Goal: Task Accomplishment & Management: Manage account settings

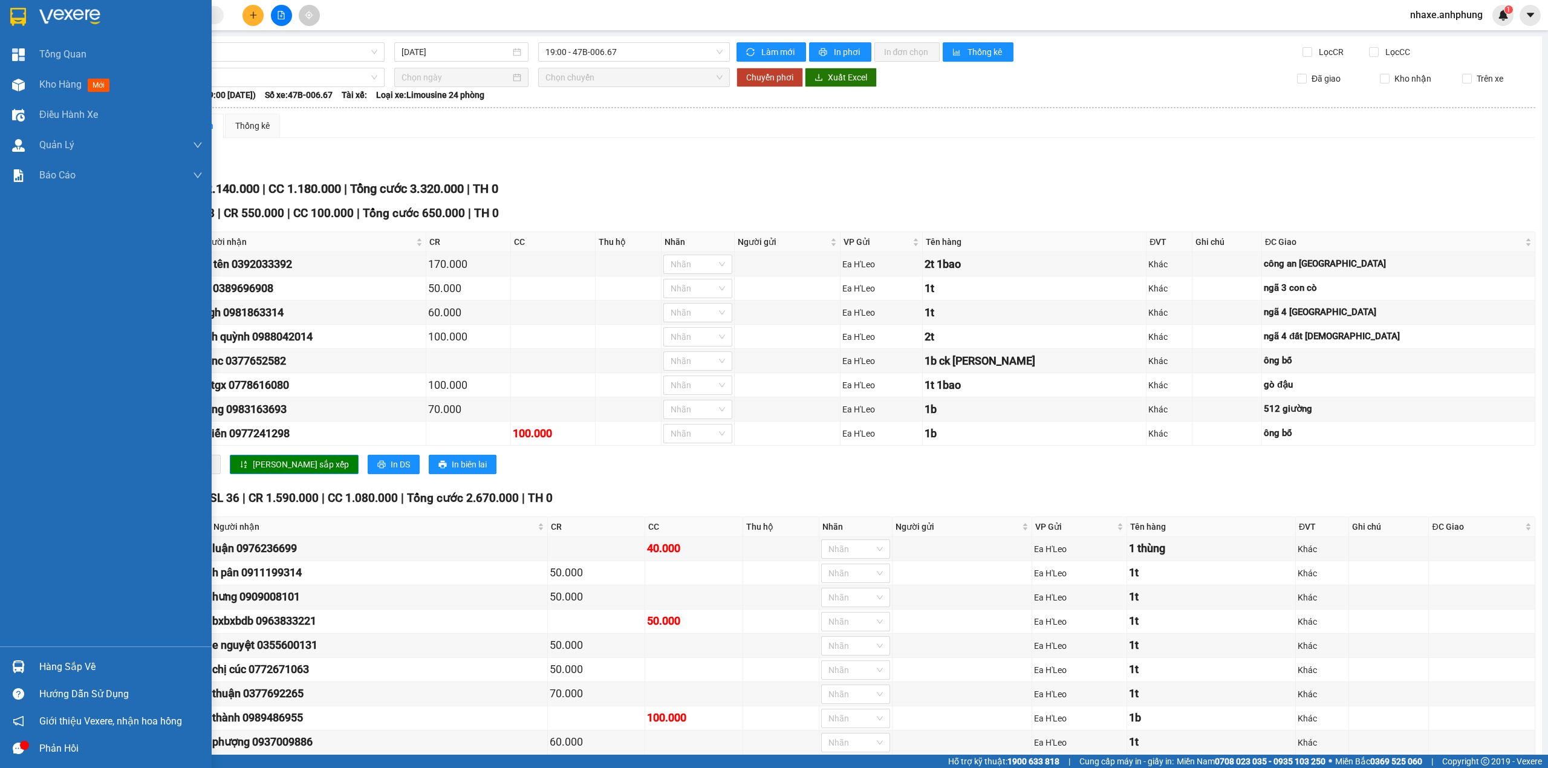
click at [52, 13] on img at bounding box center [69, 17] width 61 height 18
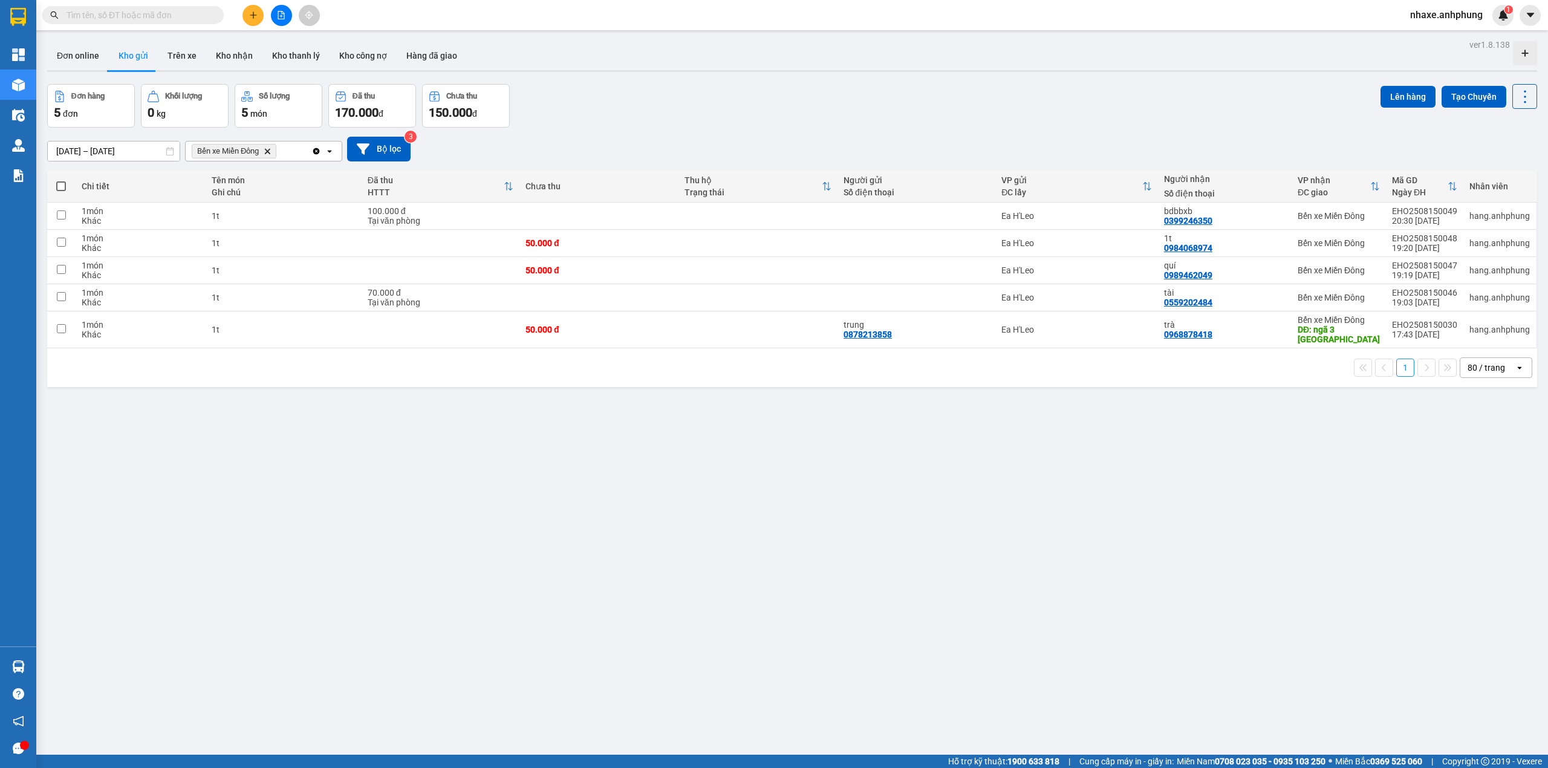
click at [63, 187] on span at bounding box center [61, 186] width 10 height 10
click at [61, 180] on input "checkbox" at bounding box center [61, 180] width 0 height 0
checkbox input "true"
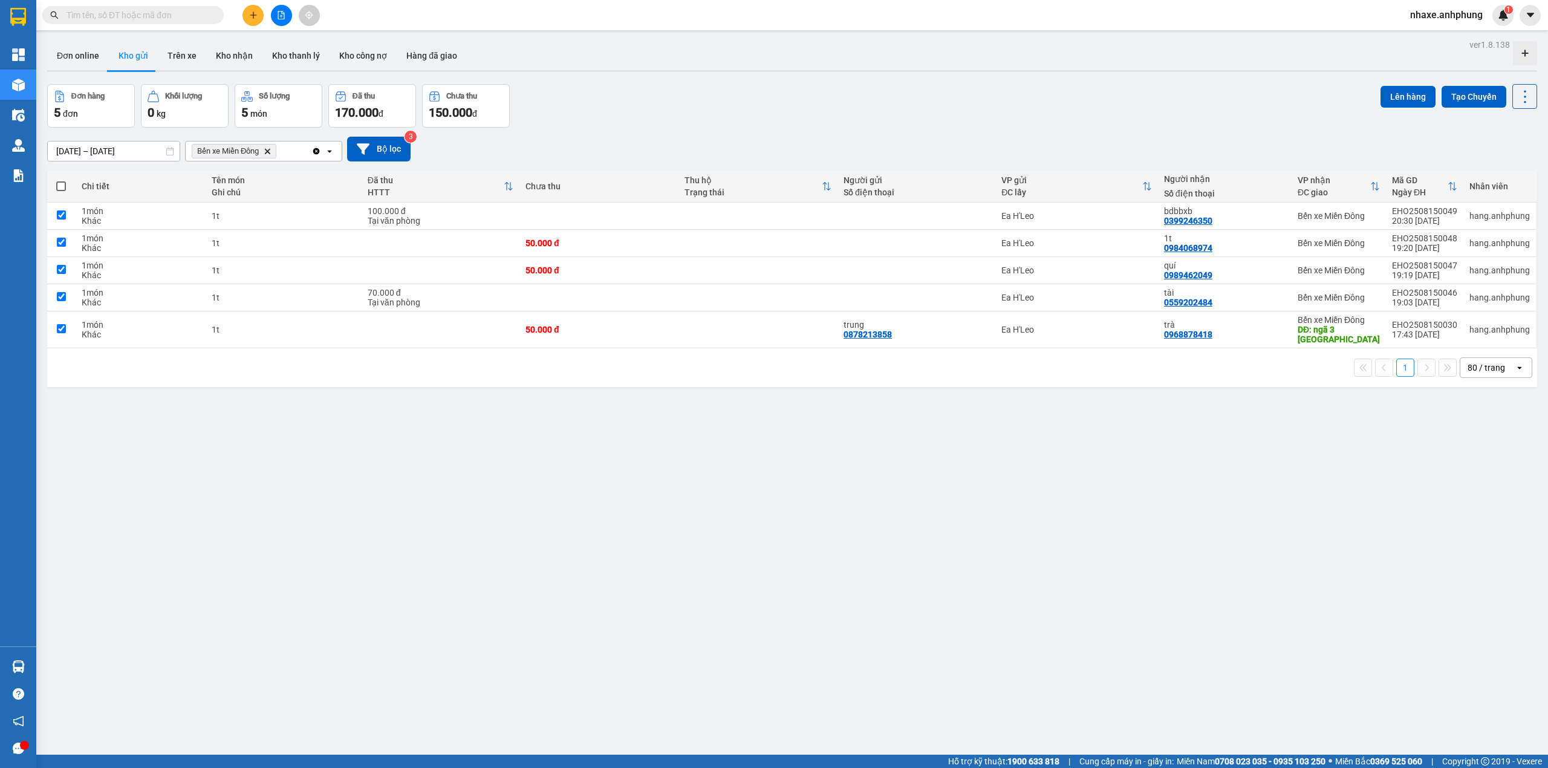
checkbox input "true"
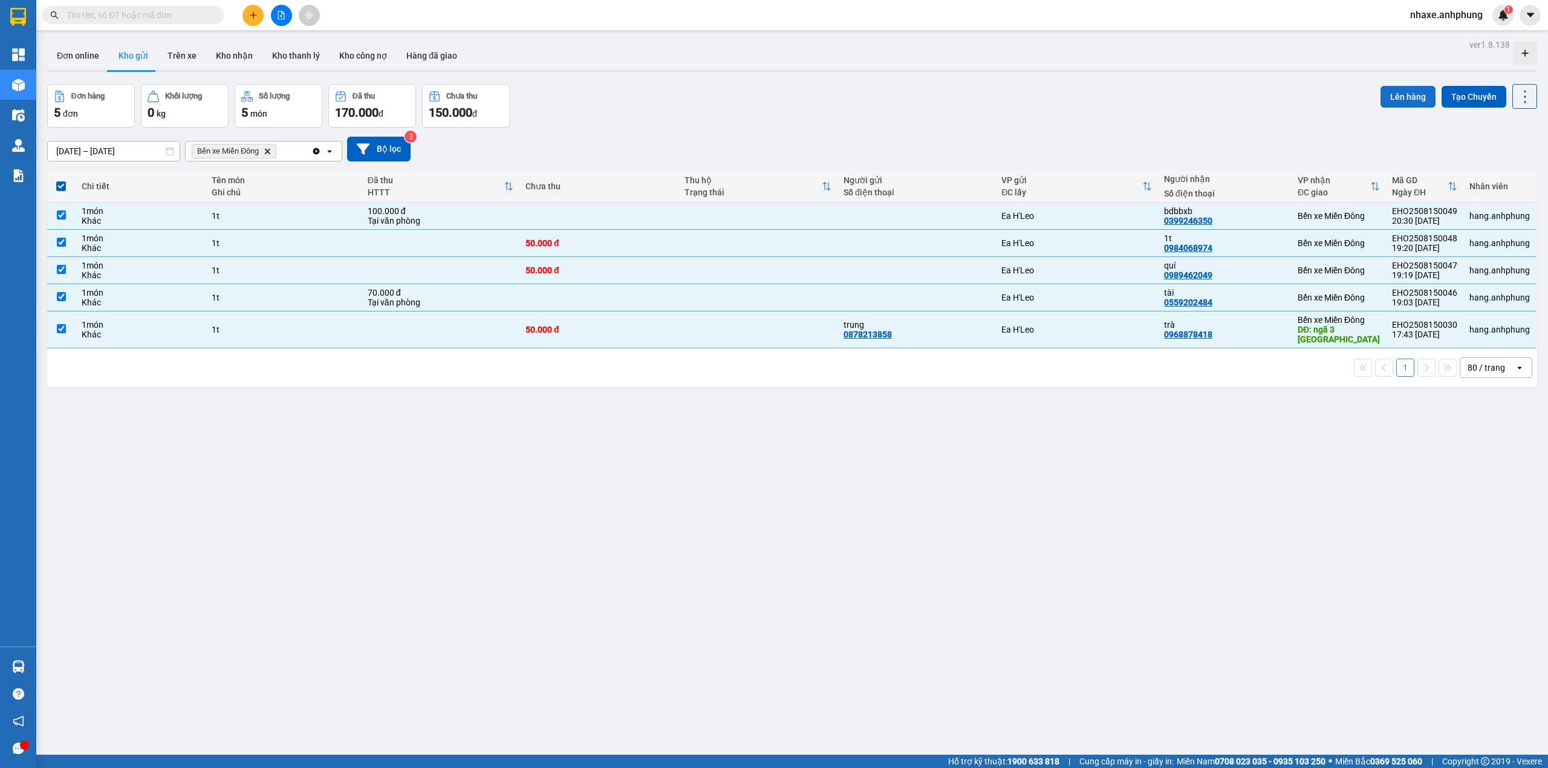
click at [1399, 89] on button "Lên hàng" at bounding box center [1407, 97] width 55 height 22
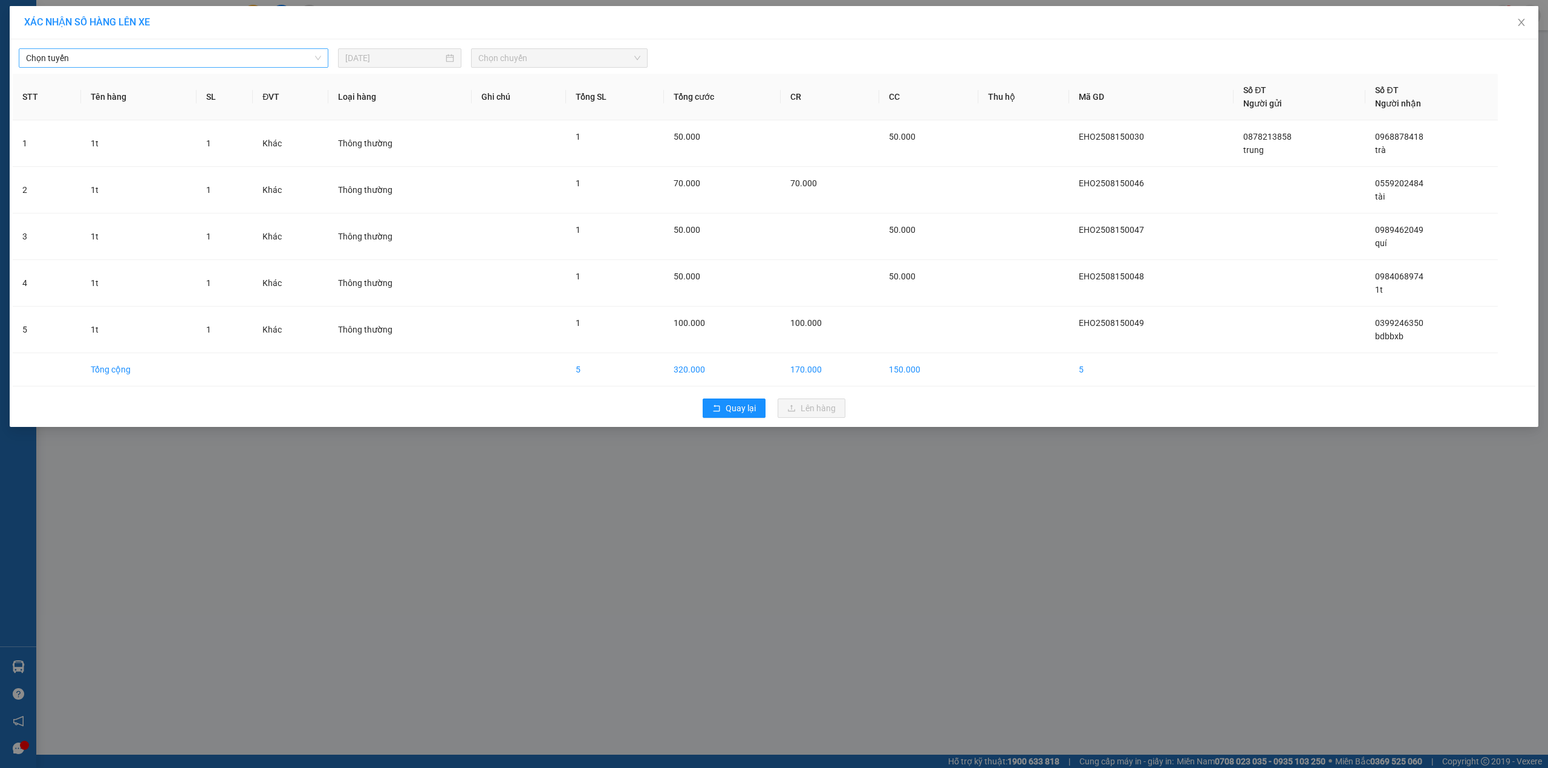
click at [231, 65] on span "Chọn tuyến" at bounding box center [173, 58] width 295 height 18
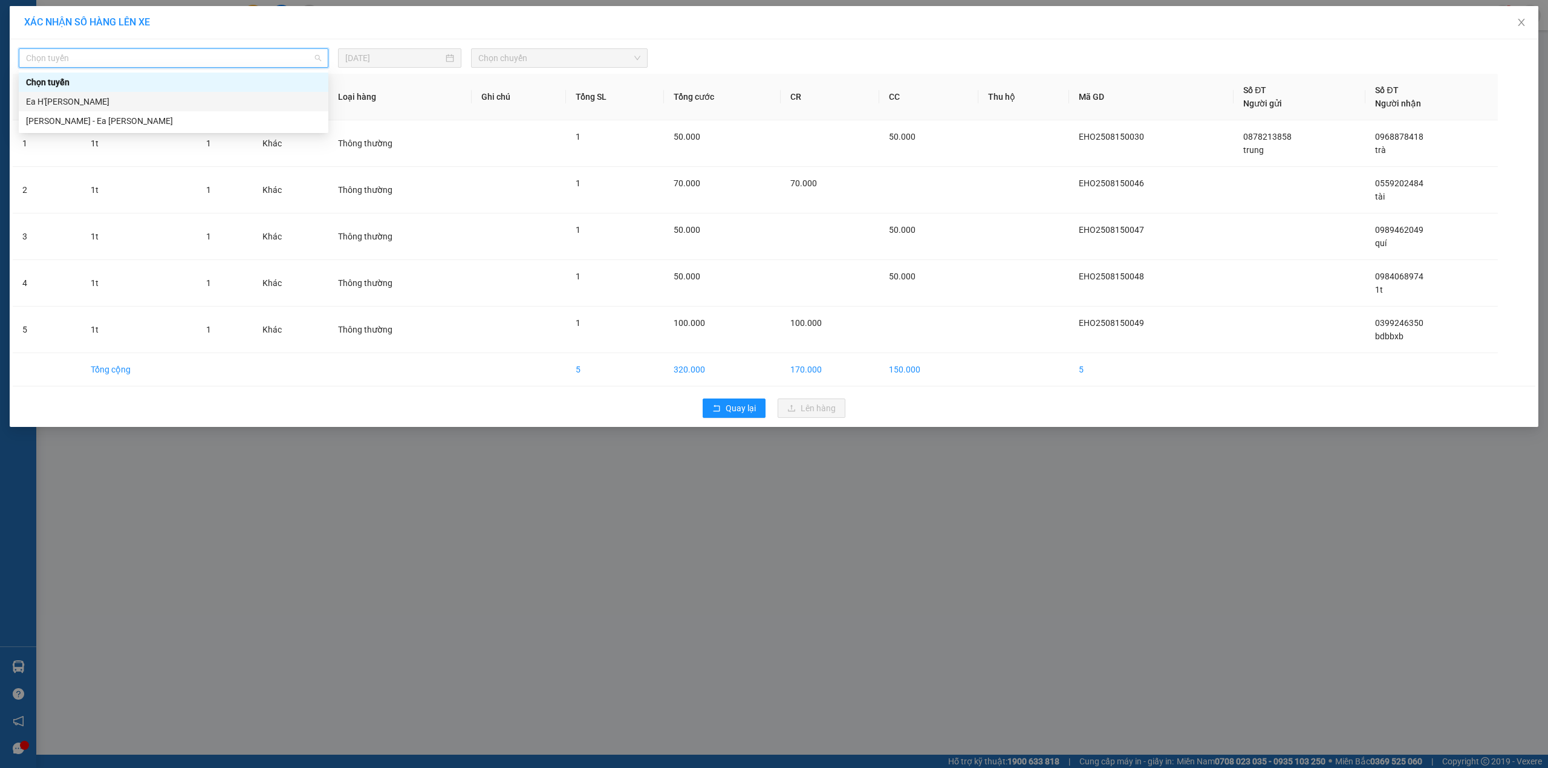
click at [71, 98] on div "Ea H'[PERSON_NAME]" at bounding box center [173, 101] width 295 height 13
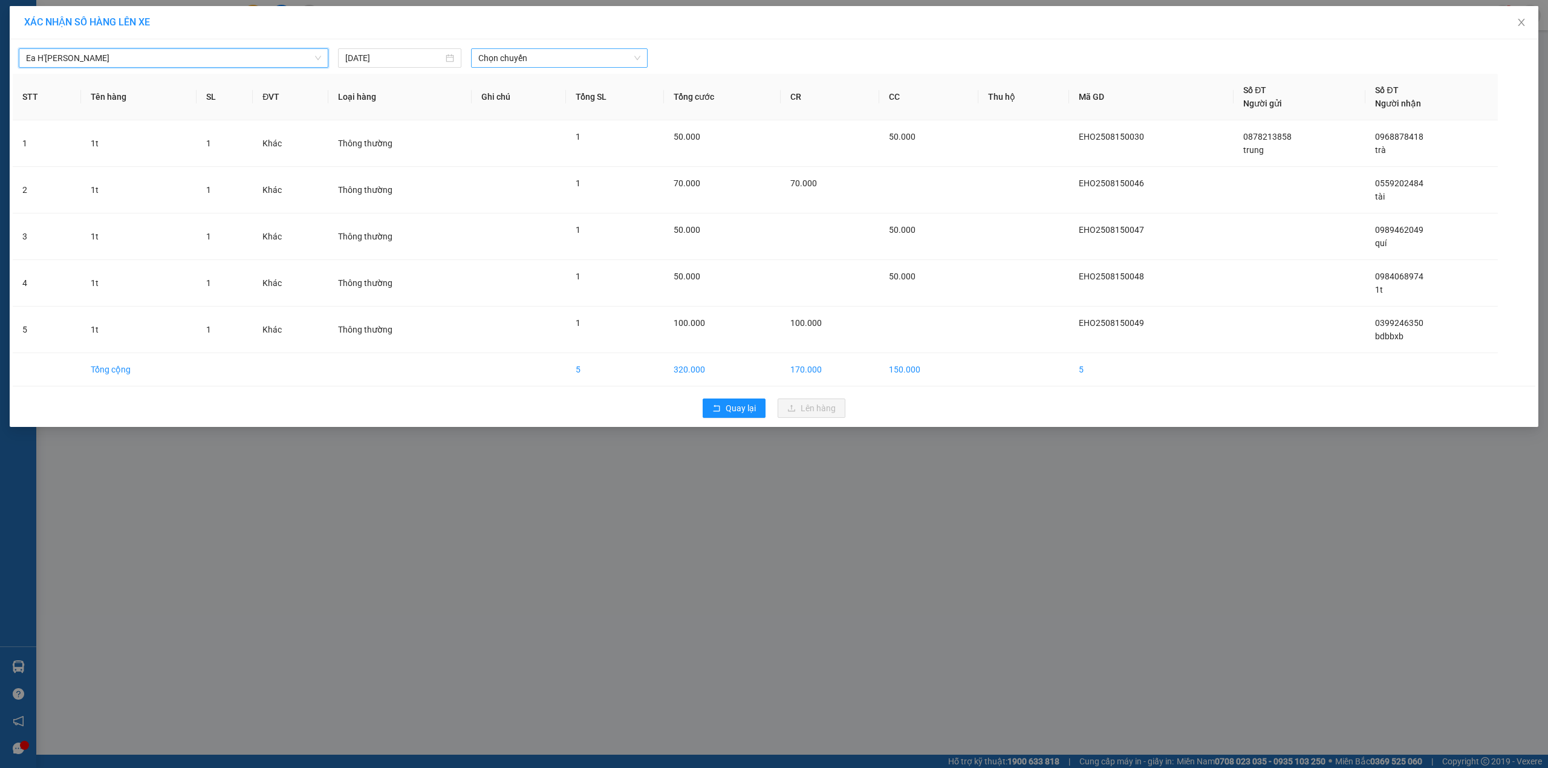
click at [521, 60] on span "Chọn chuyến" at bounding box center [559, 58] width 162 height 18
click at [540, 100] on div "19:00 - 47B-006.67" at bounding box center [541, 101] width 126 height 13
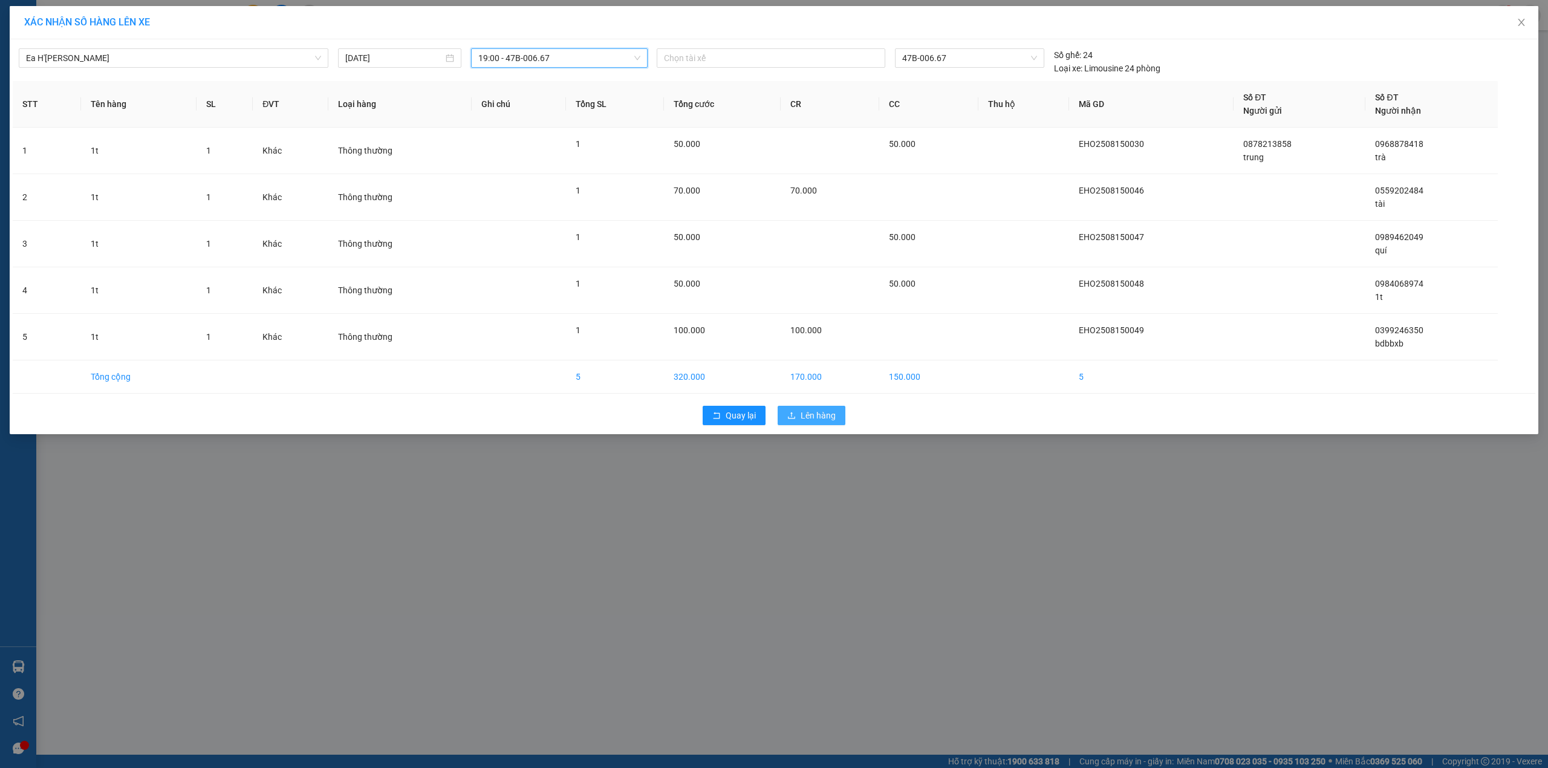
click at [804, 415] on span "Lên hàng" at bounding box center [817, 415] width 35 height 13
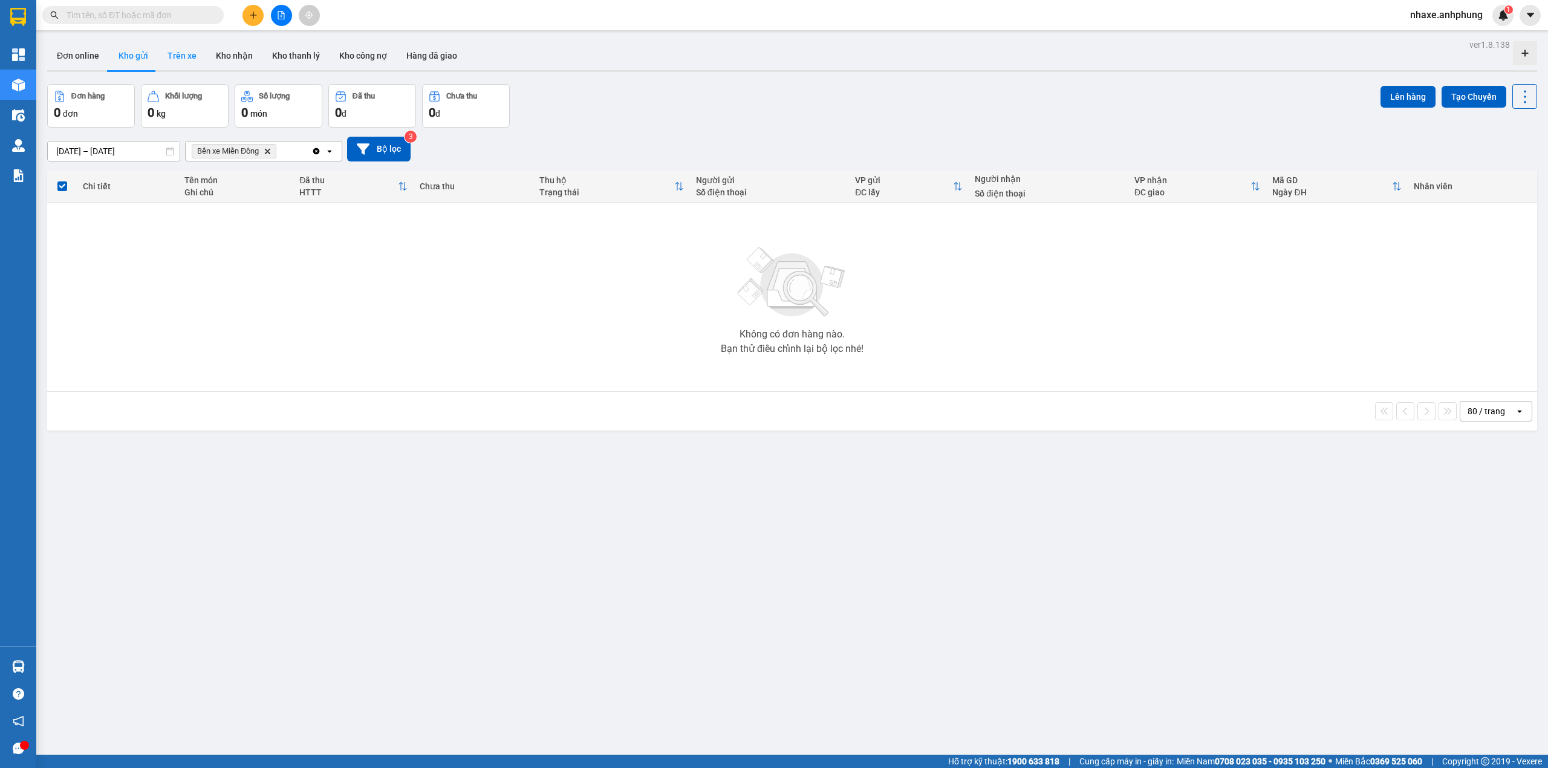
click at [184, 51] on button "Trên xe" at bounding box center [182, 55] width 48 height 29
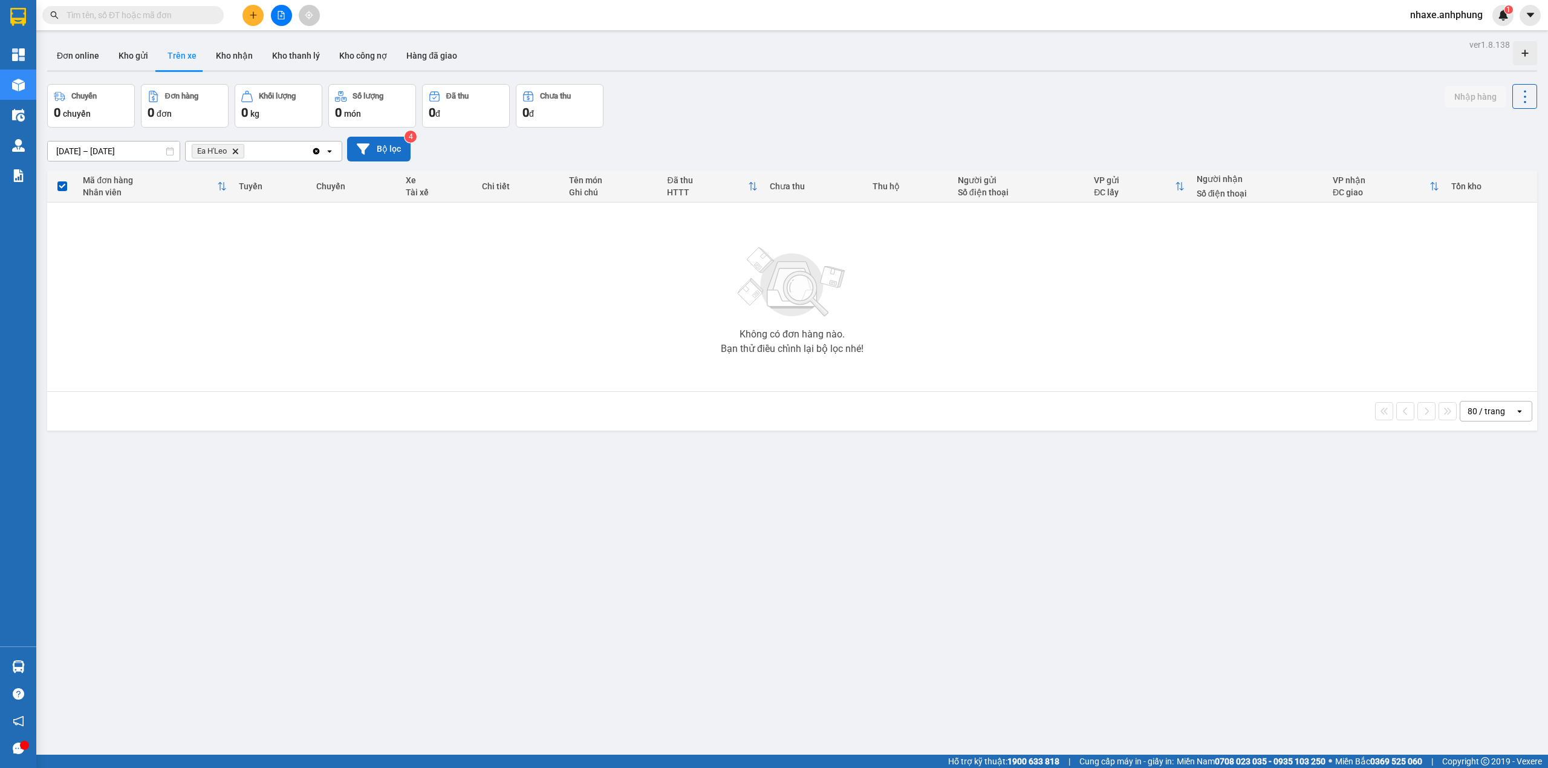
click at [376, 145] on button "Bộ lọc" at bounding box center [378, 149] width 63 height 25
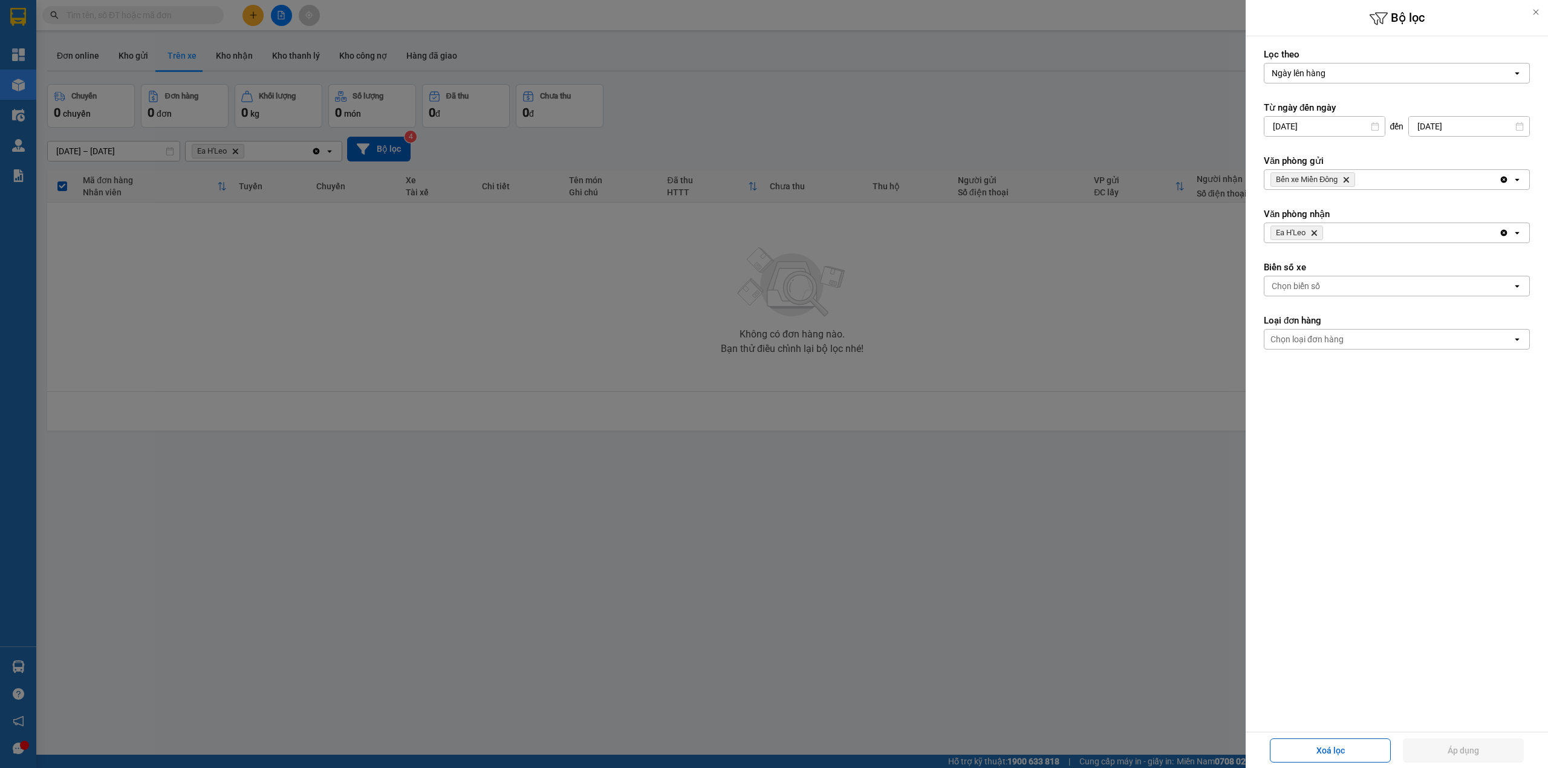
click at [1342, 178] on span "Bến xe Miền [GEOGRAPHIC_DATA]" at bounding box center [1312, 179] width 85 height 15
click at [1348, 180] on icon "Bến xe Miền Đông, close by backspace" at bounding box center [1345, 179] width 5 height 5
click at [1348, 180] on div "Bến xe Miền [GEOGRAPHIC_DATA]" at bounding box center [1381, 179] width 235 height 19
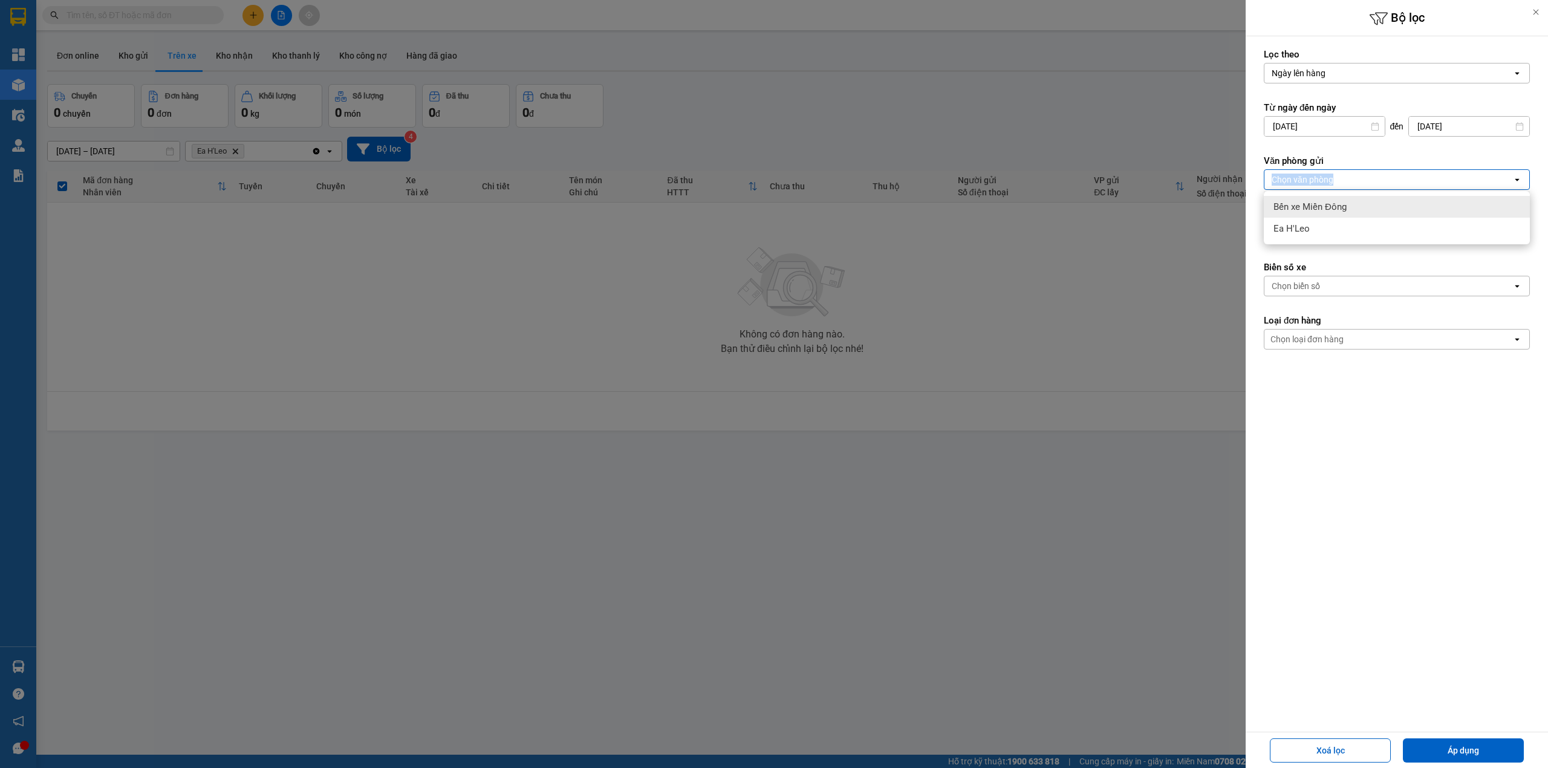
click at [1348, 180] on div "Chọn văn phòng" at bounding box center [1388, 179] width 248 height 19
click at [1321, 180] on div "Chọn văn phòng" at bounding box center [1302, 179] width 62 height 12
click at [1316, 181] on div "Chọn văn phòng" at bounding box center [1302, 179] width 62 height 12
click at [1306, 222] on span "Ea H'Leo" at bounding box center [1291, 228] width 36 height 12
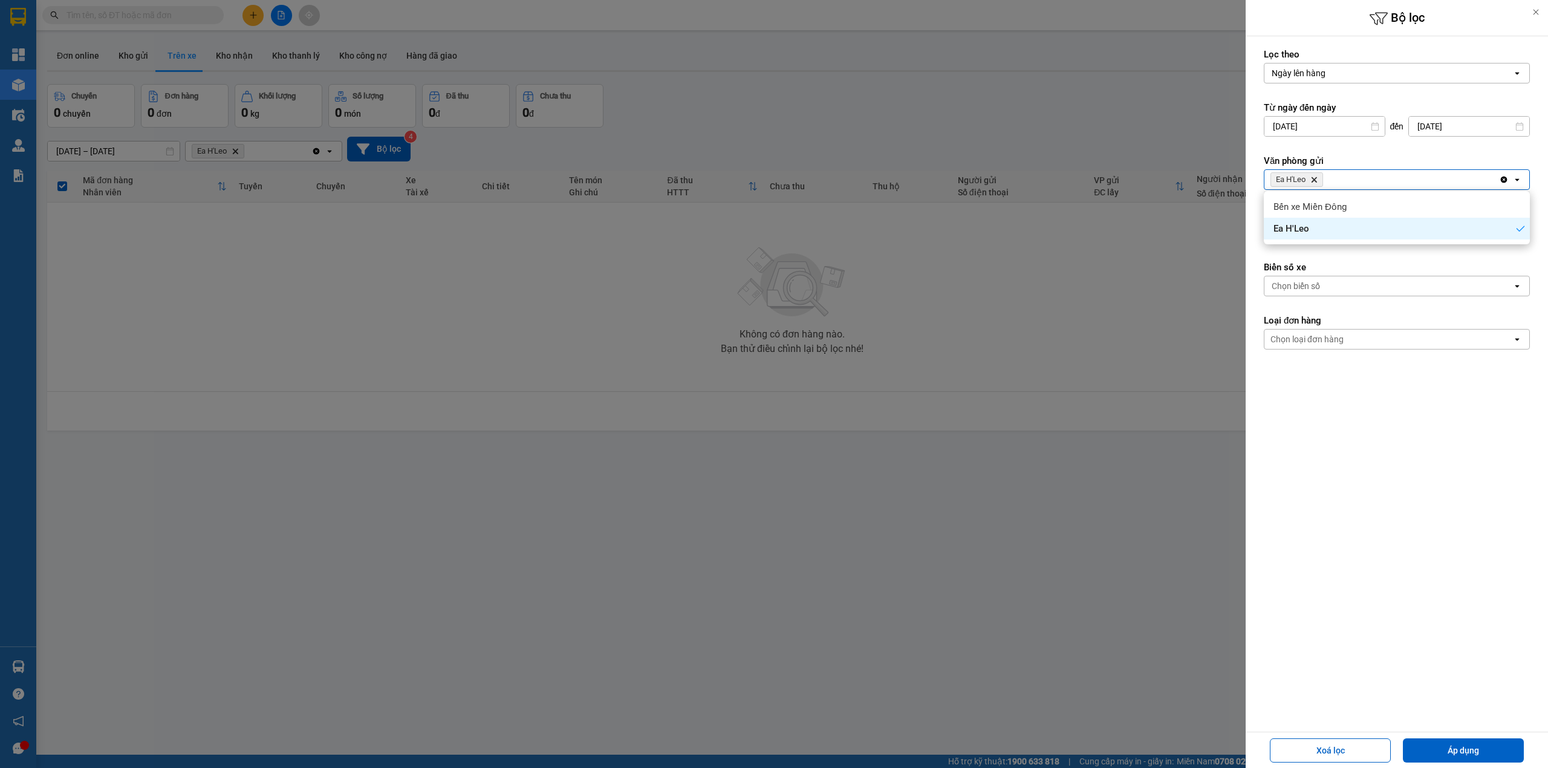
click at [1358, 247] on form "Lọc theo Ngày lên hàng open Từ ngày đến [DATE] Press the down arrow key to inte…" at bounding box center [1396, 253] width 266 height 410
click at [1317, 233] on icon "Delete" at bounding box center [1313, 232] width 7 height 7
click at [1318, 233] on div "Chọn văn phòng" at bounding box center [1302, 233] width 62 height 12
click at [1312, 233] on div "Chọn văn phòng" at bounding box center [1302, 233] width 62 height 12
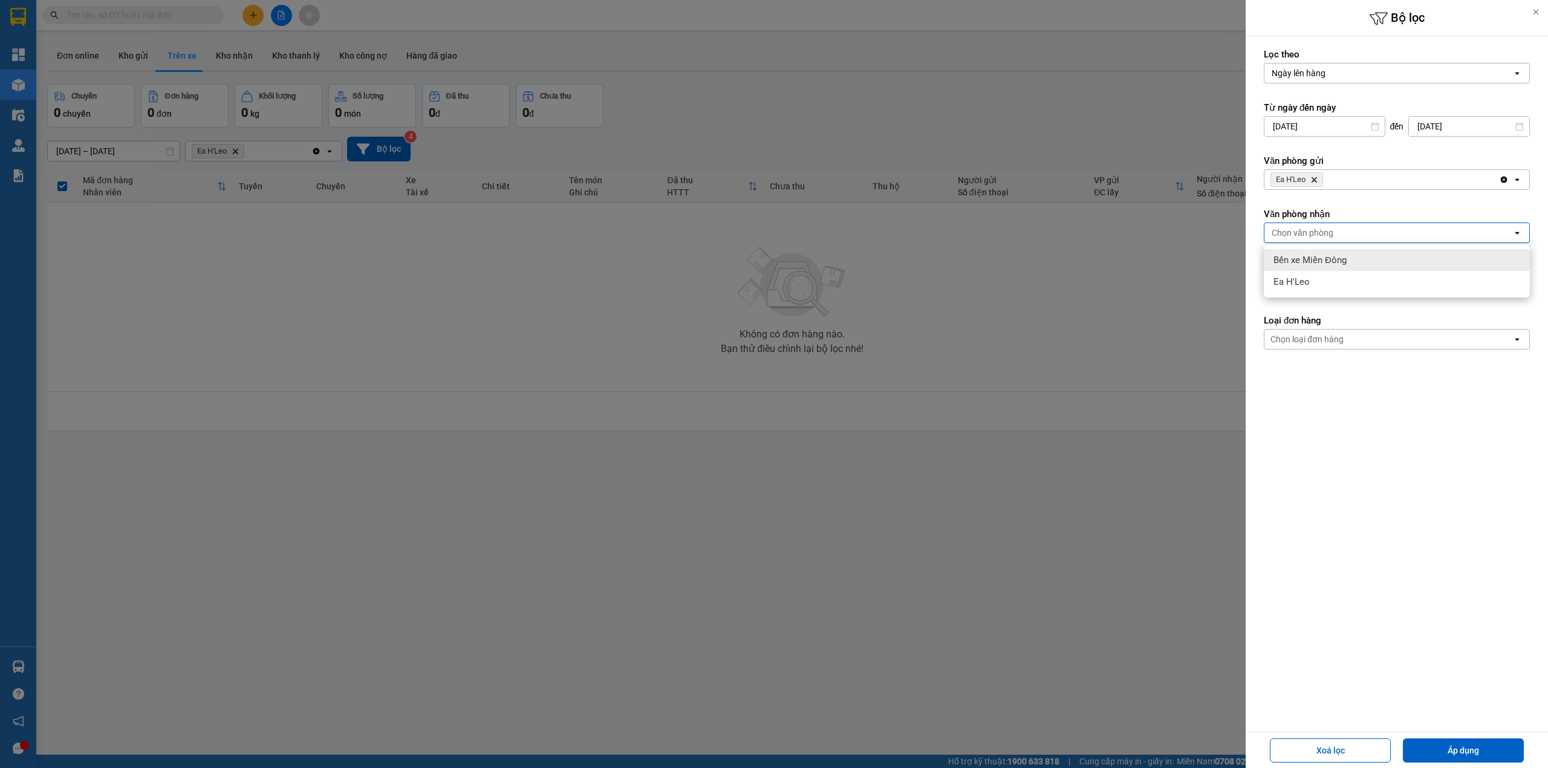
click at [1305, 259] on span "Bến xe Miền Đông" at bounding box center [1309, 260] width 73 height 12
drag, startPoint x: 1430, startPoint y: 753, endPoint x: 1430, endPoint y: 736, distance: 16.9
click at [1430, 751] on button "Áp dụng" at bounding box center [1462, 750] width 121 height 24
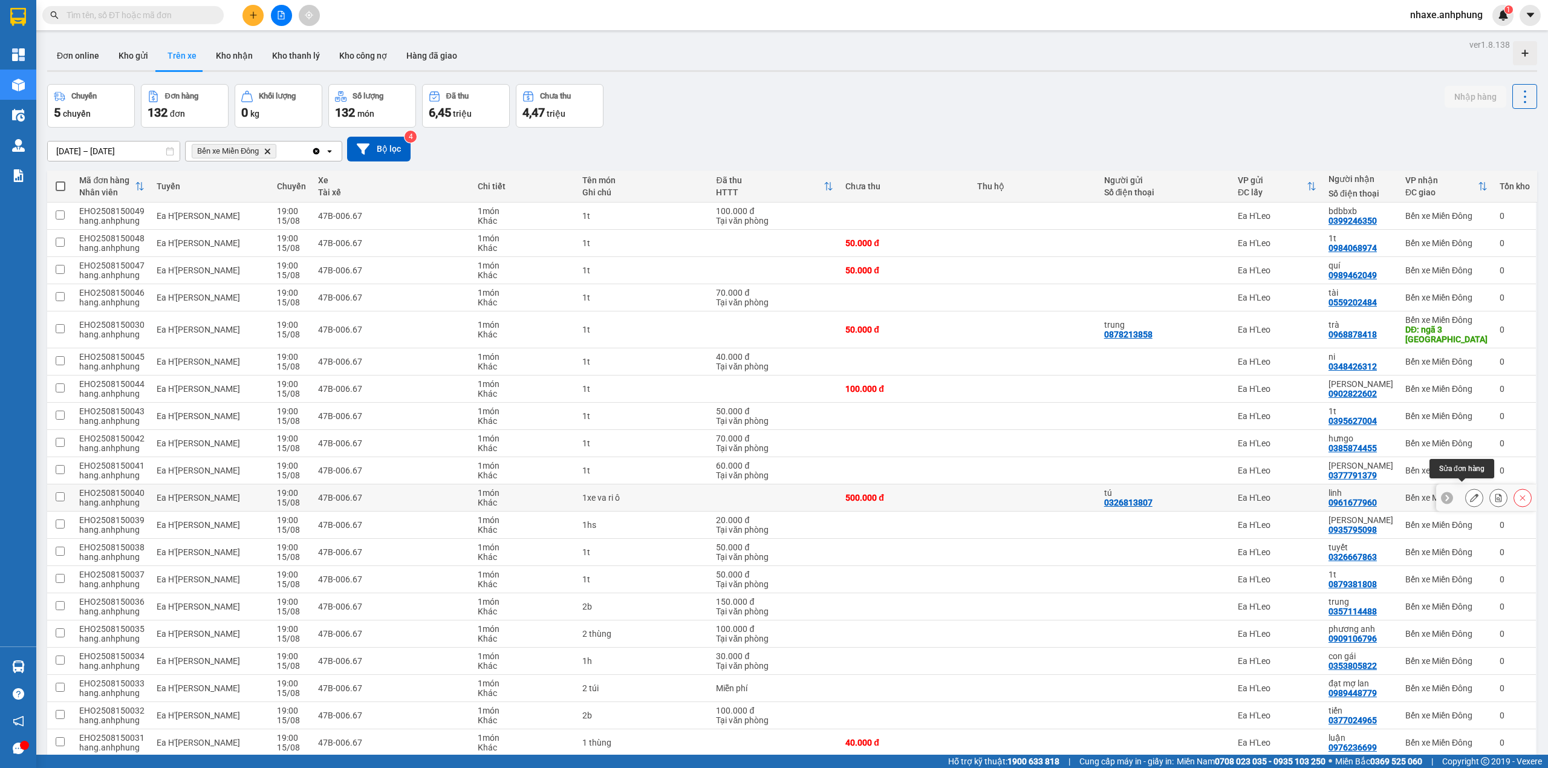
click at [1470, 493] on icon at bounding box center [1474, 497] width 8 height 8
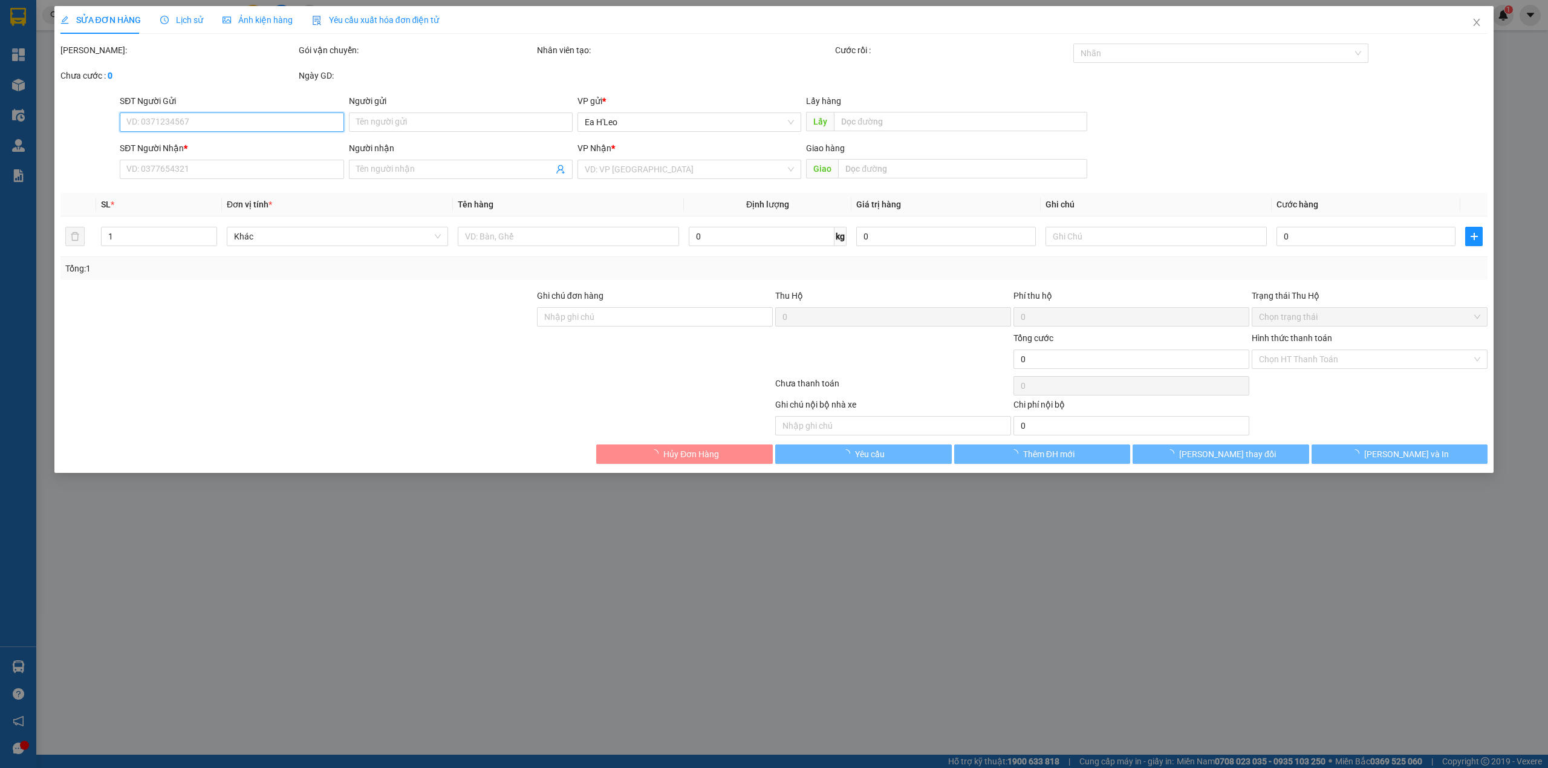
type input "0326813807"
type input "tú"
type input "0961677960"
type input "linh"
type input "500.000"
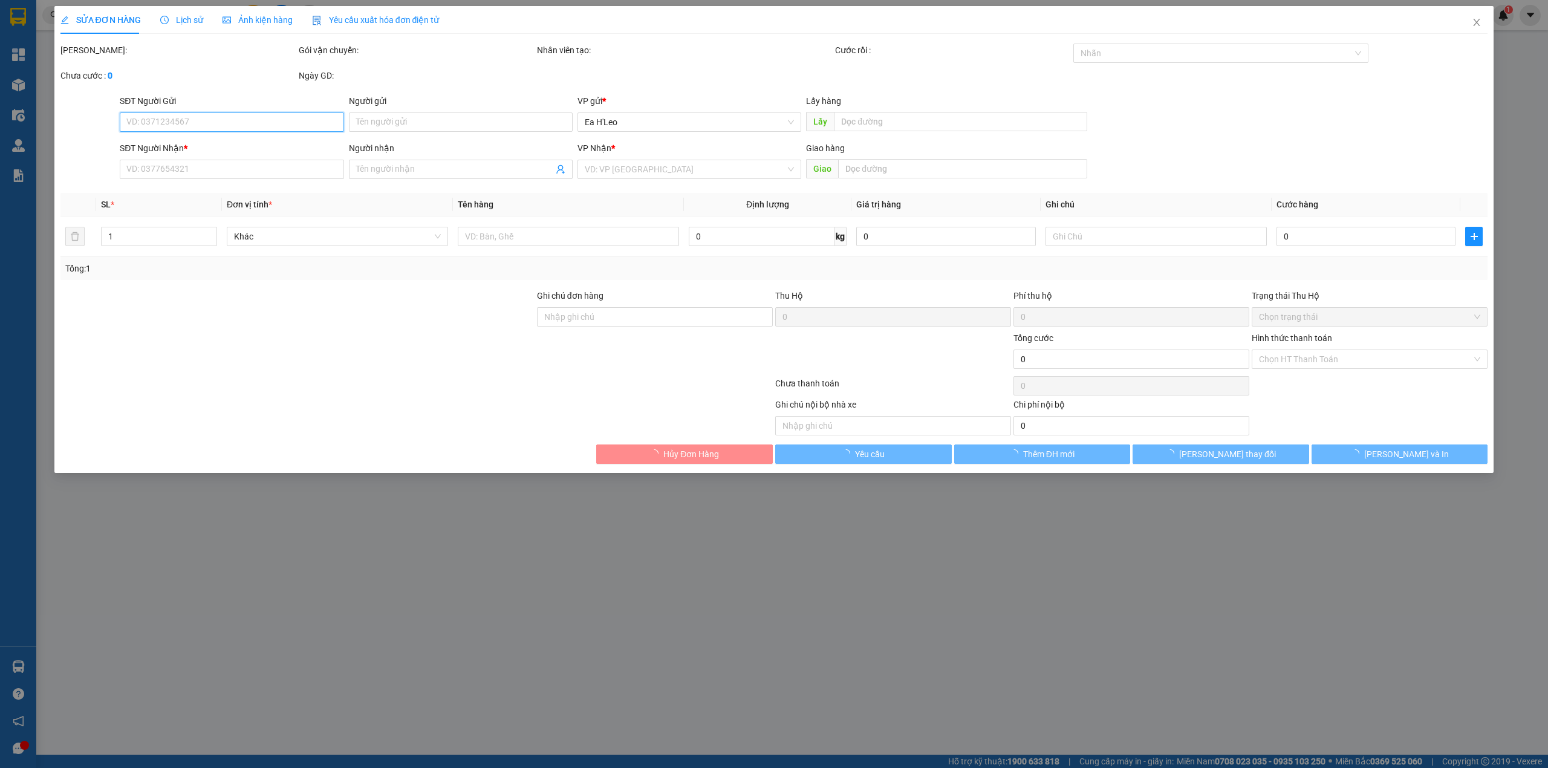
type input "500.000"
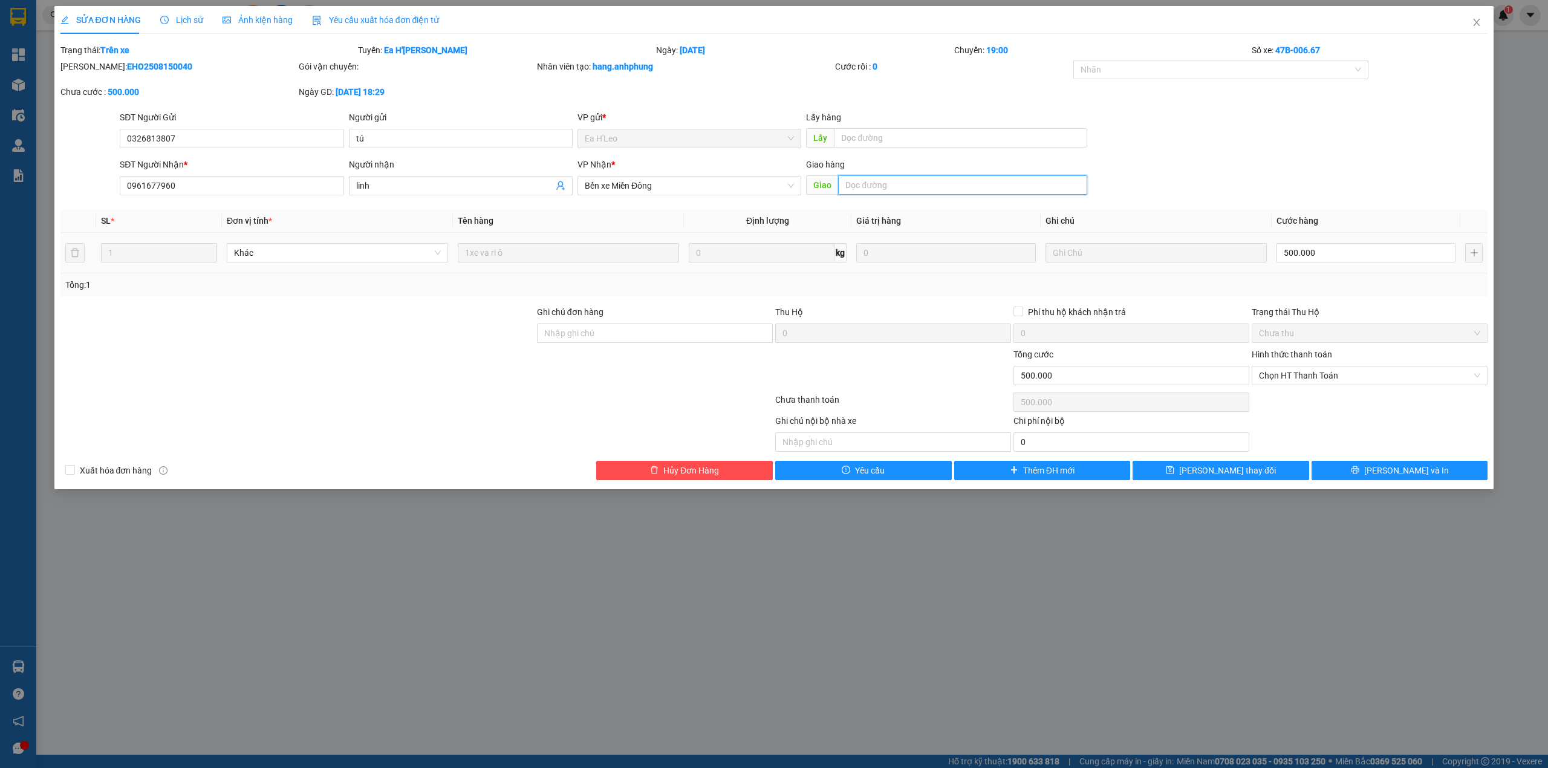
click at [869, 182] on input "text" at bounding box center [962, 184] width 249 height 19
click at [903, 187] on input "coongr chaog" at bounding box center [962, 184] width 249 height 19
type input "c"
type input "cổng chào bình dương"
click at [1243, 467] on span "[PERSON_NAME] thay đổi" at bounding box center [1227, 470] width 97 height 13
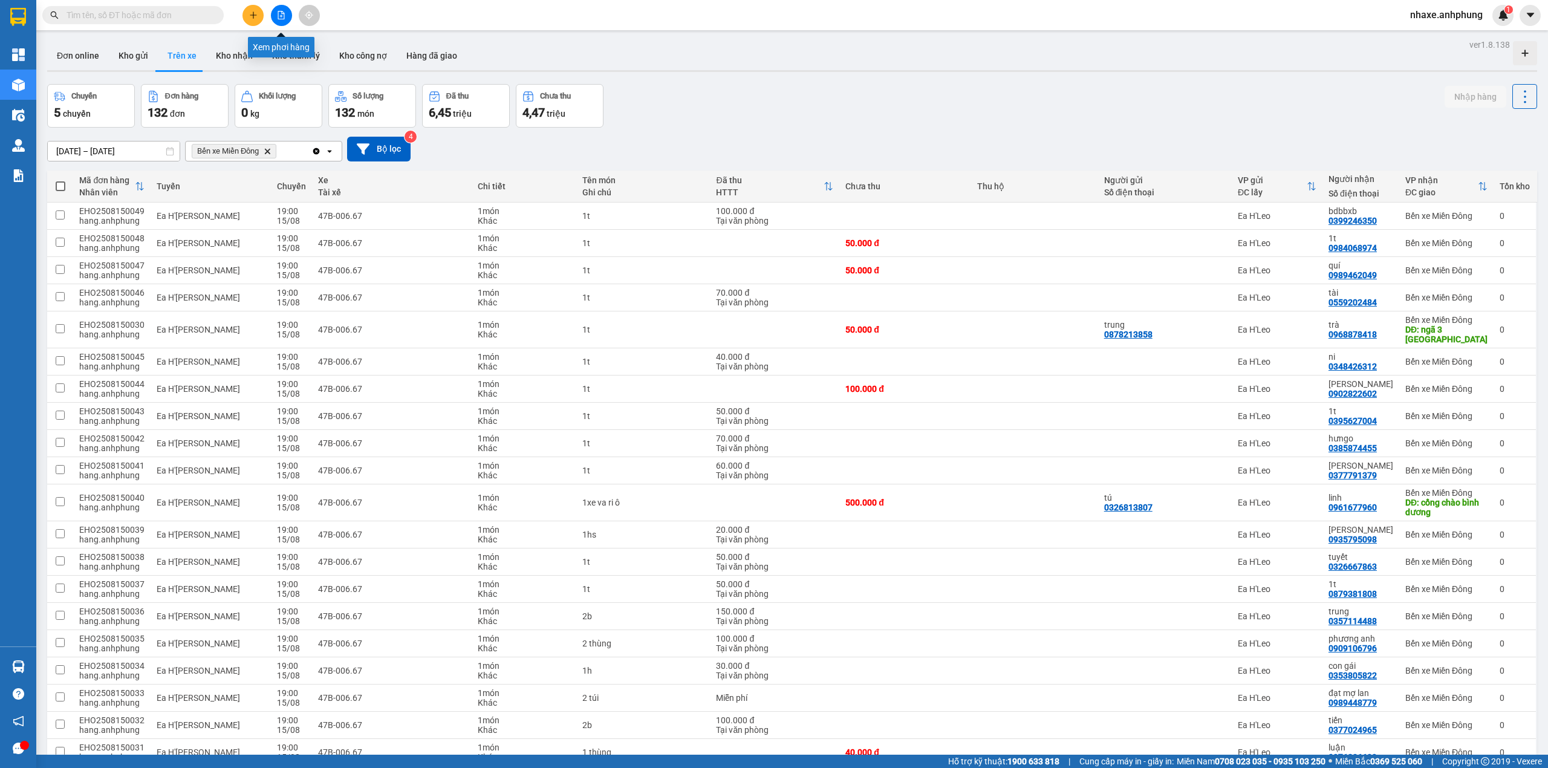
click at [277, 13] on icon "file-add" at bounding box center [281, 15] width 8 height 8
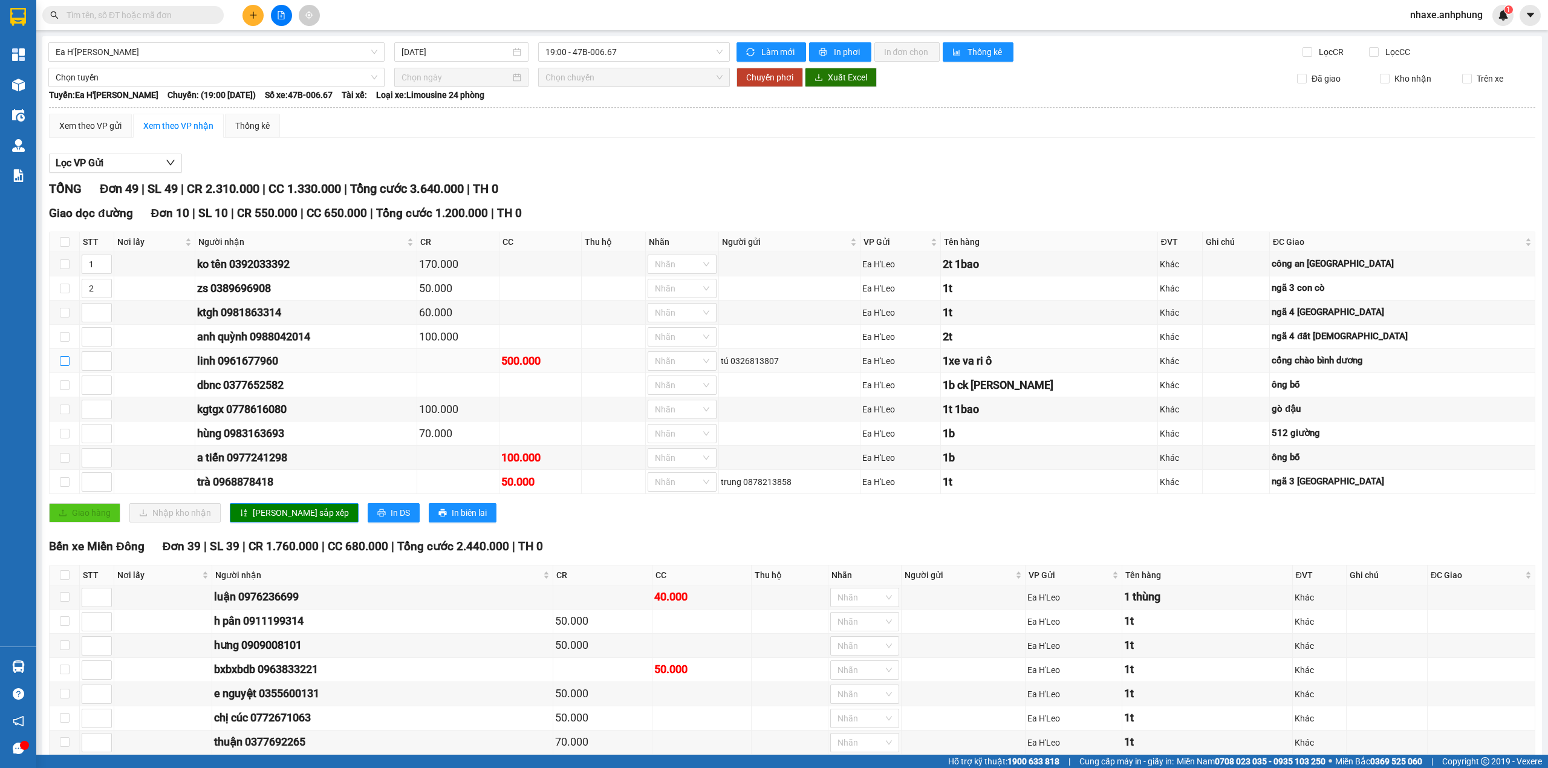
click at [64, 364] on input "checkbox" at bounding box center [65, 361] width 10 height 10
checkbox input "true"
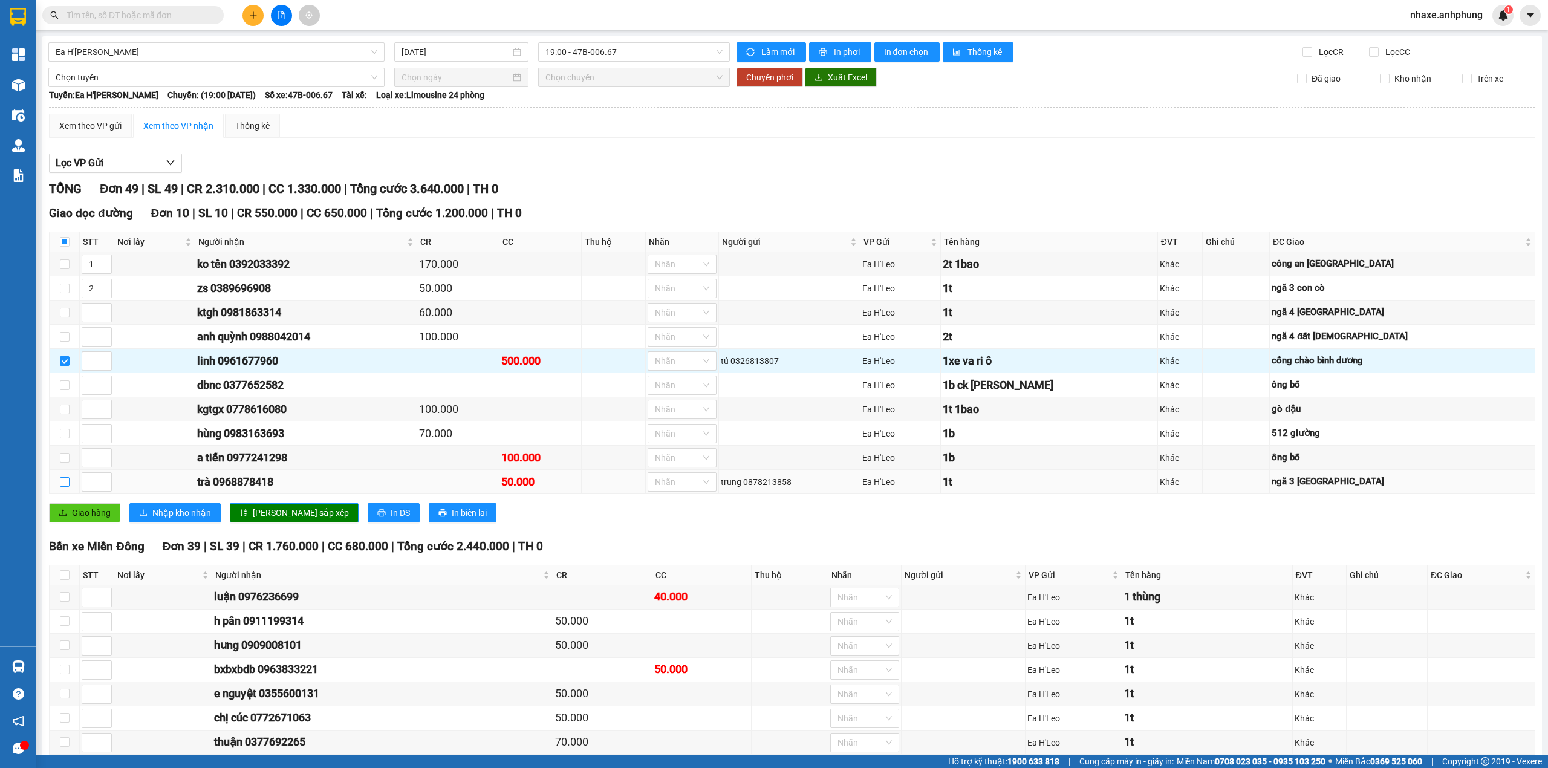
click at [63, 487] on input "checkbox" at bounding box center [65, 482] width 10 height 10
checkbox input "true"
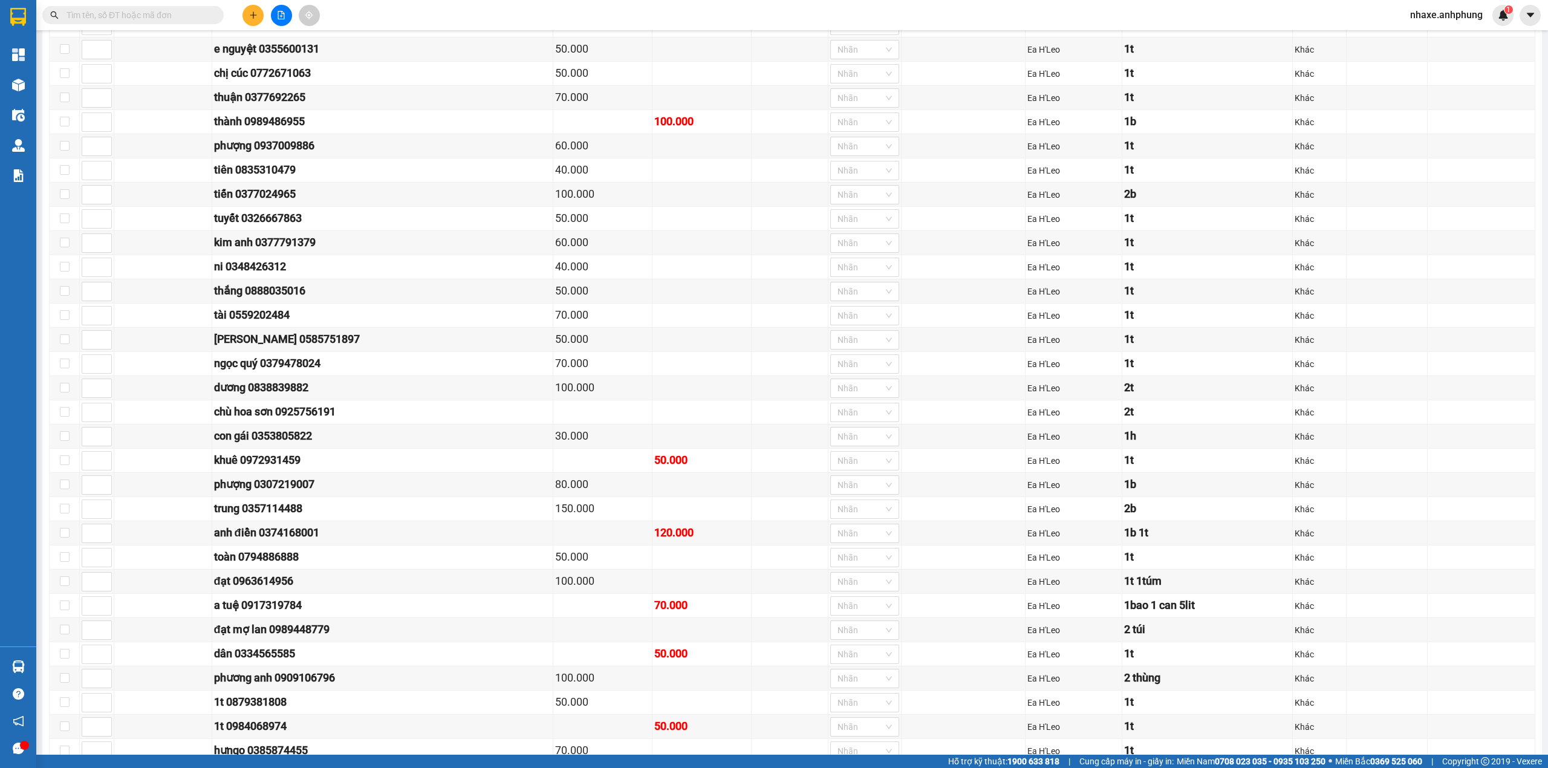
scroll to position [867, 0]
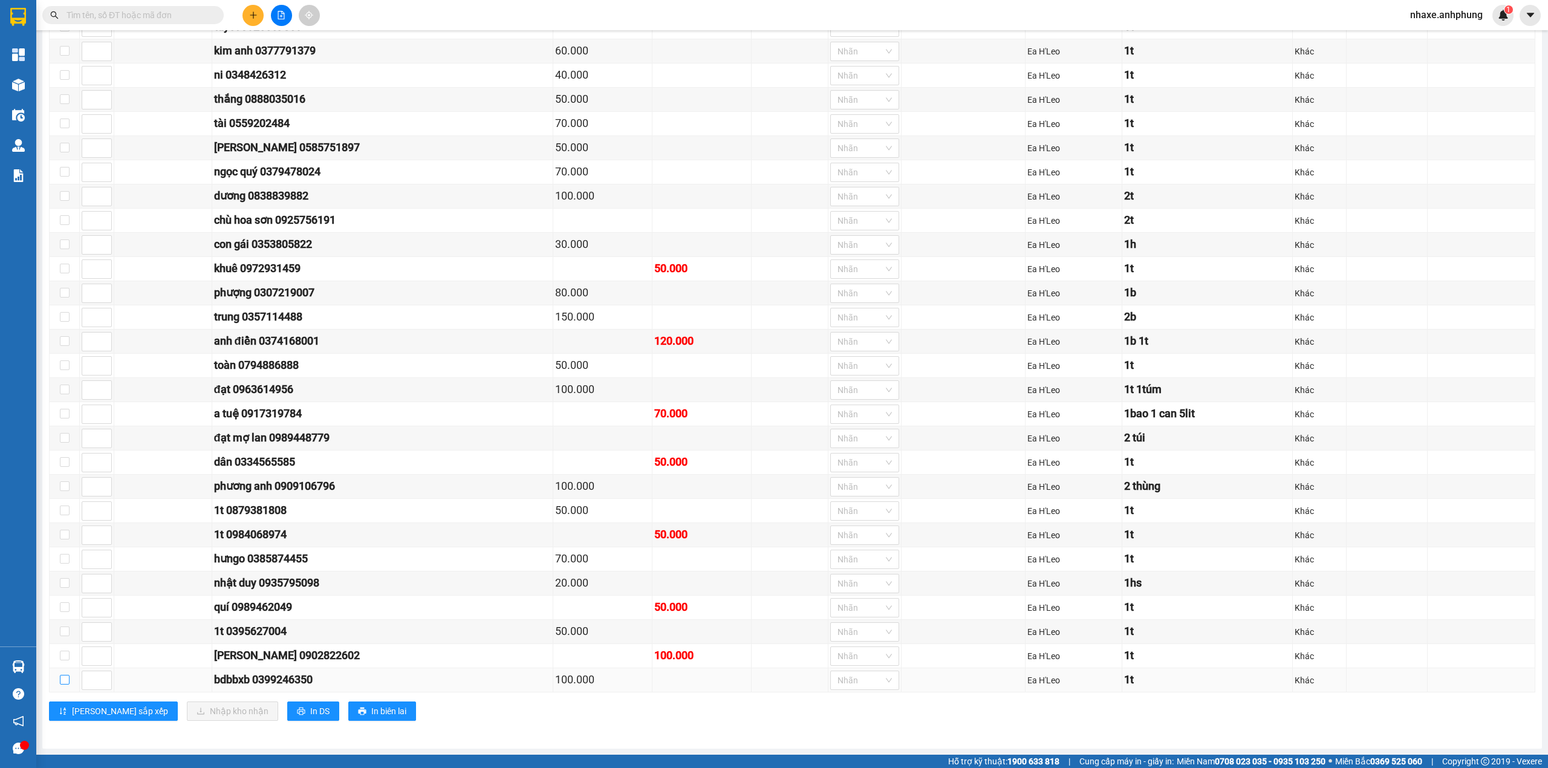
click at [63, 682] on input "checkbox" at bounding box center [65, 680] width 10 height 10
checkbox input "true"
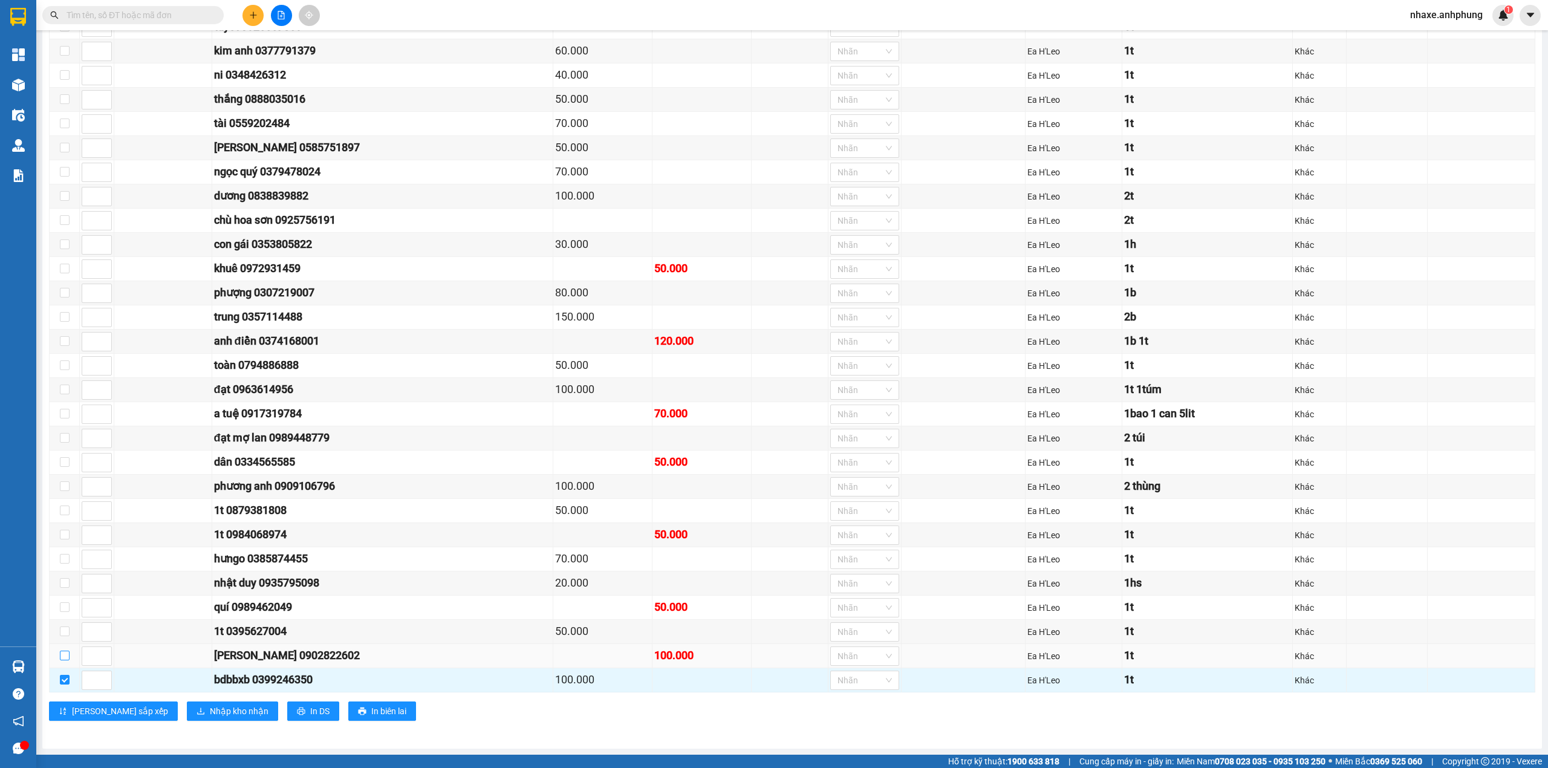
click at [63, 658] on input "checkbox" at bounding box center [65, 655] width 10 height 10
checkbox input "true"
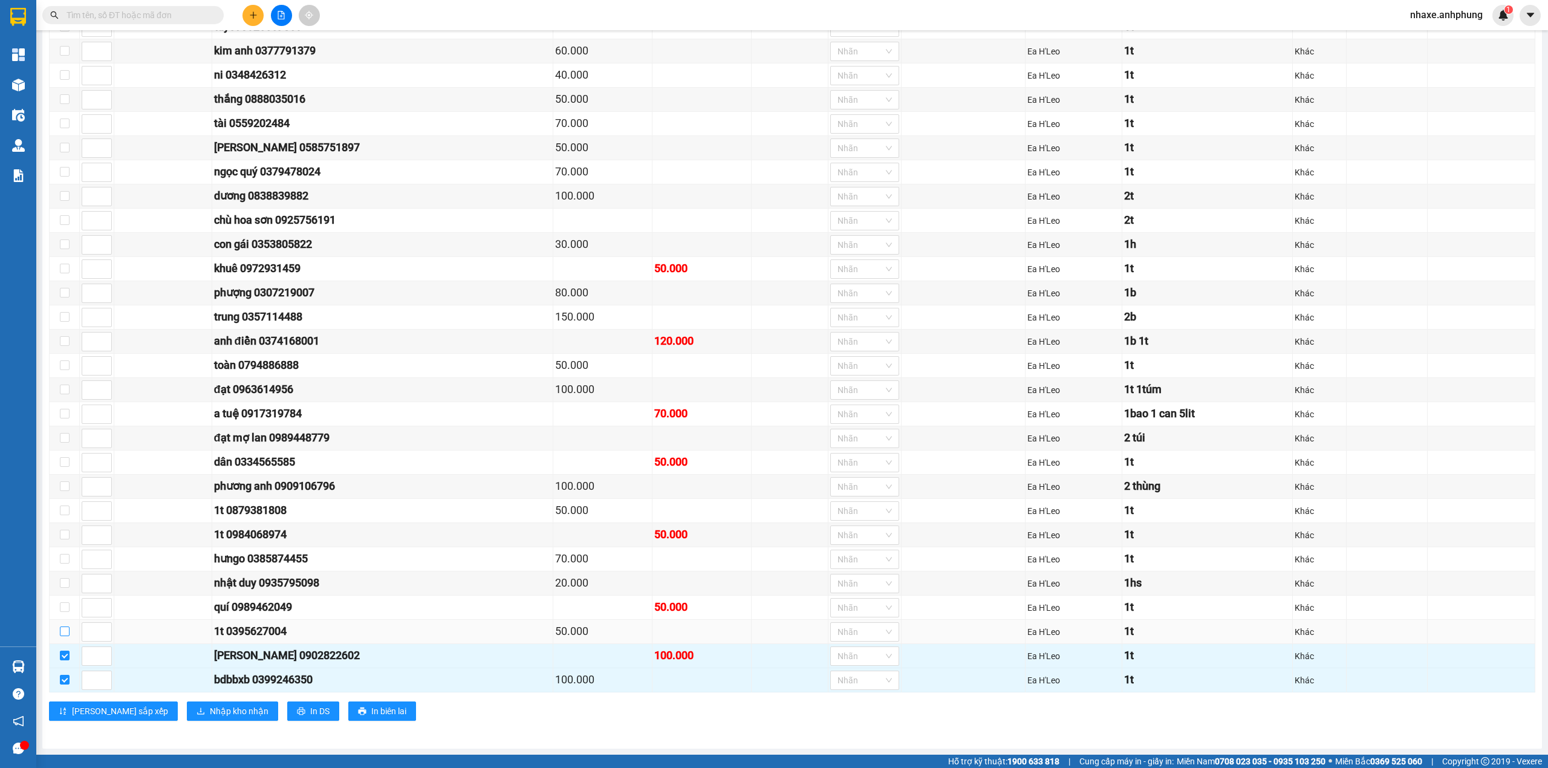
click at [64, 631] on input "checkbox" at bounding box center [65, 631] width 10 height 10
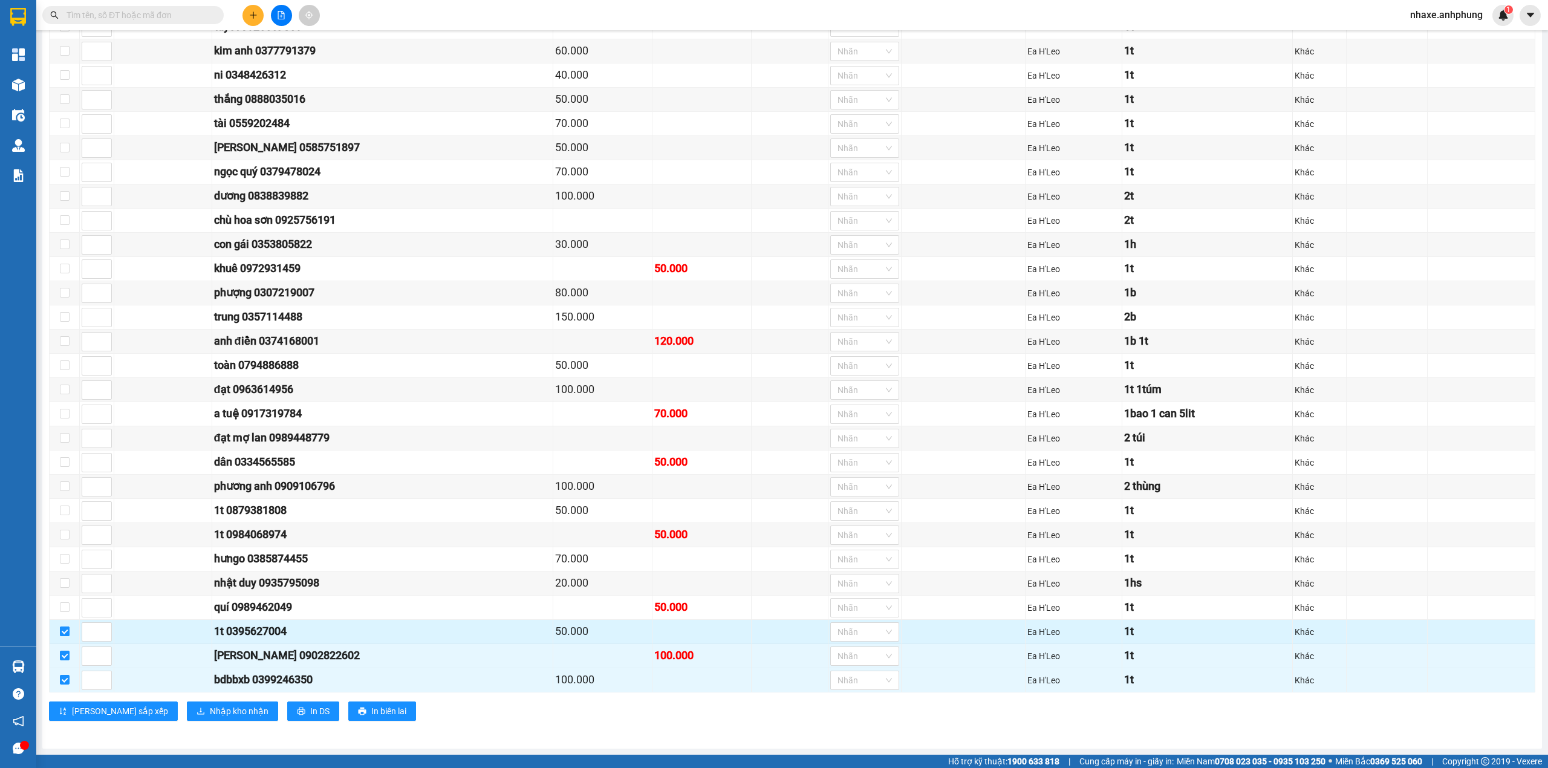
click at [64, 631] on input "checkbox" at bounding box center [65, 631] width 10 height 10
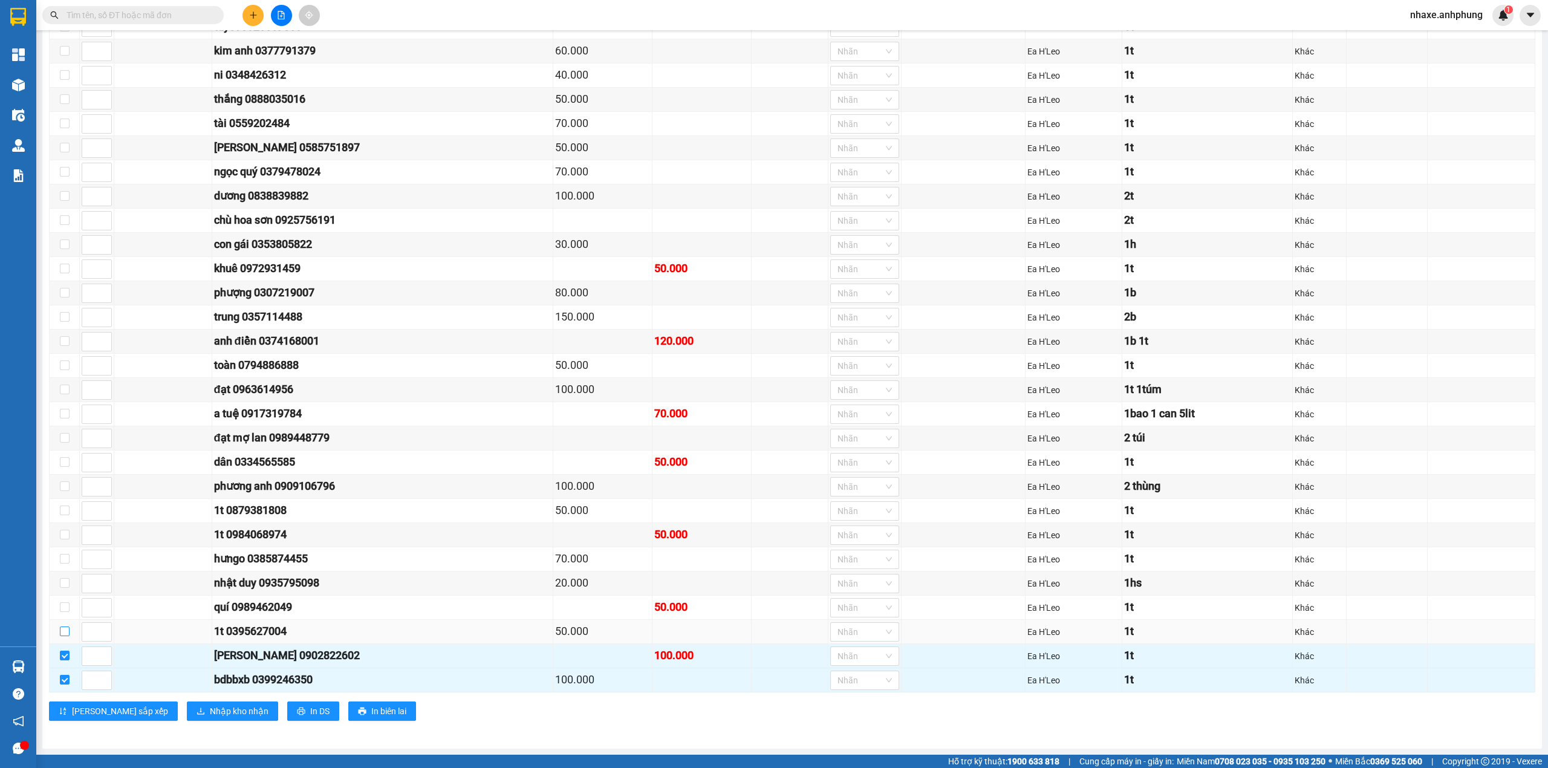
click at [64, 631] on input "checkbox" at bounding box center [65, 631] width 10 height 10
checkbox input "true"
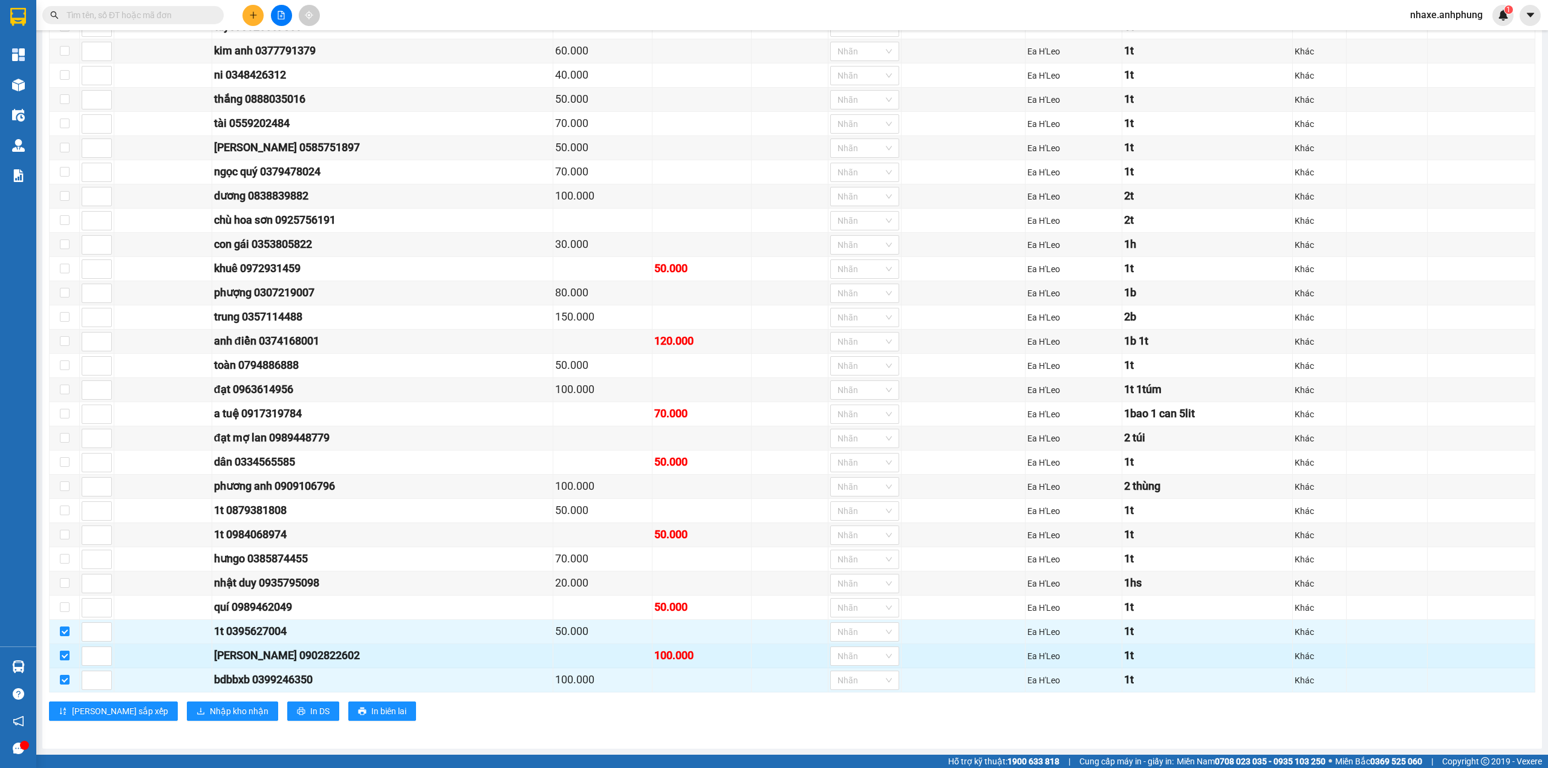
click at [63, 656] on input "checkbox" at bounding box center [65, 655] width 10 height 10
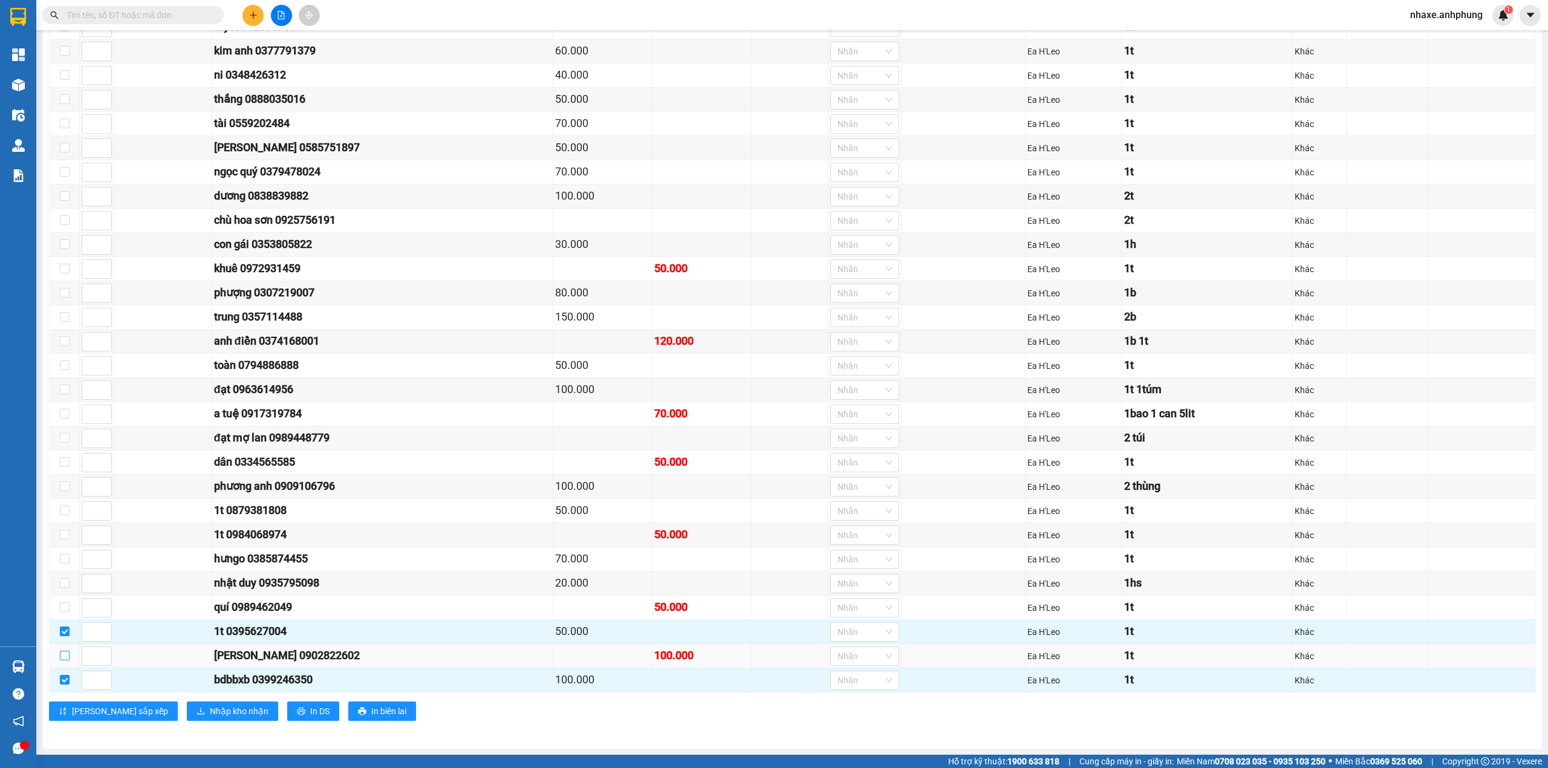
click at [63, 656] on input "checkbox" at bounding box center [65, 655] width 10 height 10
checkbox input "true"
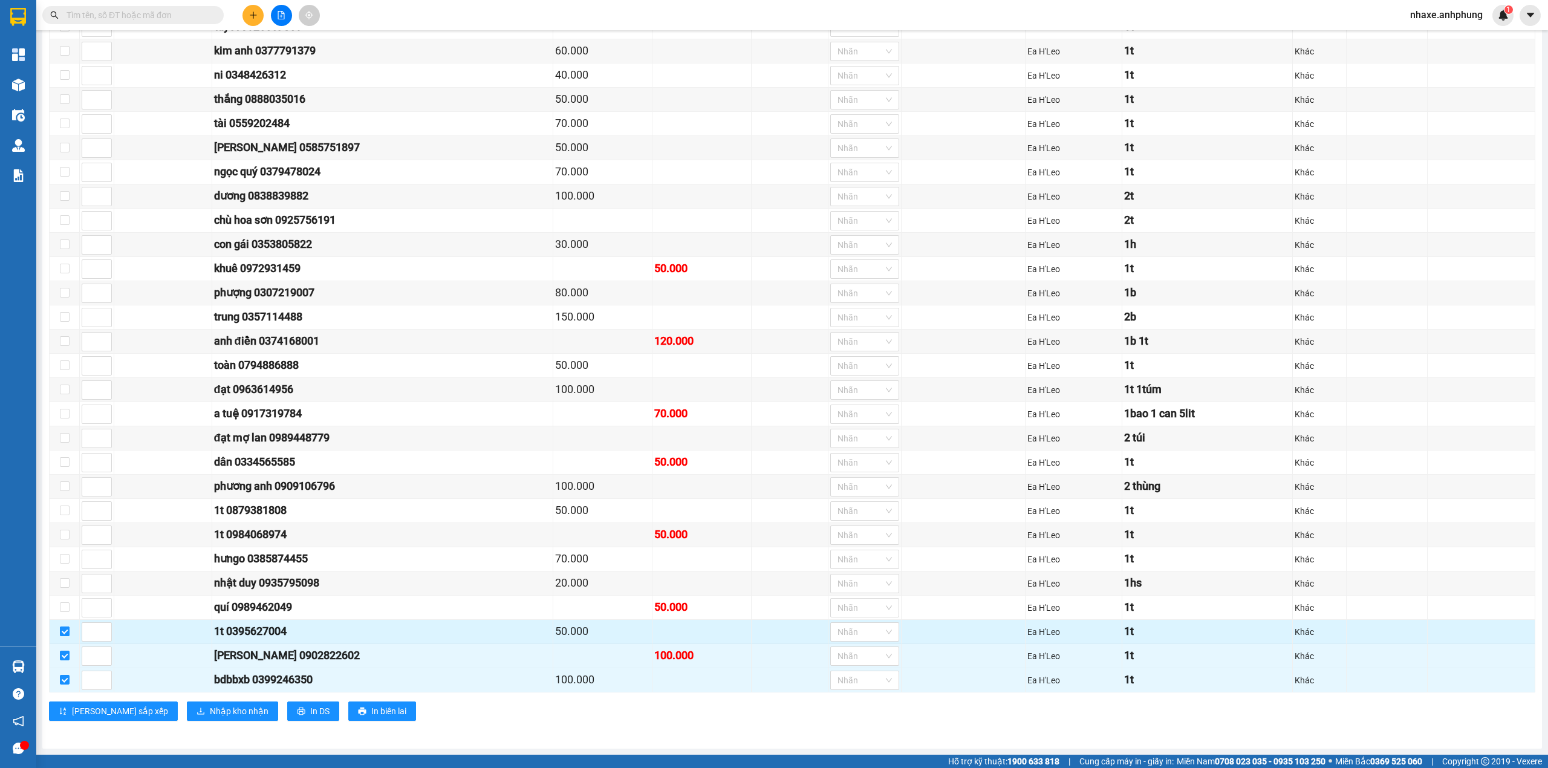
click at [65, 634] on input "checkbox" at bounding box center [65, 631] width 10 height 10
checkbox input "false"
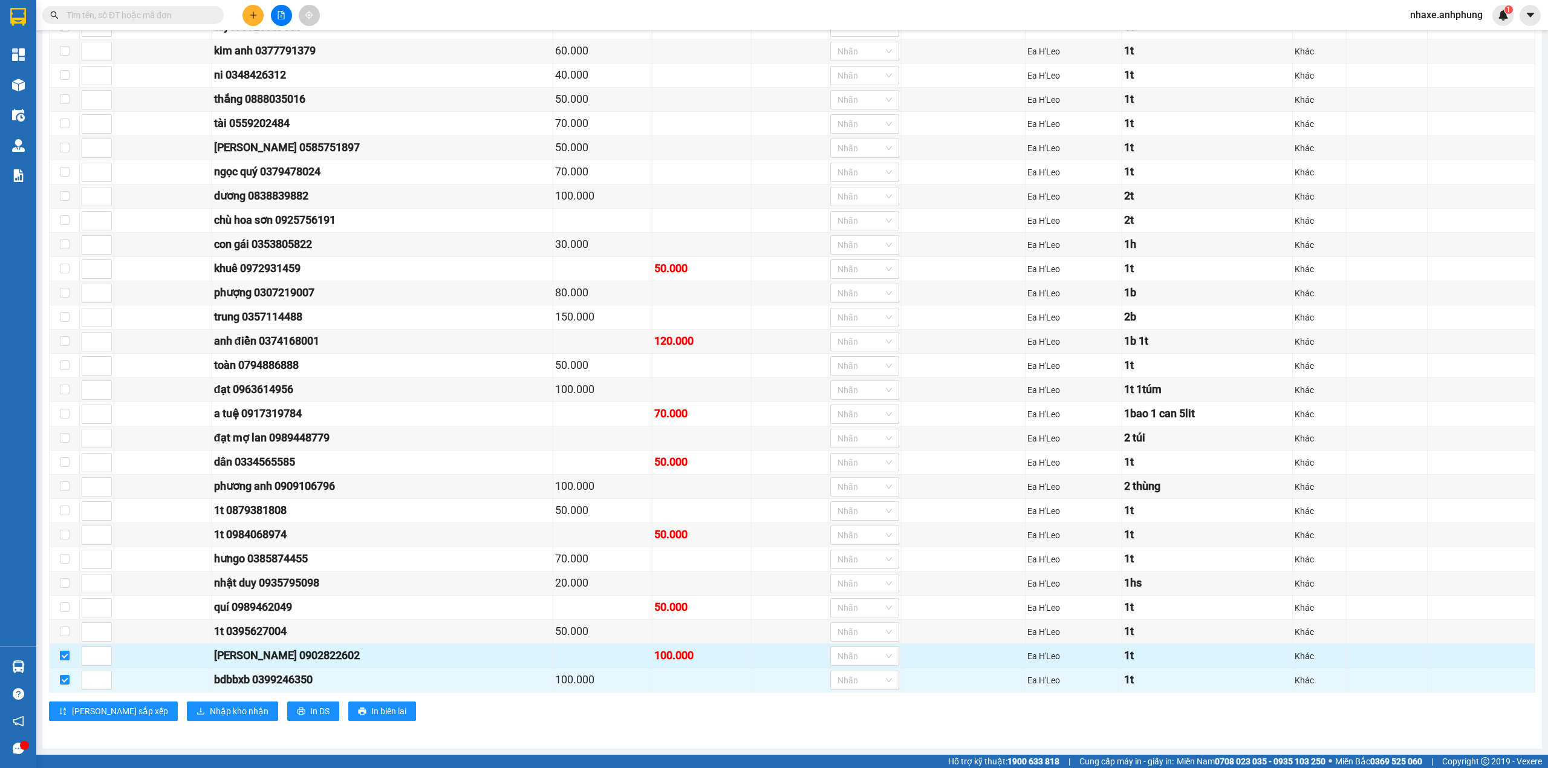
click at [68, 653] on input "checkbox" at bounding box center [65, 655] width 10 height 10
checkbox input "false"
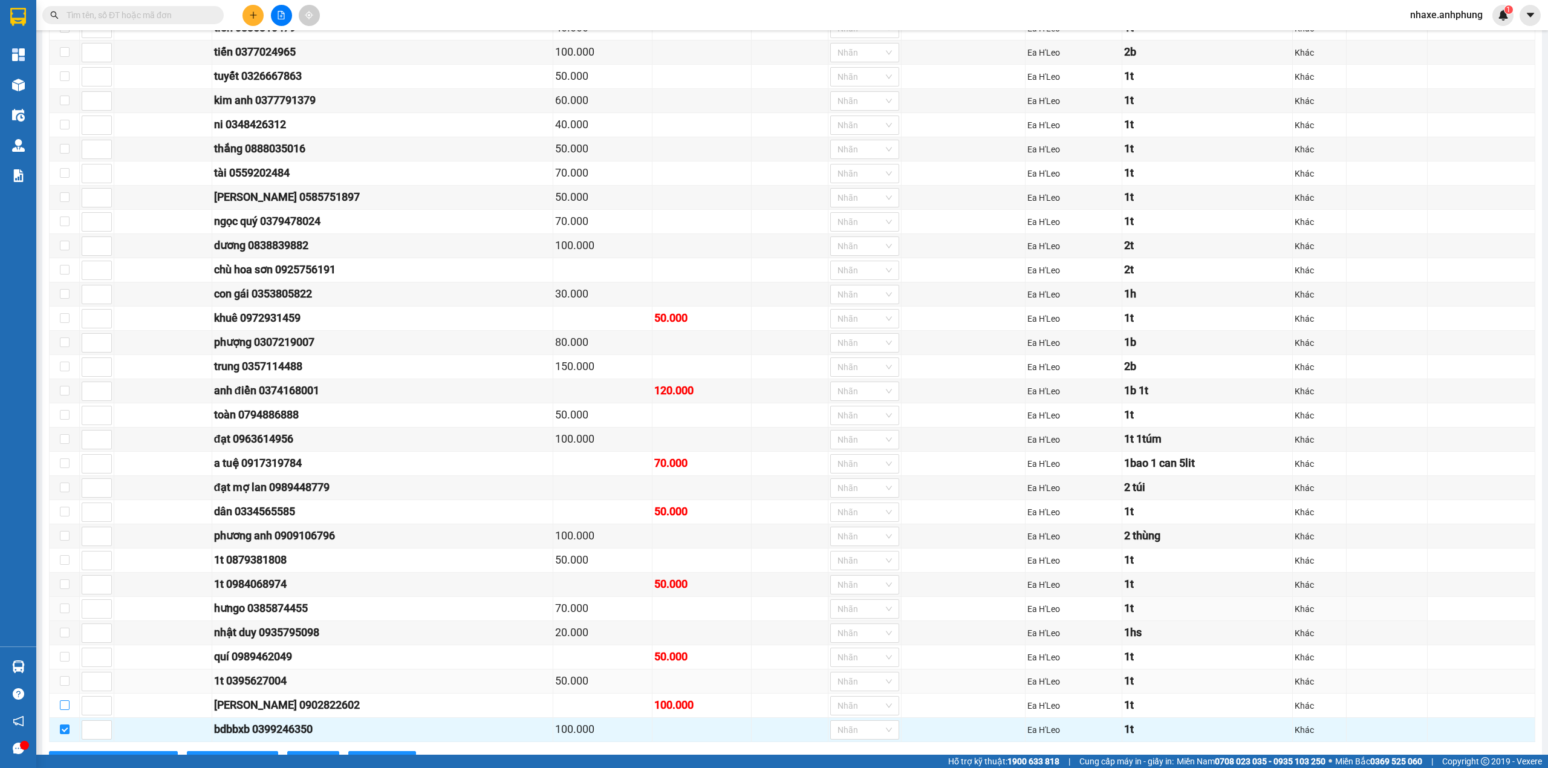
scroll to position [706, 0]
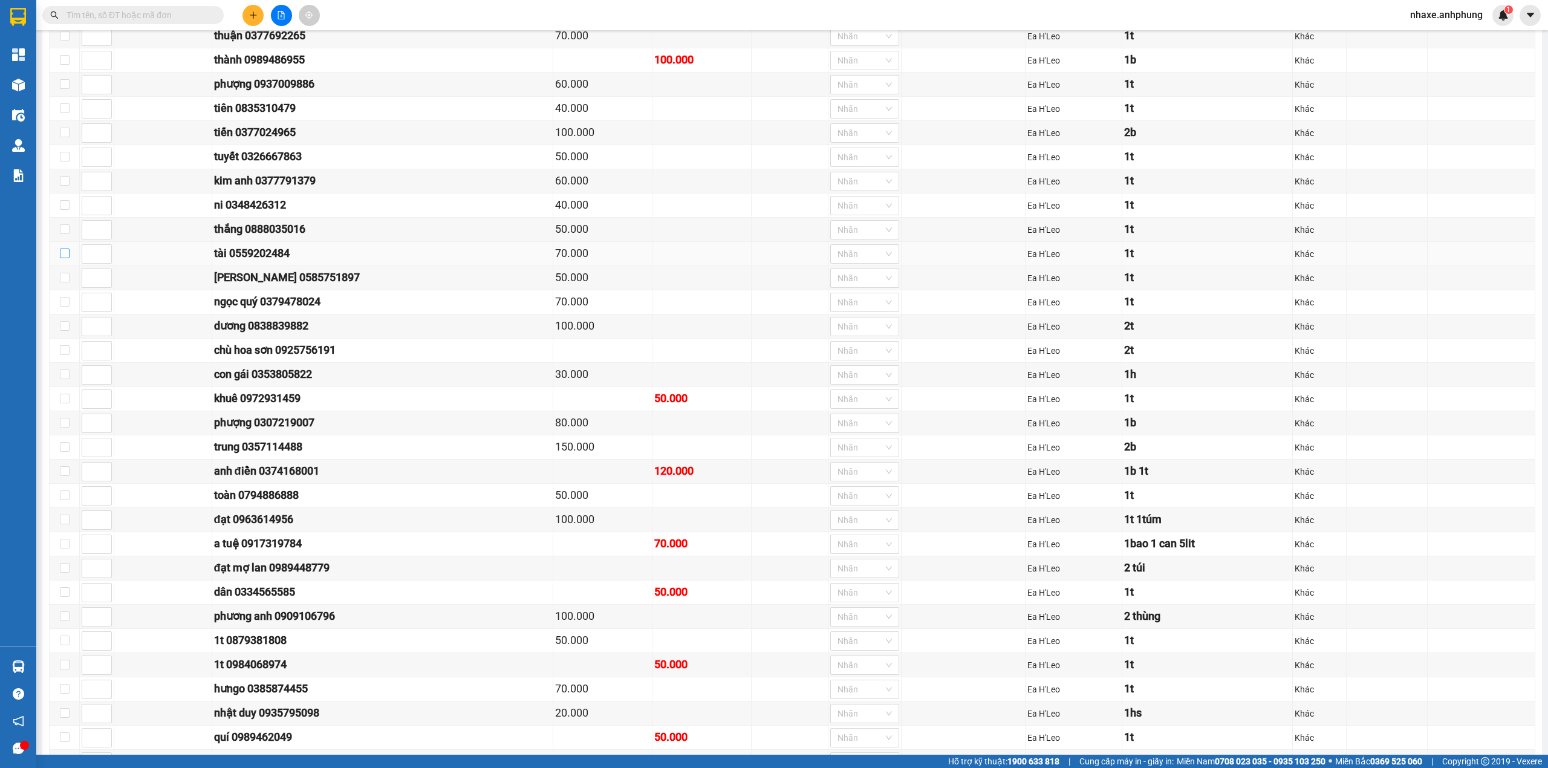
click at [63, 258] on input "checkbox" at bounding box center [65, 253] width 10 height 10
checkbox input "true"
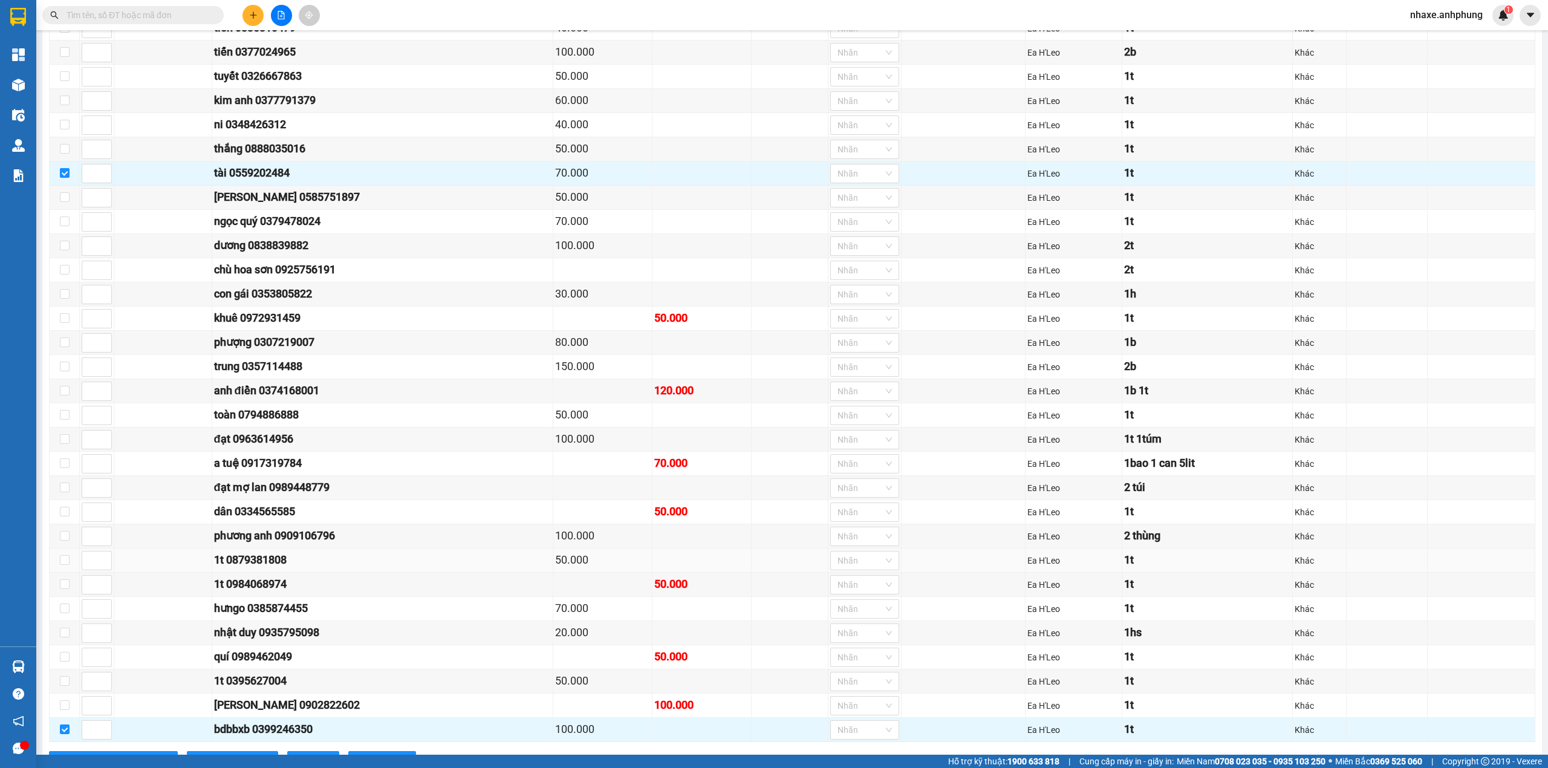
scroll to position [867, 0]
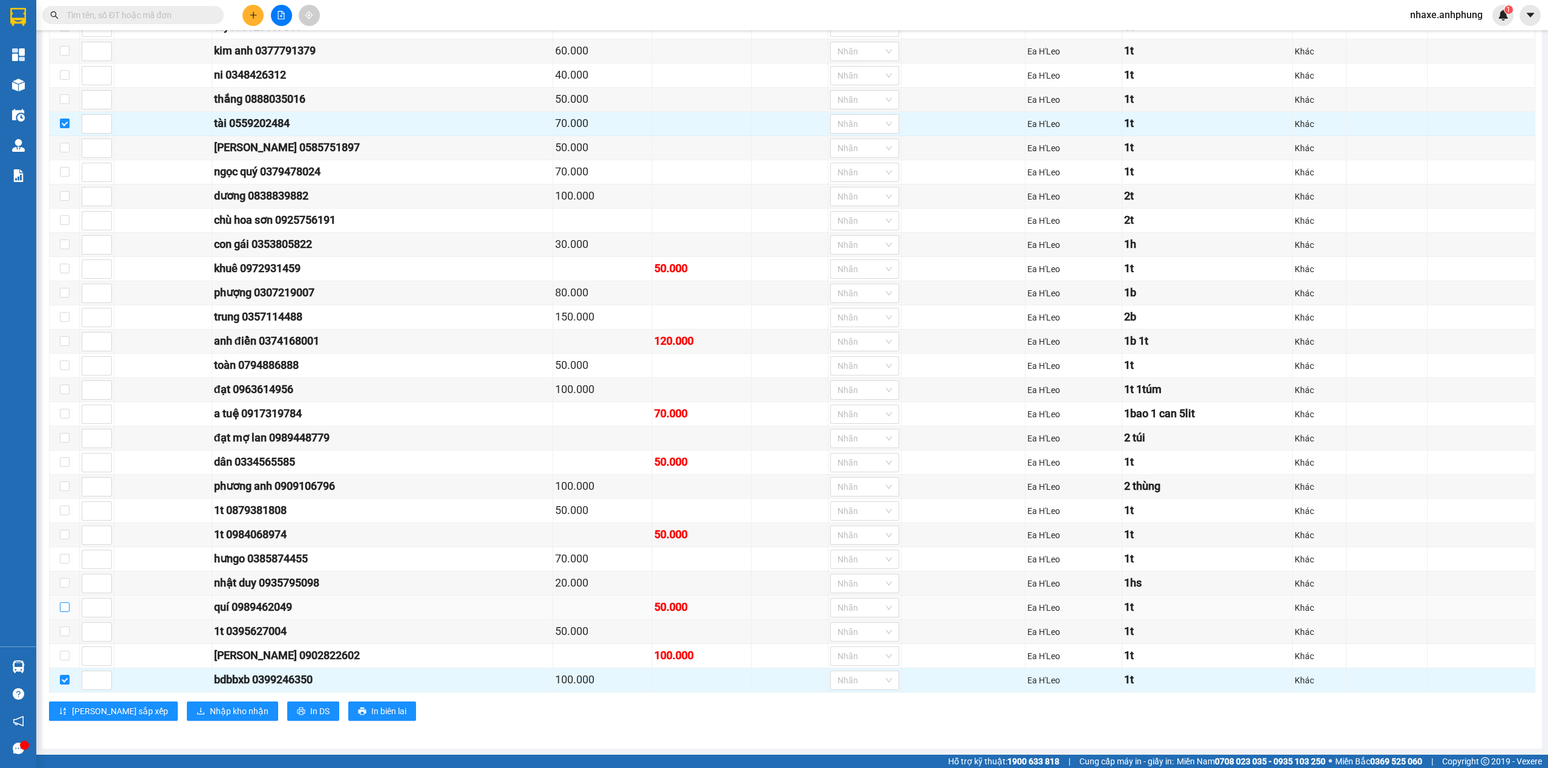
click at [65, 604] on input "checkbox" at bounding box center [65, 607] width 10 height 10
click at [64, 604] on input "checkbox" at bounding box center [65, 607] width 10 height 10
checkbox input "true"
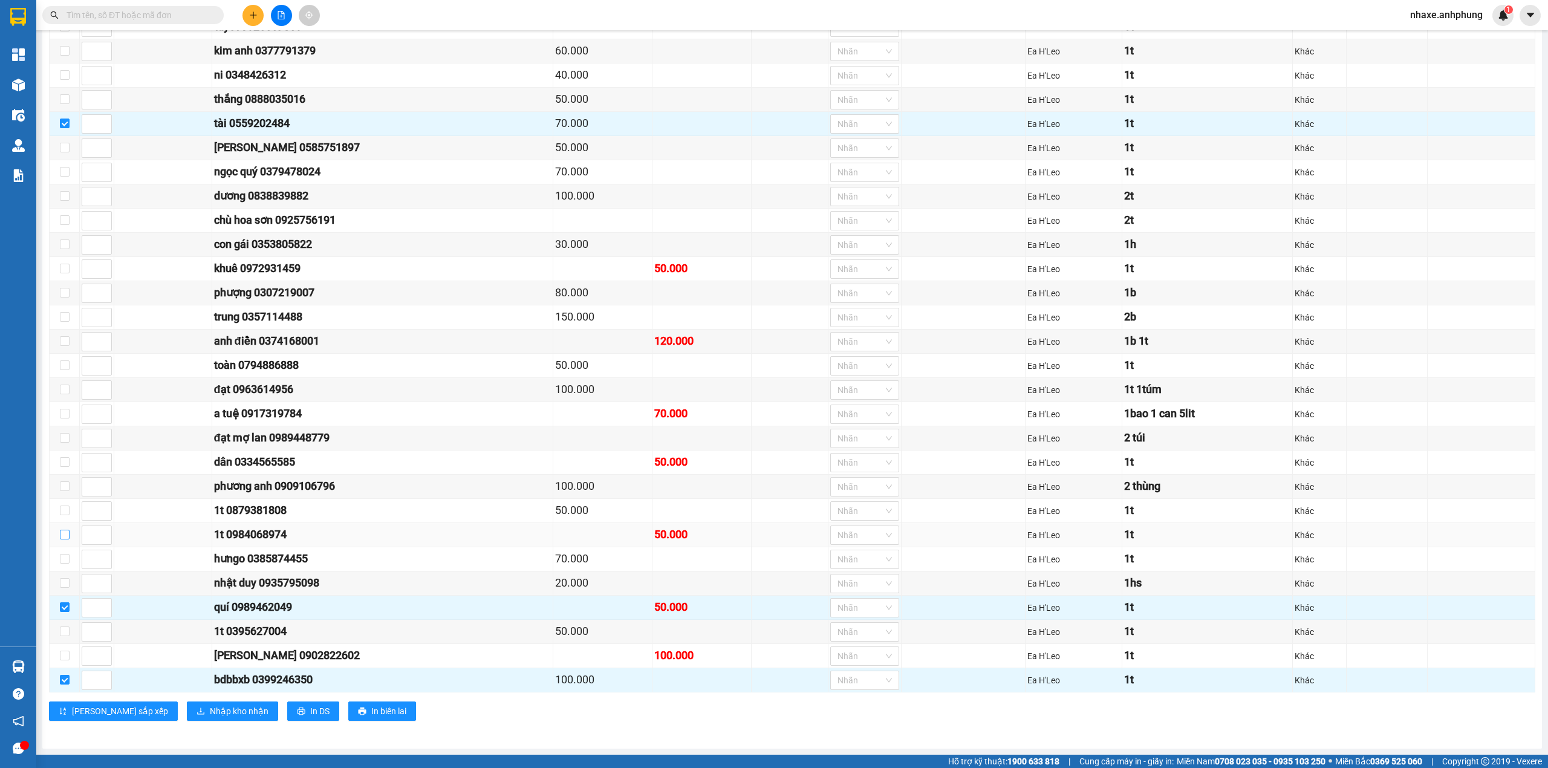
click at [63, 532] on input "checkbox" at bounding box center [65, 535] width 10 height 10
checkbox input "true"
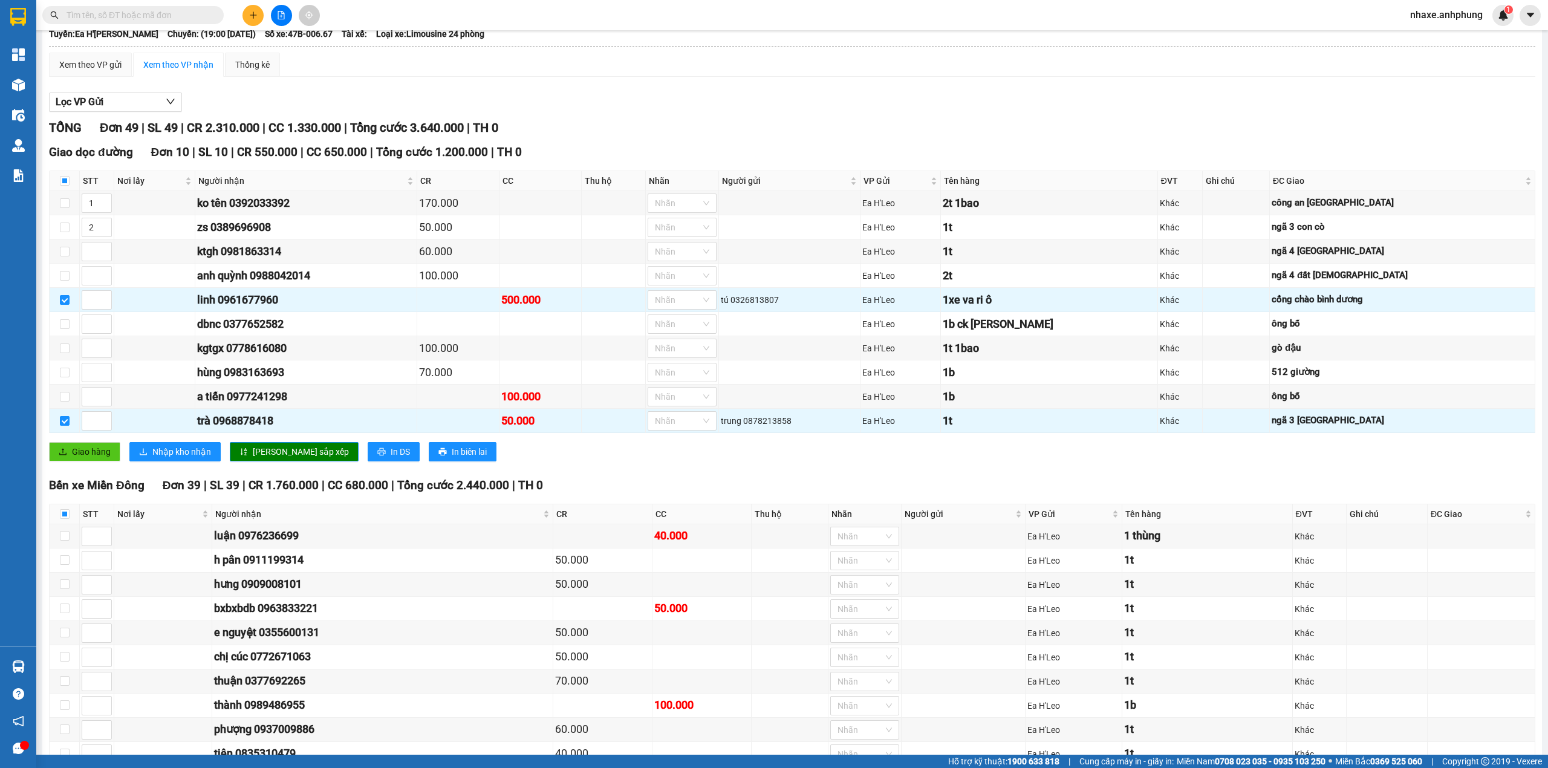
scroll to position [0, 0]
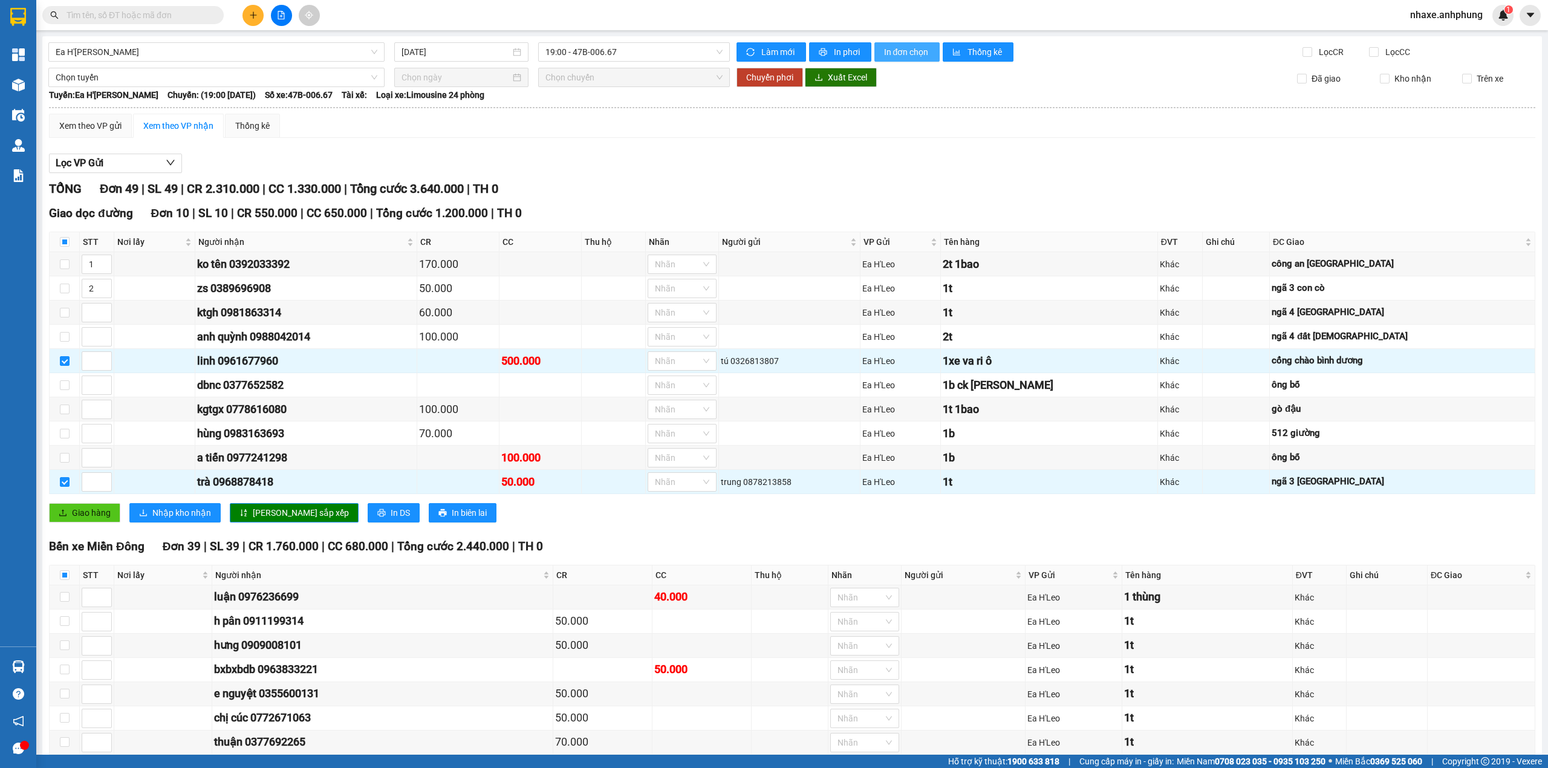
click at [893, 51] on span "In đơn chọn" at bounding box center [907, 51] width 47 height 13
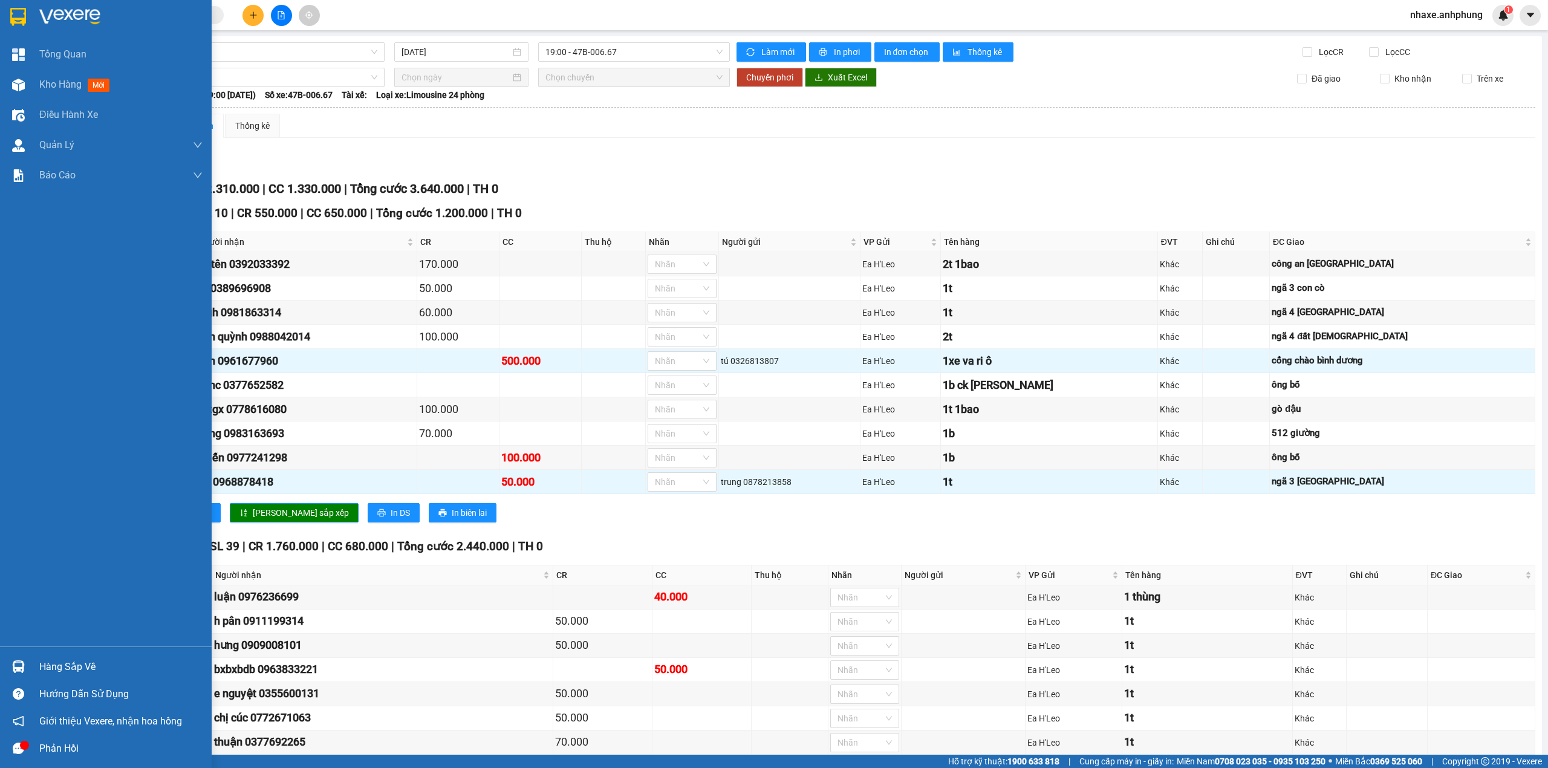
click at [54, 8] on img at bounding box center [69, 17] width 61 height 18
click at [80, 8] on img at bounding box center [69, 17] width 61 height 18
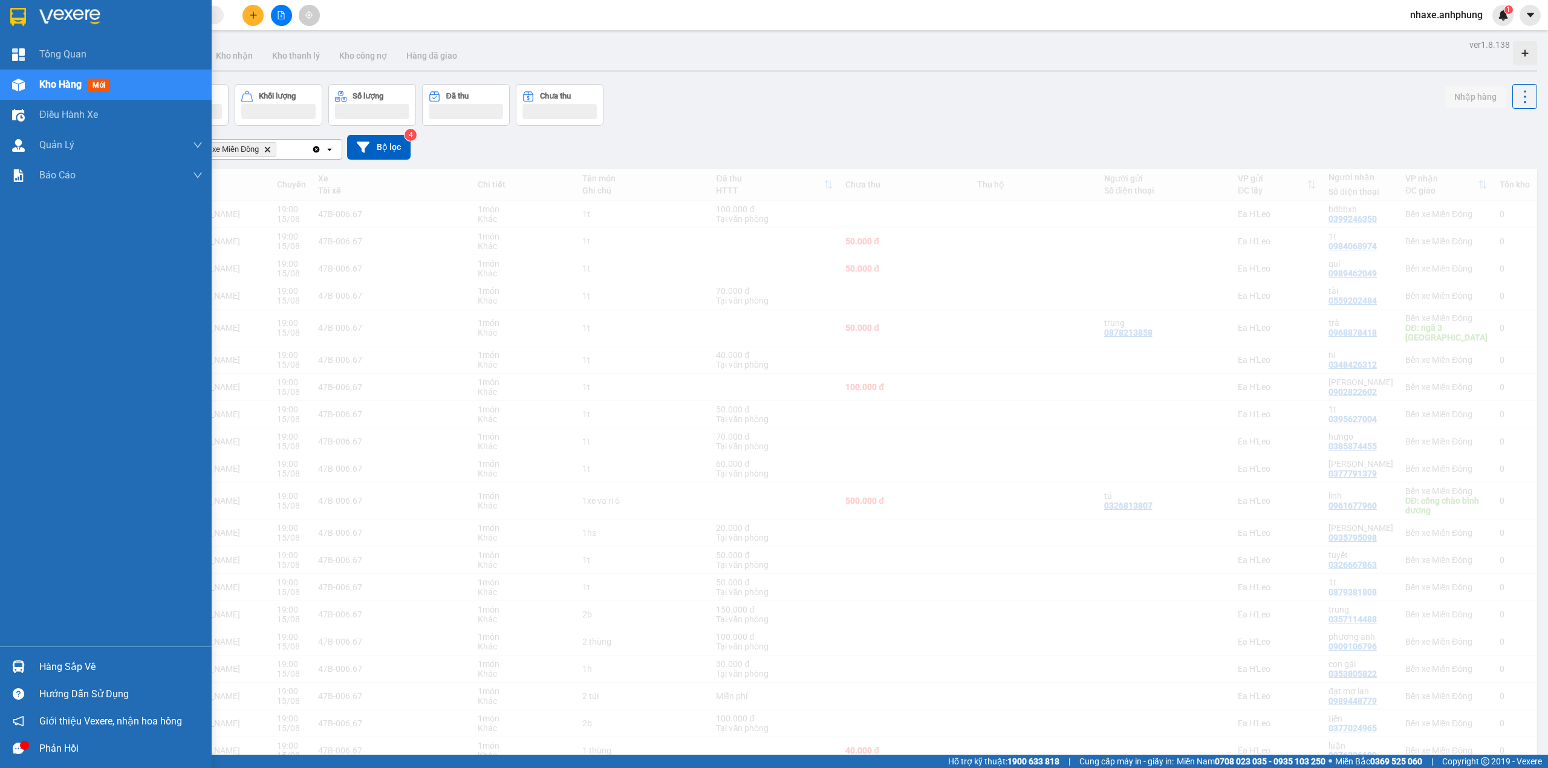
click at [63, 5] on div at bounding box center [106, 19] width 212 height 39
click at [63, 19] on img at bounding box center [69, 17] width 61 height 18
click at [90, 18] on img at bounding box center [69, 17] width 61 height 18
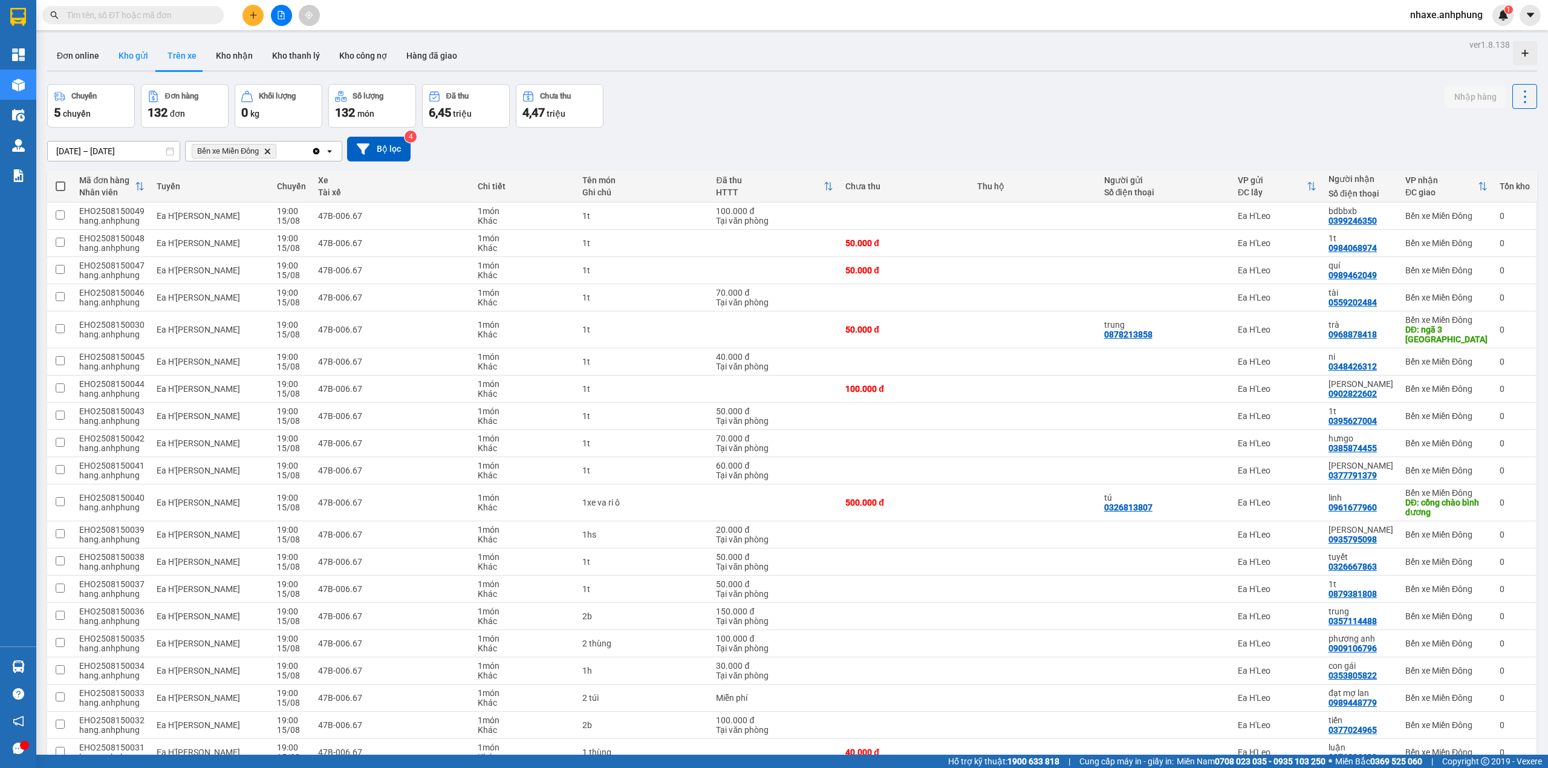
click at [129, 58] on button "Kho gửi" at bounding box center [133, 55] width 49 height 29
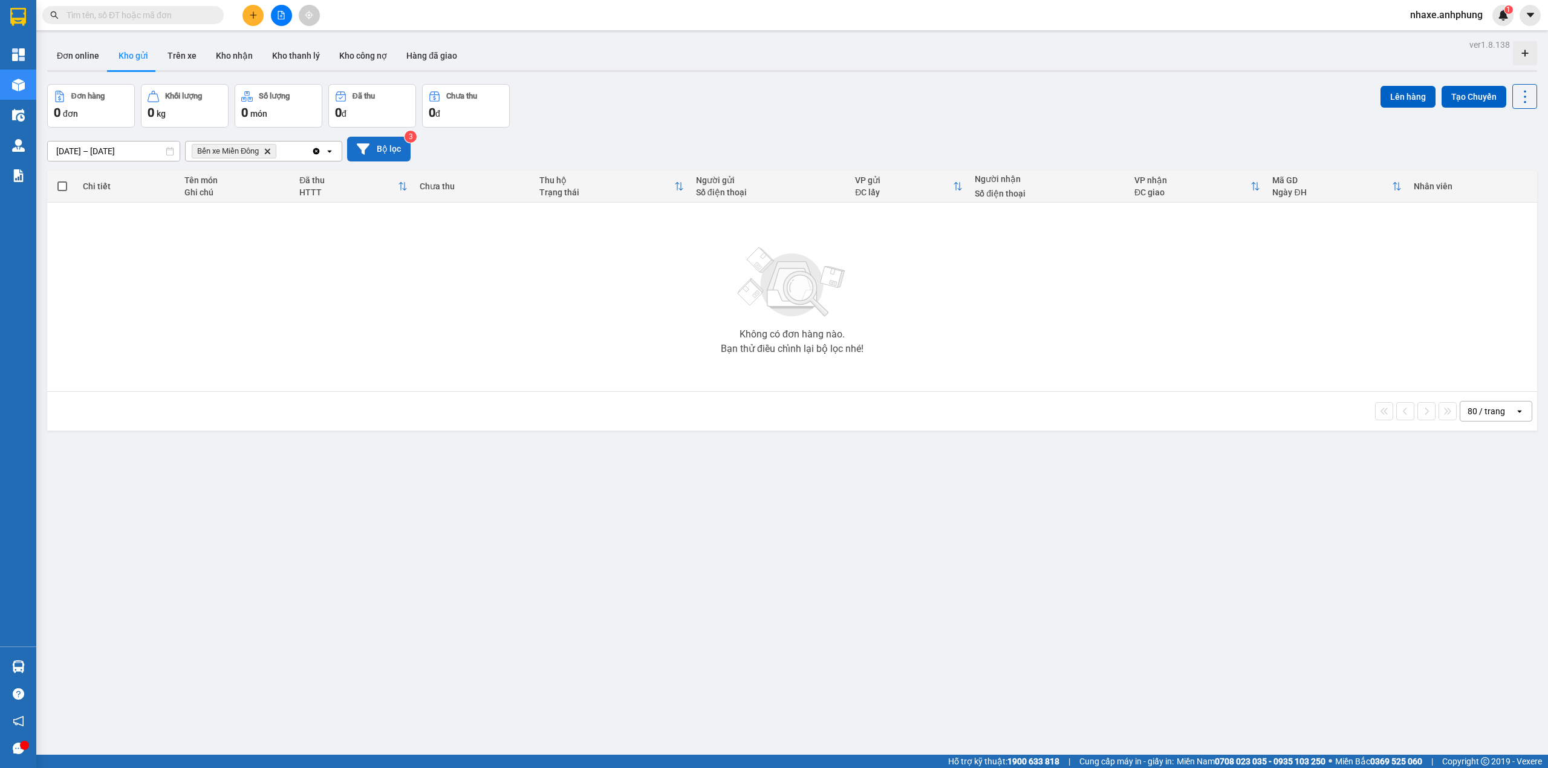
click at [384, 146] on button "Bộ lọc" at bounding box center [378, 149] width 63 height 25
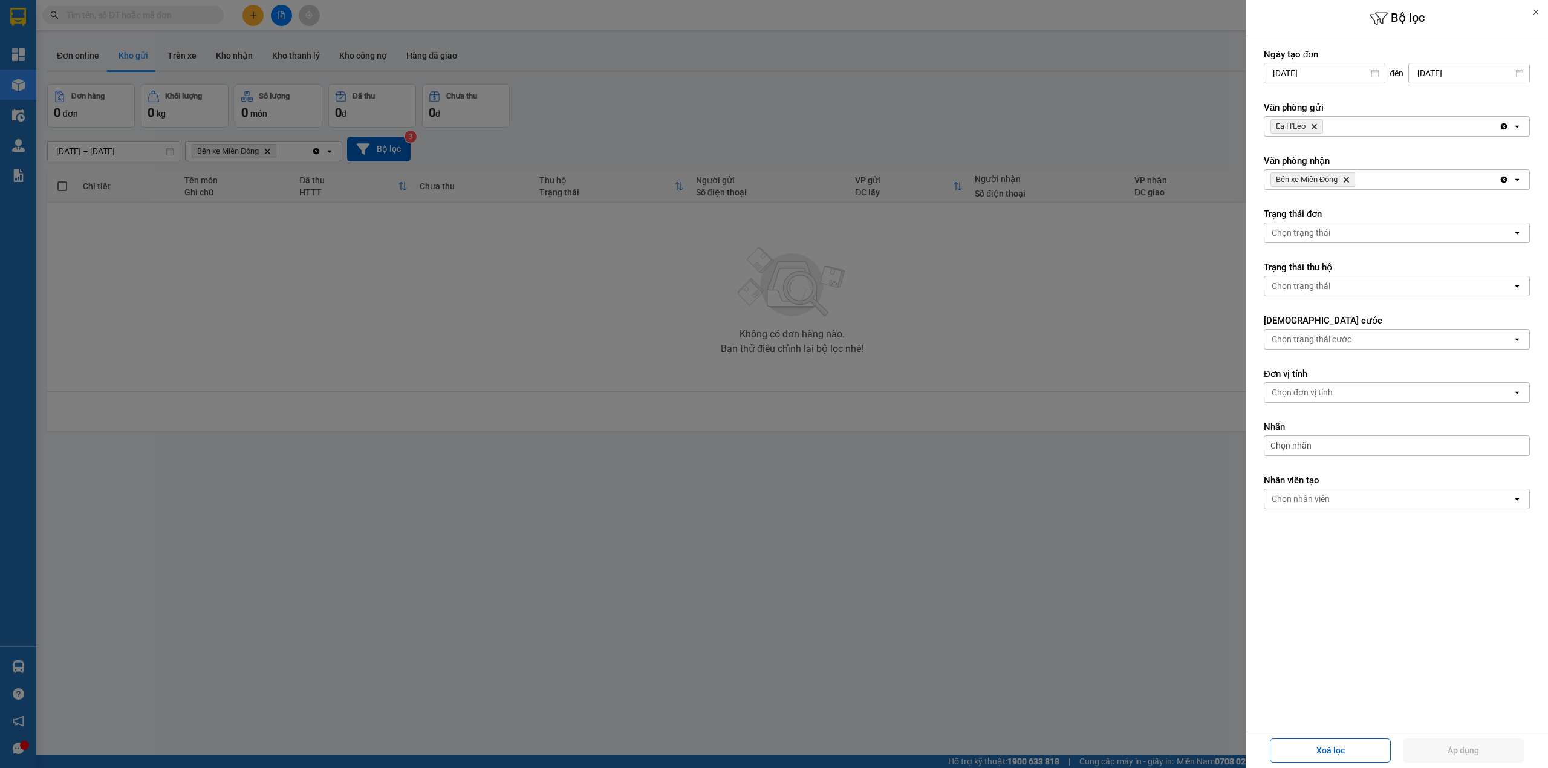
click at [1314, 126] on icon "Ea H'Leo, close by backspace" at bounding box center [1313, 126] width 5 height 5
click at [1314, 126] on div "Chọn văn phòng" at bounding box center [1302, 126] width 62 height 12
click at [1294, 148] on span "Bến xe Miền Đông" at bounding box center [1309, 153] width 73 height 12
click at [1348, 178] on icon "Delete" at bounding box center [1345, 179] width 7 height 7
click at [1340, 185] on div "Chọn văn phòng" at bounding box center [1388, 179] width 248 height 19
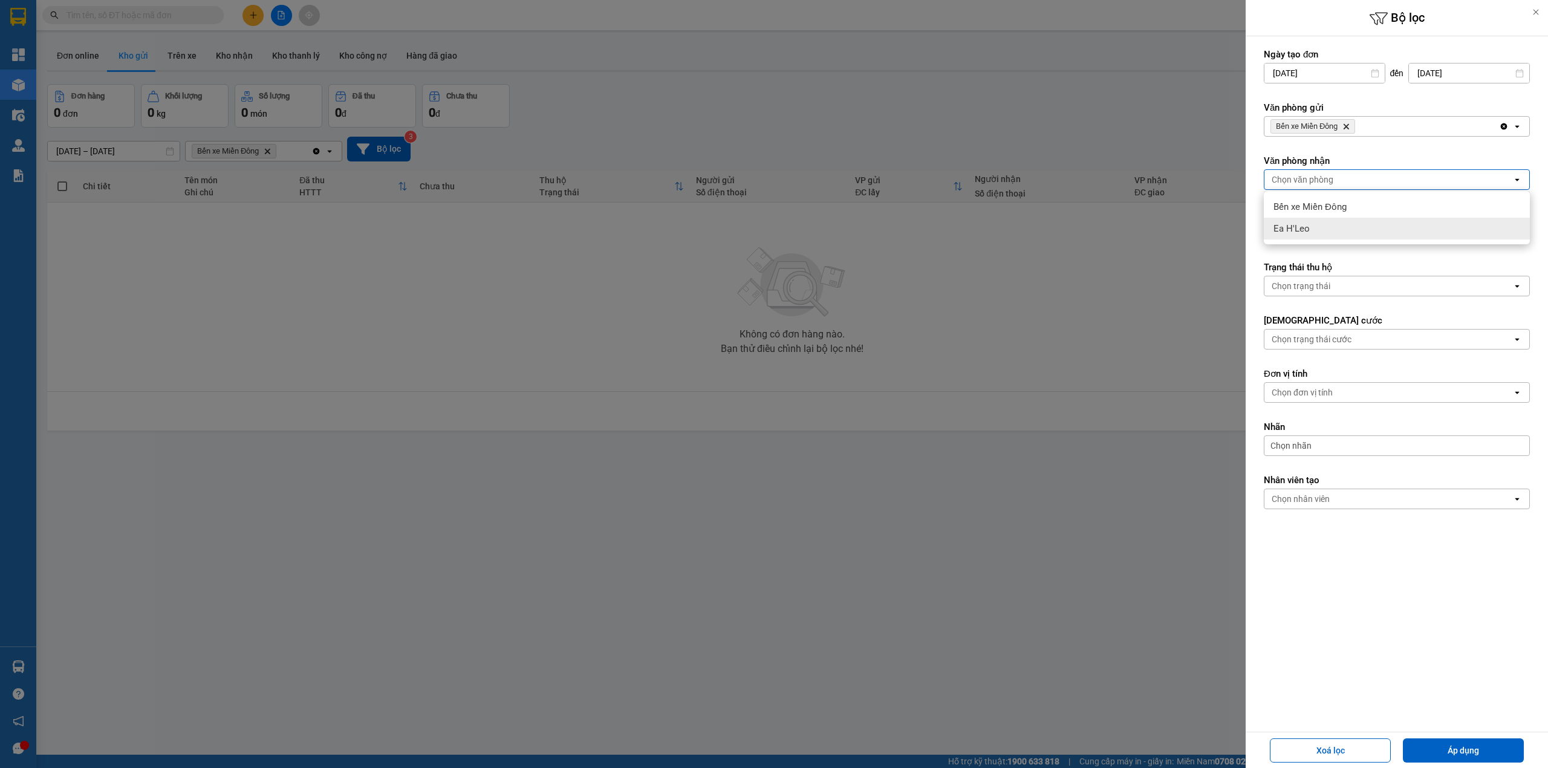
click at [1324, 227] on div "Ea H'Leo" at bounding box center [1396, 229] width 266 height 22
click at [1481, 748] on button "Áp dụng" at bounding box center [1462, 750] width 121 height 24
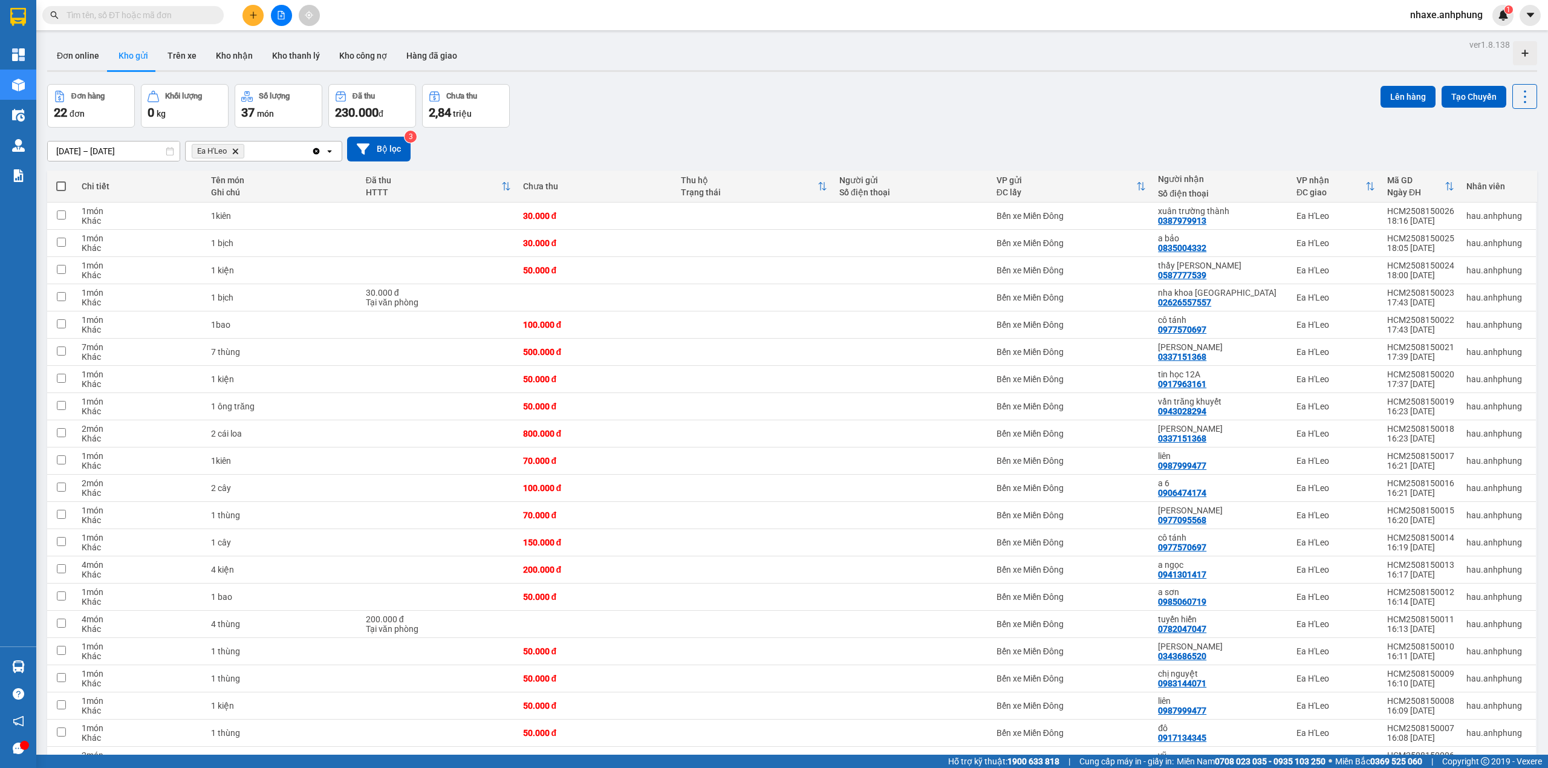
click at [59, 185] on span at bounding box center [61, 186] width 10 height 10
click at [61, 180] on input "checkbox" at bounding box center [61, 180] width 0 height 0
checkbox input "true"
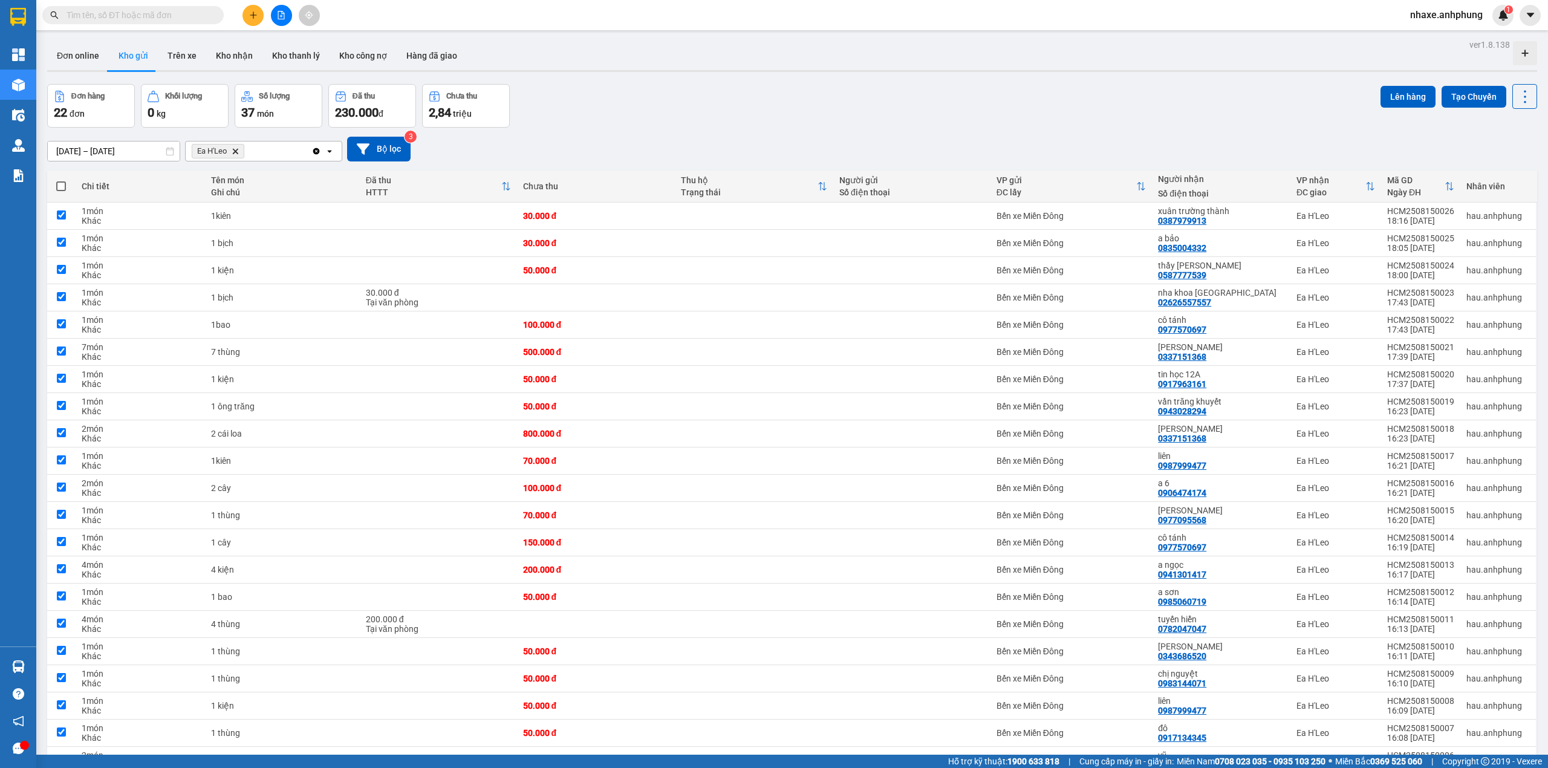
checkbox input "true"
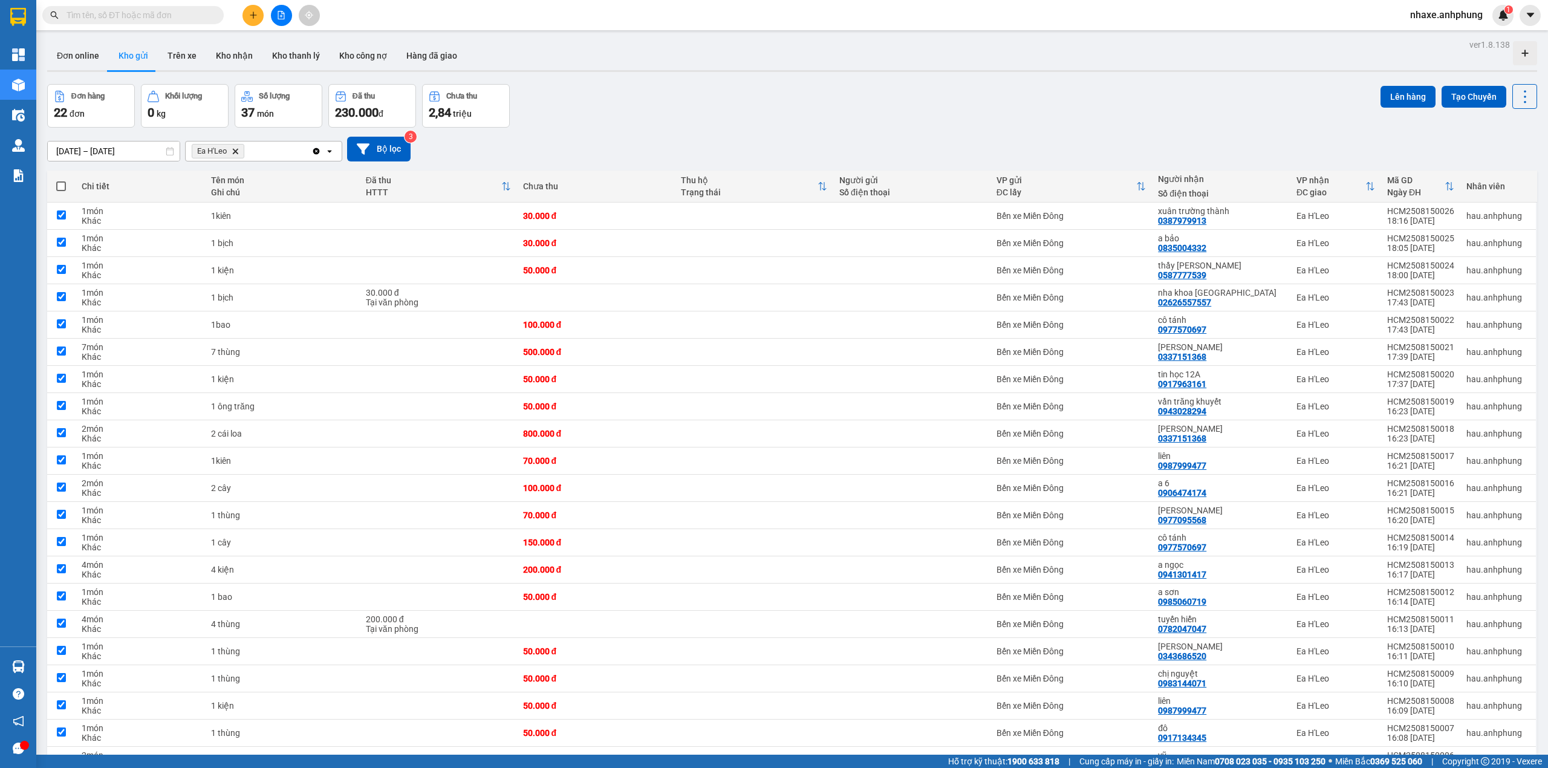
checkbox input "true"
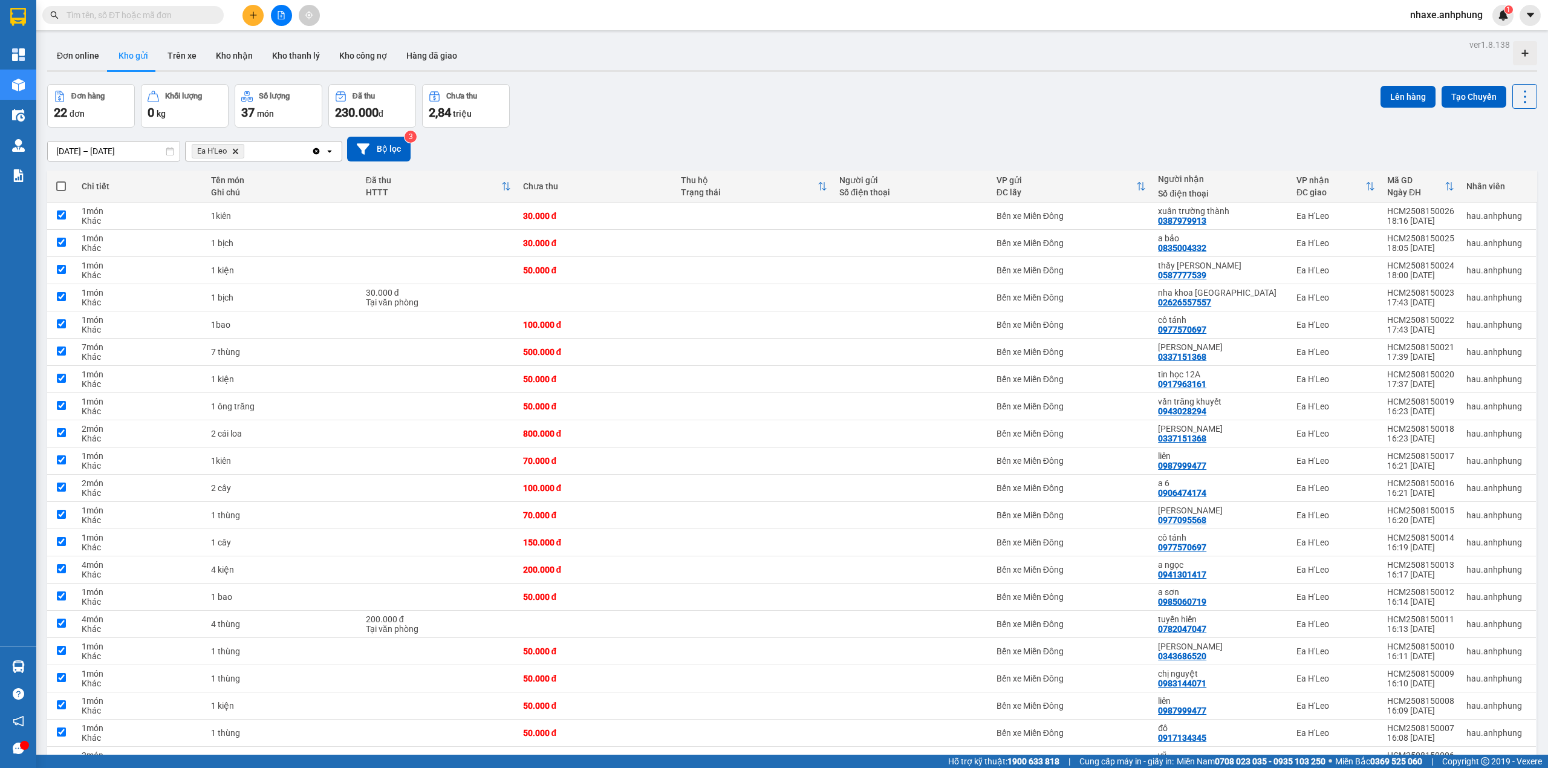
checkbox input "true"
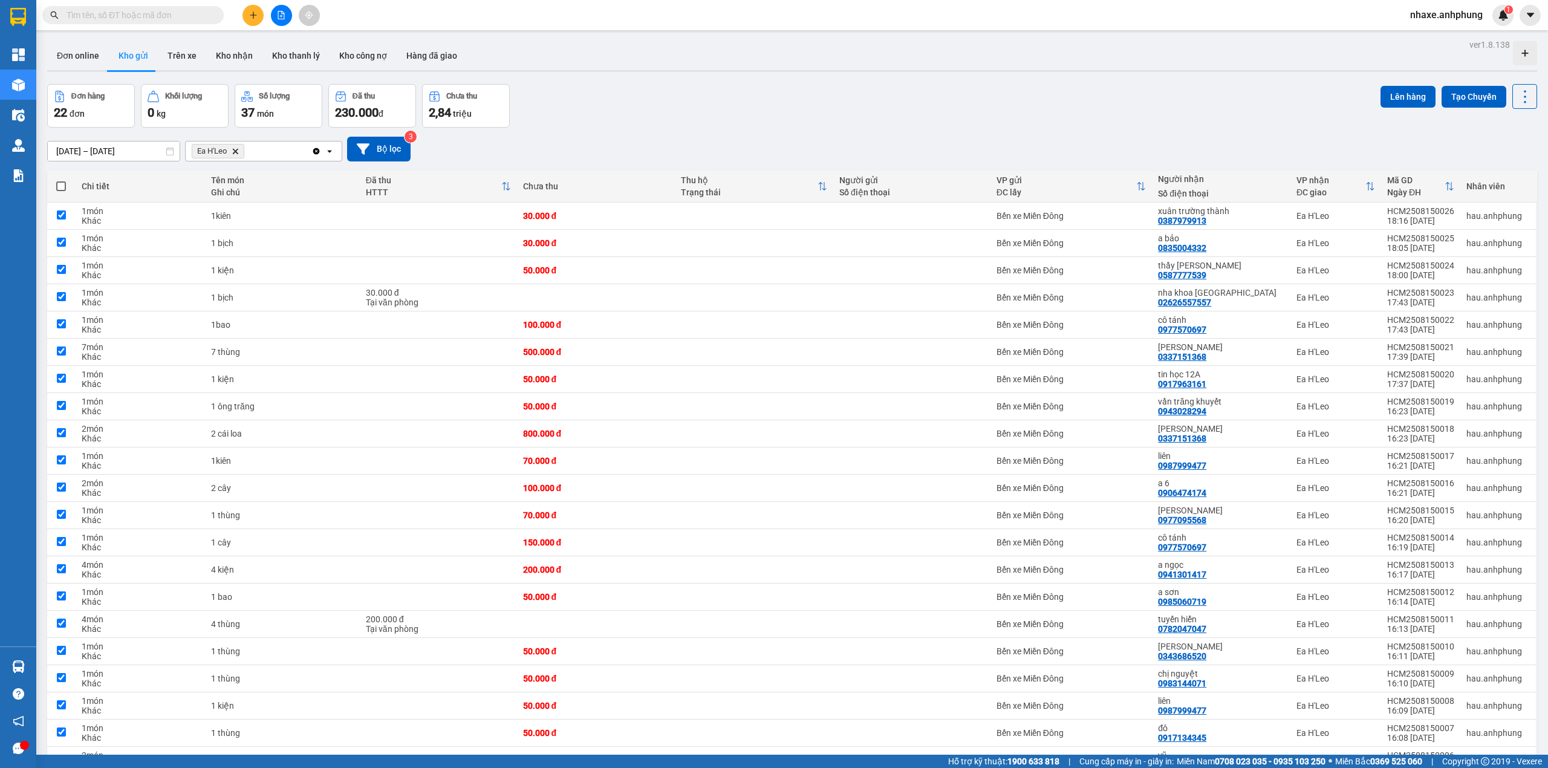
checkbox input "true"
click at [59, 185] on span at bounding box center [61, 186] width 10 height 10
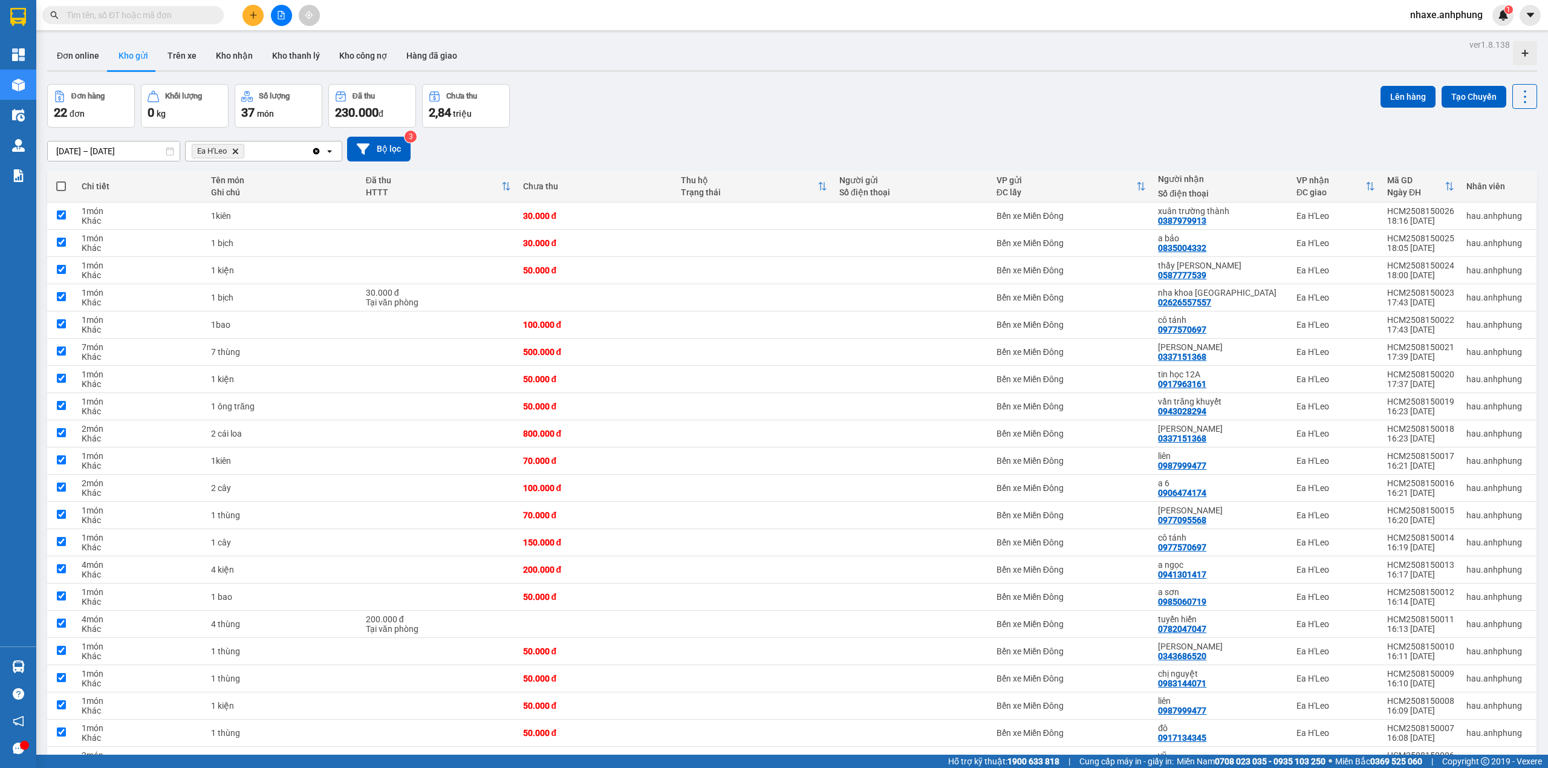
click at [61, 180] on input "checkbox" at bounding box center [61, 180] width 0 height 0
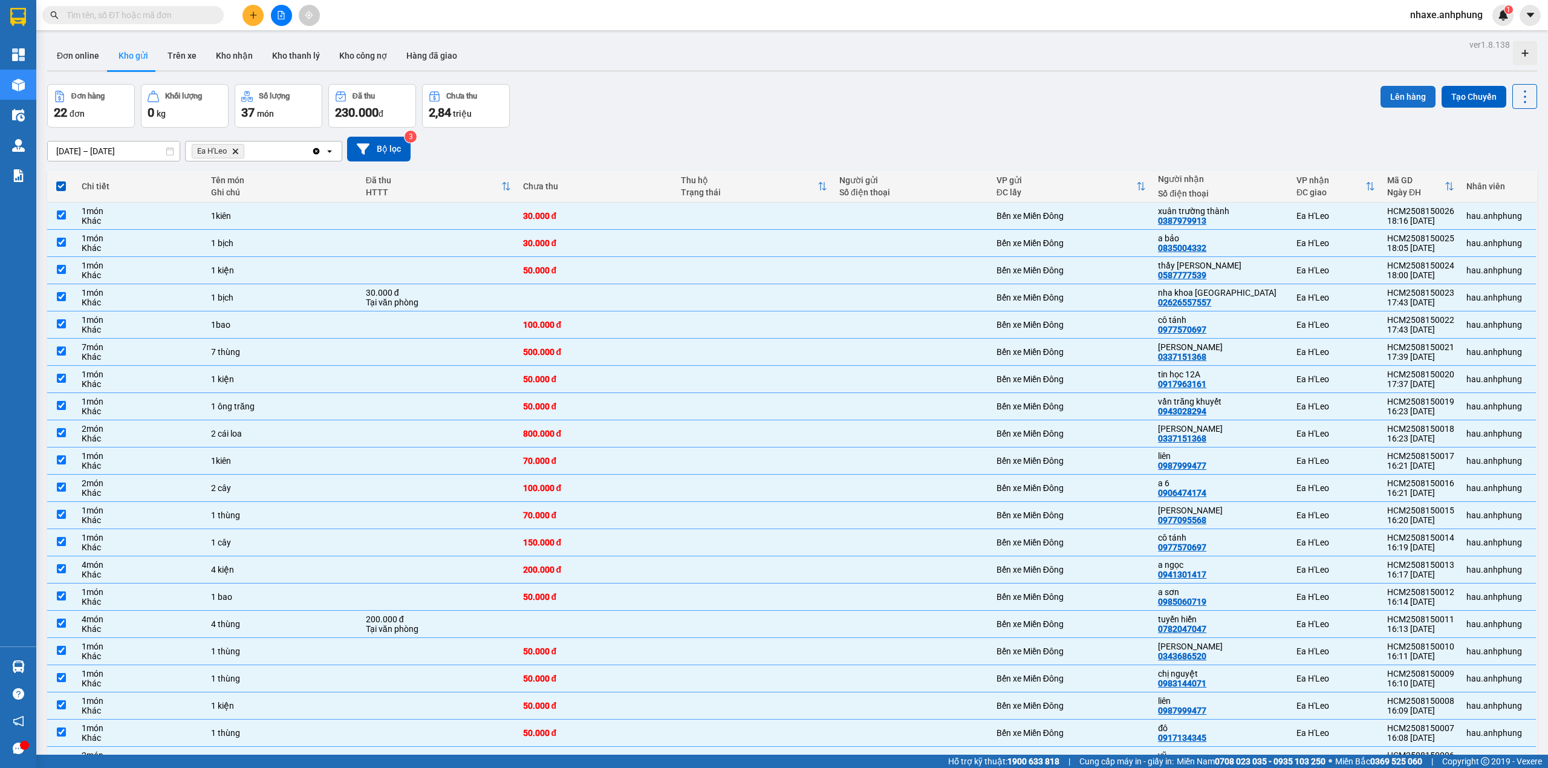
click at [1400, 95] on button "Lên hàng" at bounding box center [1407, 97] width 55 height 22
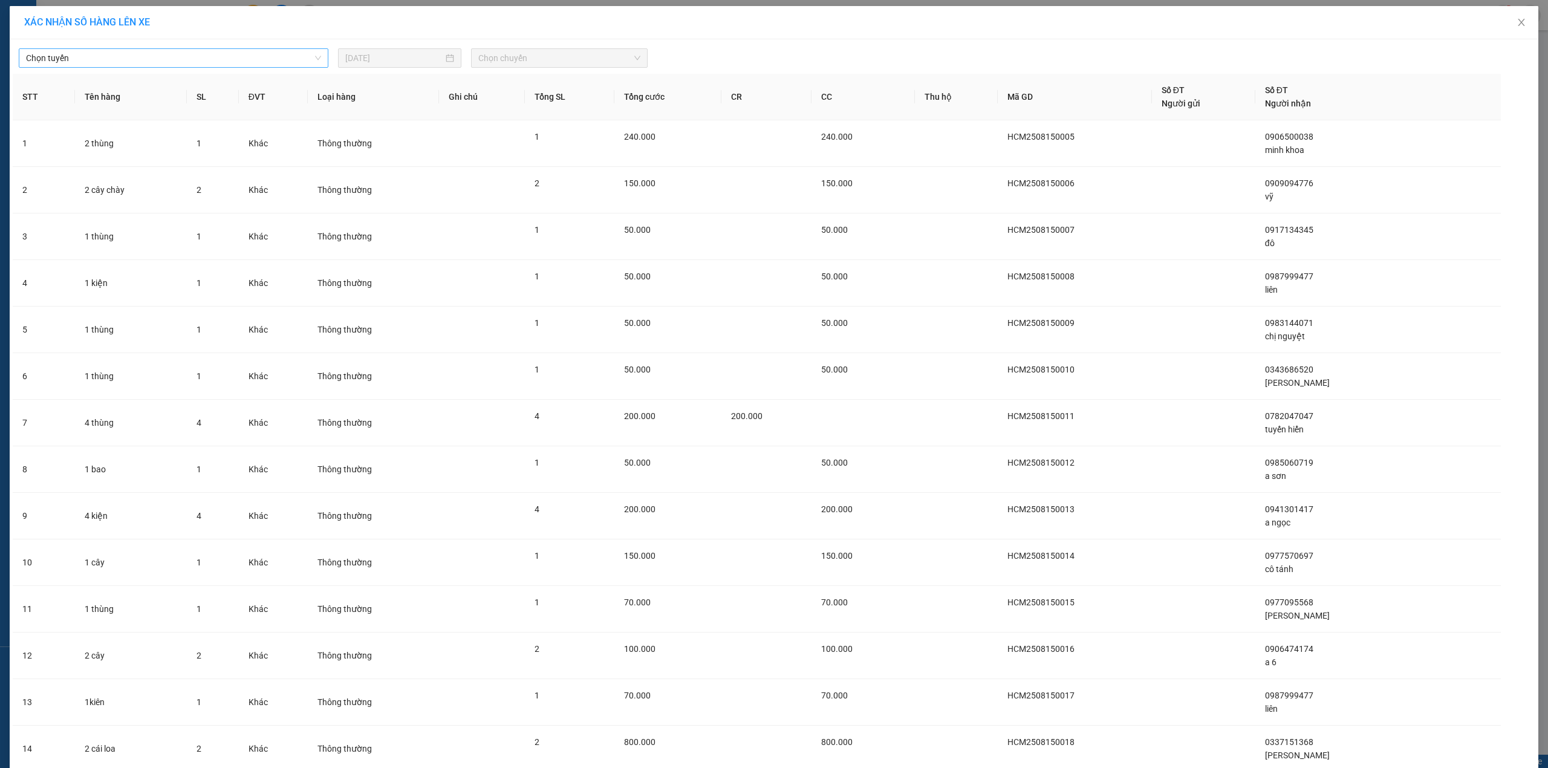
click at [191, 59] on span "Chọn tuyến" at bounding box center [173, 58] width 295 height 18
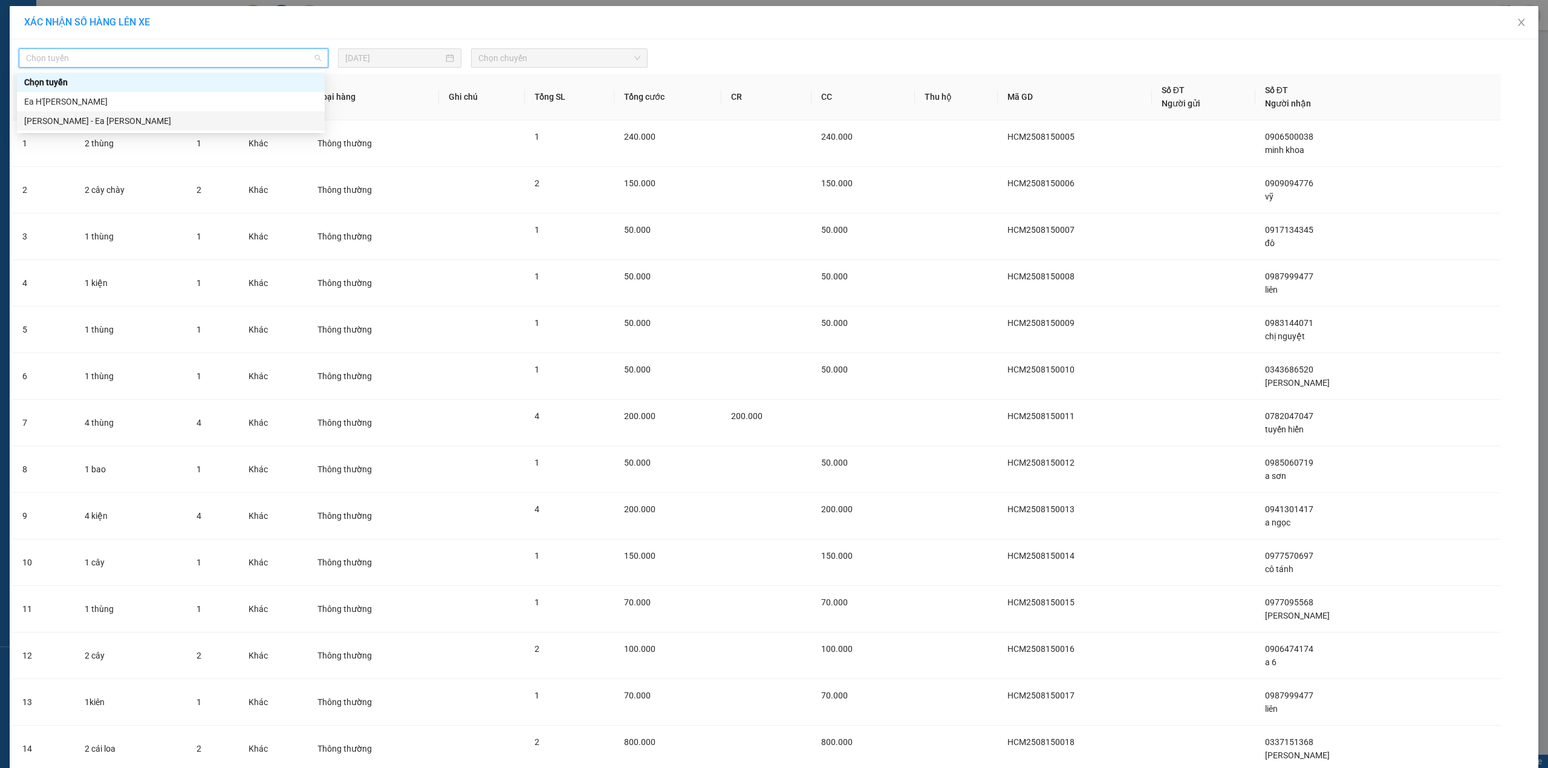
click at [167, 120] on div "[PERSON_NAME] - Ea [PERSON_NAME]" at bounding box center [170, 120] width 293 height 13
click at [167, 120] on th "Tên hàng" at bounding box center [131, 97] width 112 height 47
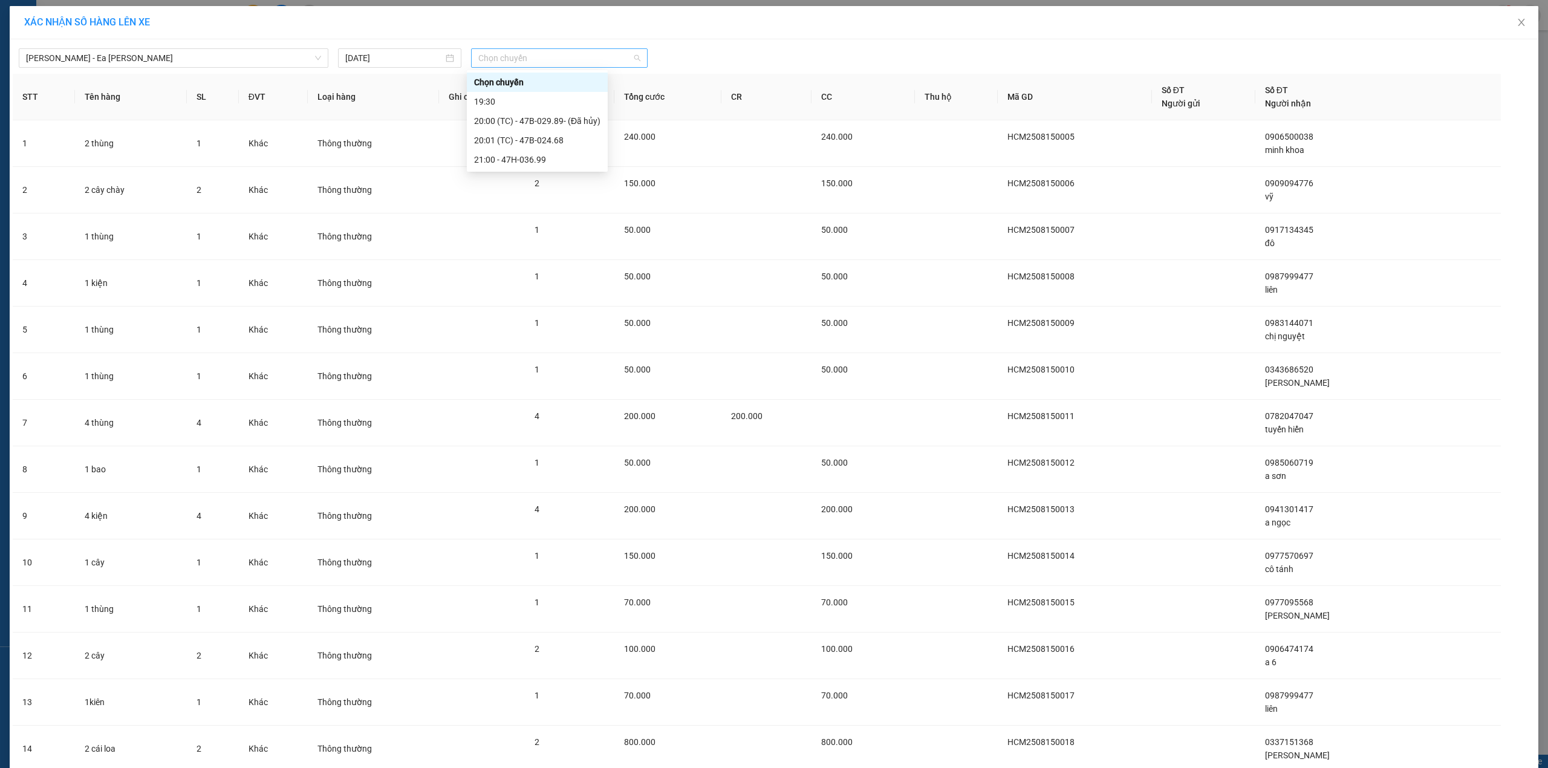
click at [502, 57] on span "Chọn chuyến" at bounding box center [559, 58] width 162 height 18
click at [557, 140] on div "20:01 (TC) - 47B-024.68" at bounding box center [537, 140] width 126 height 13
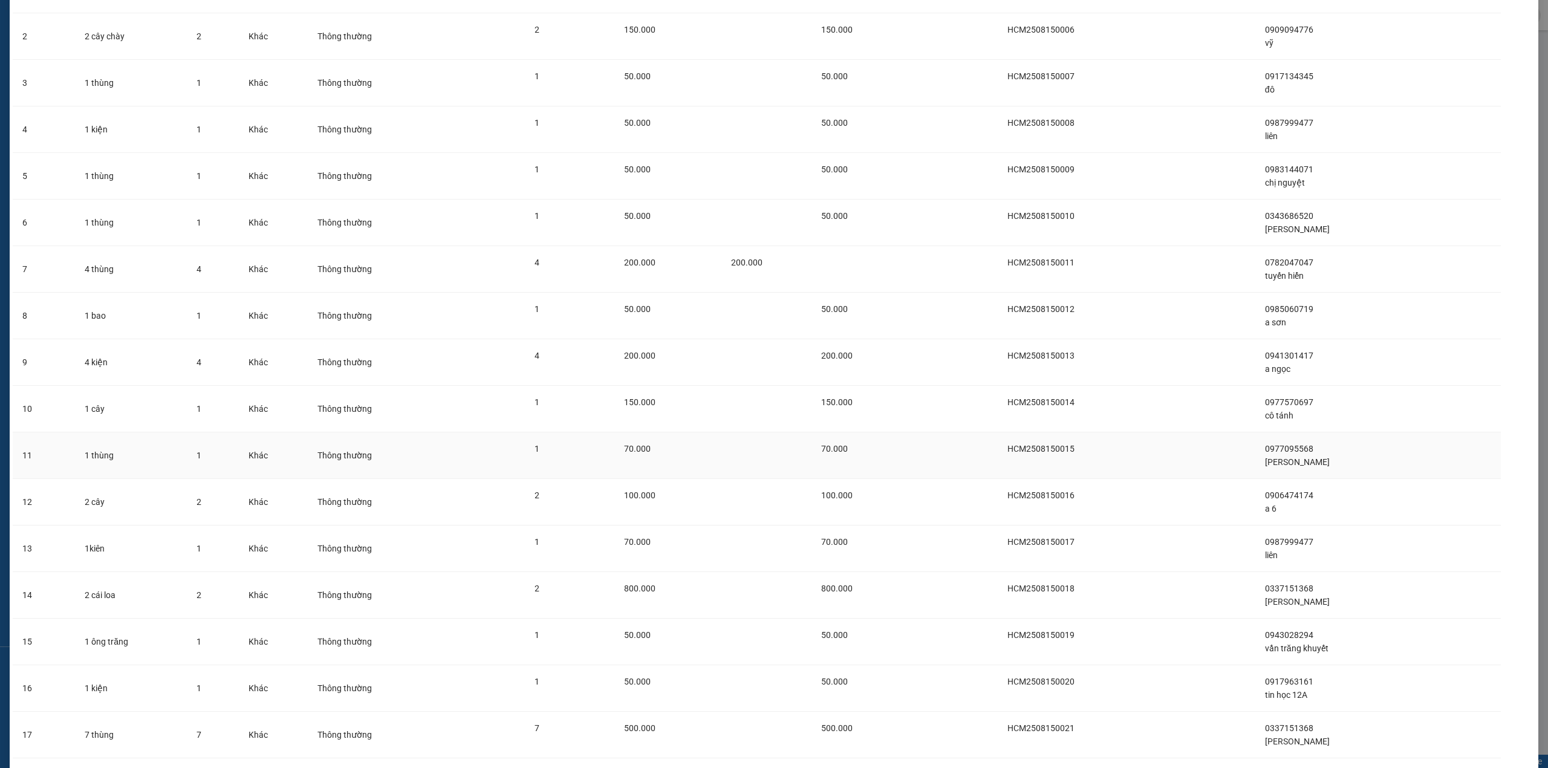
scroll to position [477, 0]
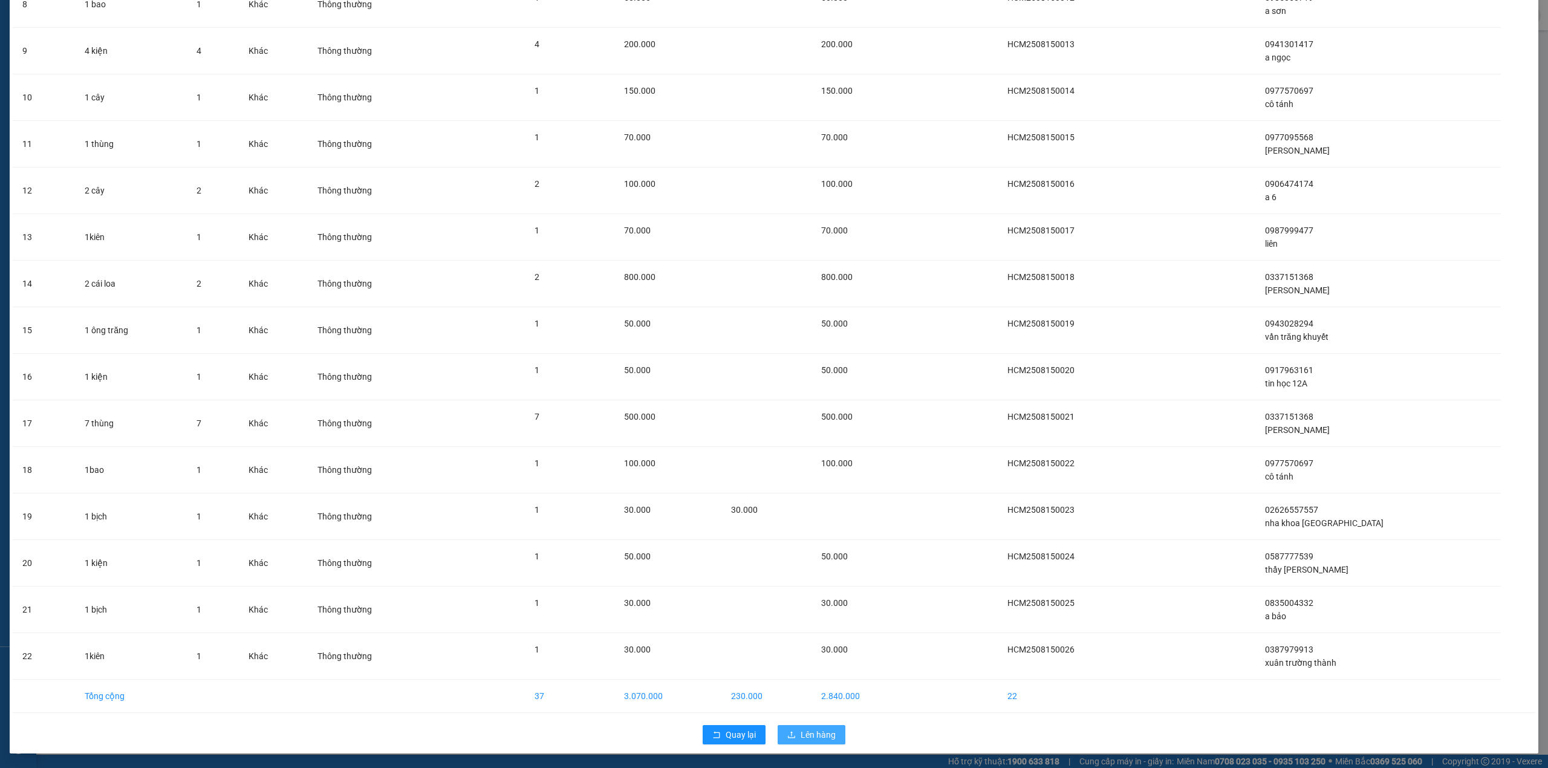
click at [793, 735] on button "Lên hàng" at bounding box center [811, 734] width 68 height 19
click at [793, 735] on span "loading" at bounding box center [793, 734] width 13 height 8
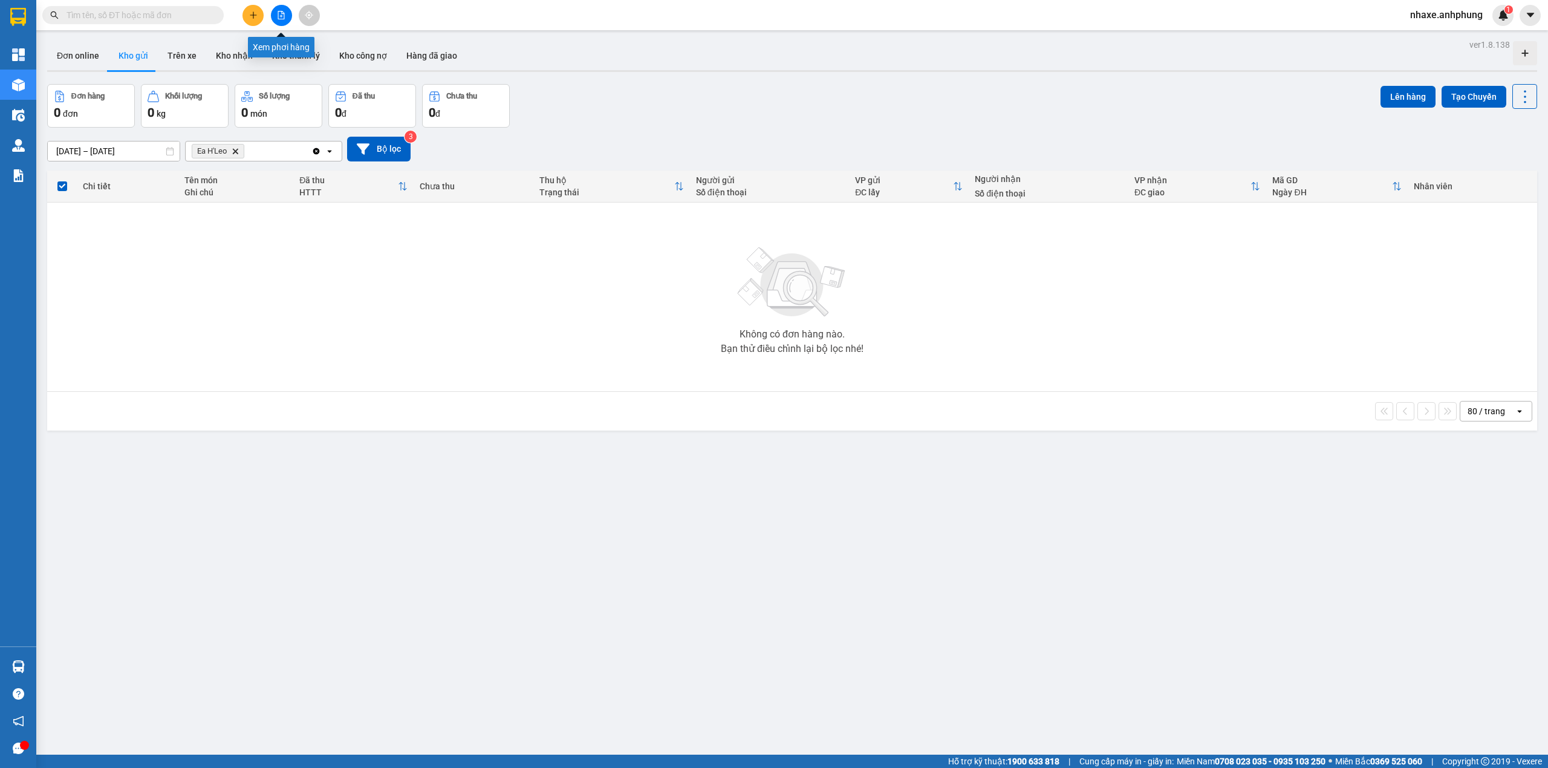
click at [283, 15] on icon "file-add" at bounding box center [281, 15] width 8 height 8
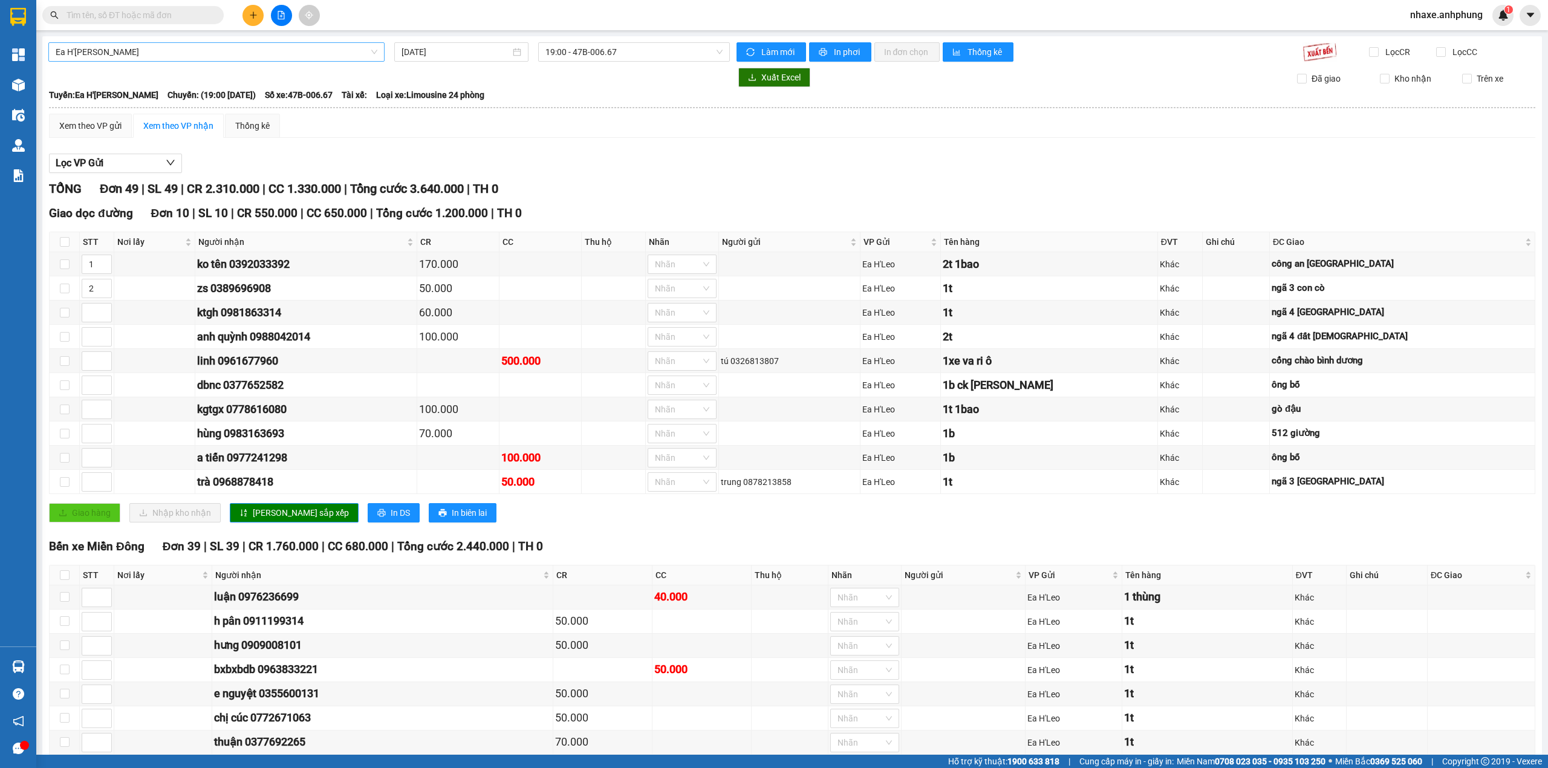
click at [195, 56] on span "Ea H'[PERSON_NAME]" at bounding box center [217, 52] width 322 height 18
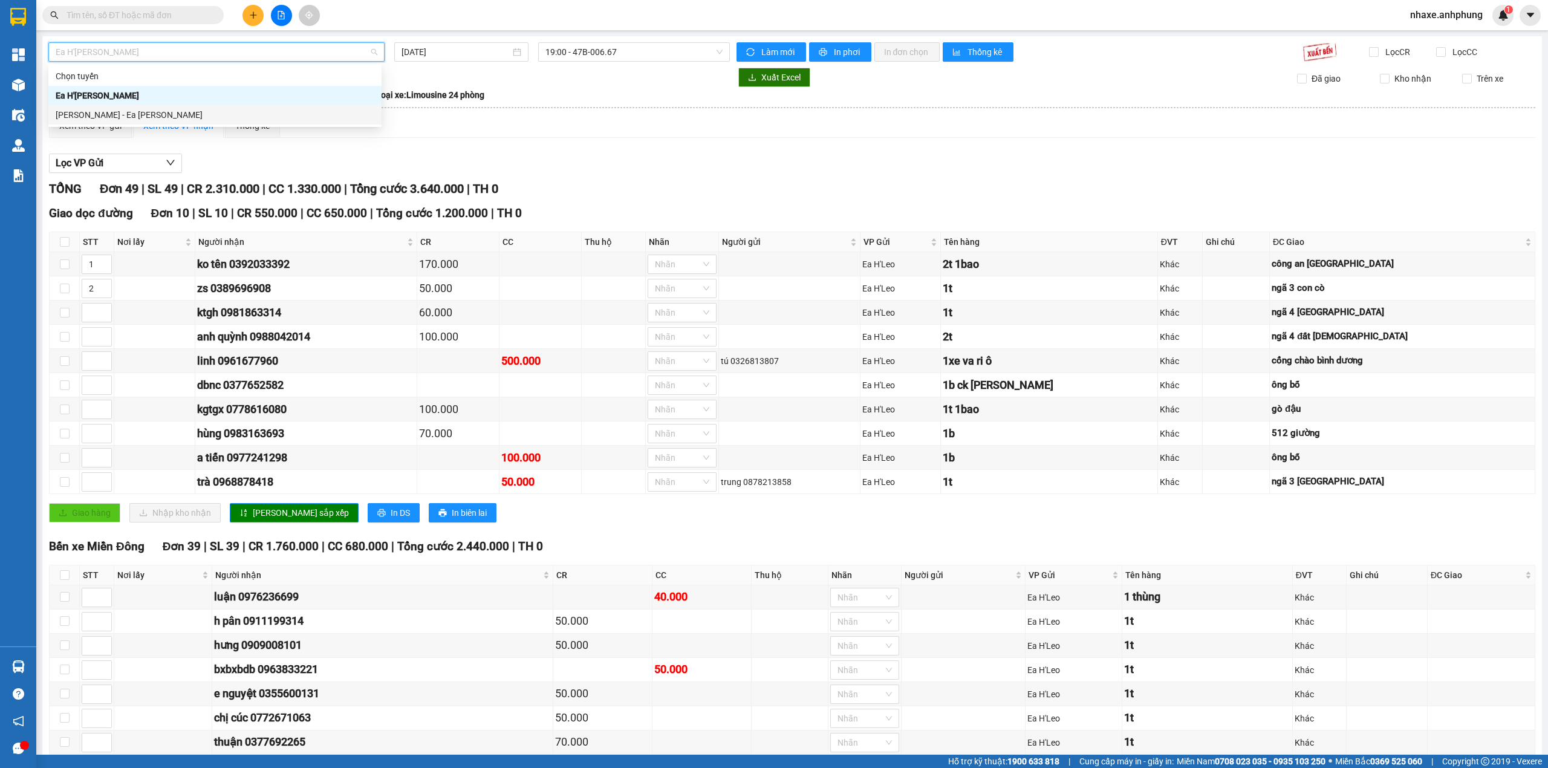
click at [140, 109] on div "[PERSON_NAME] - Ea [PERSON_NAME]" at bounding box center [215, 114] width 319 height 13
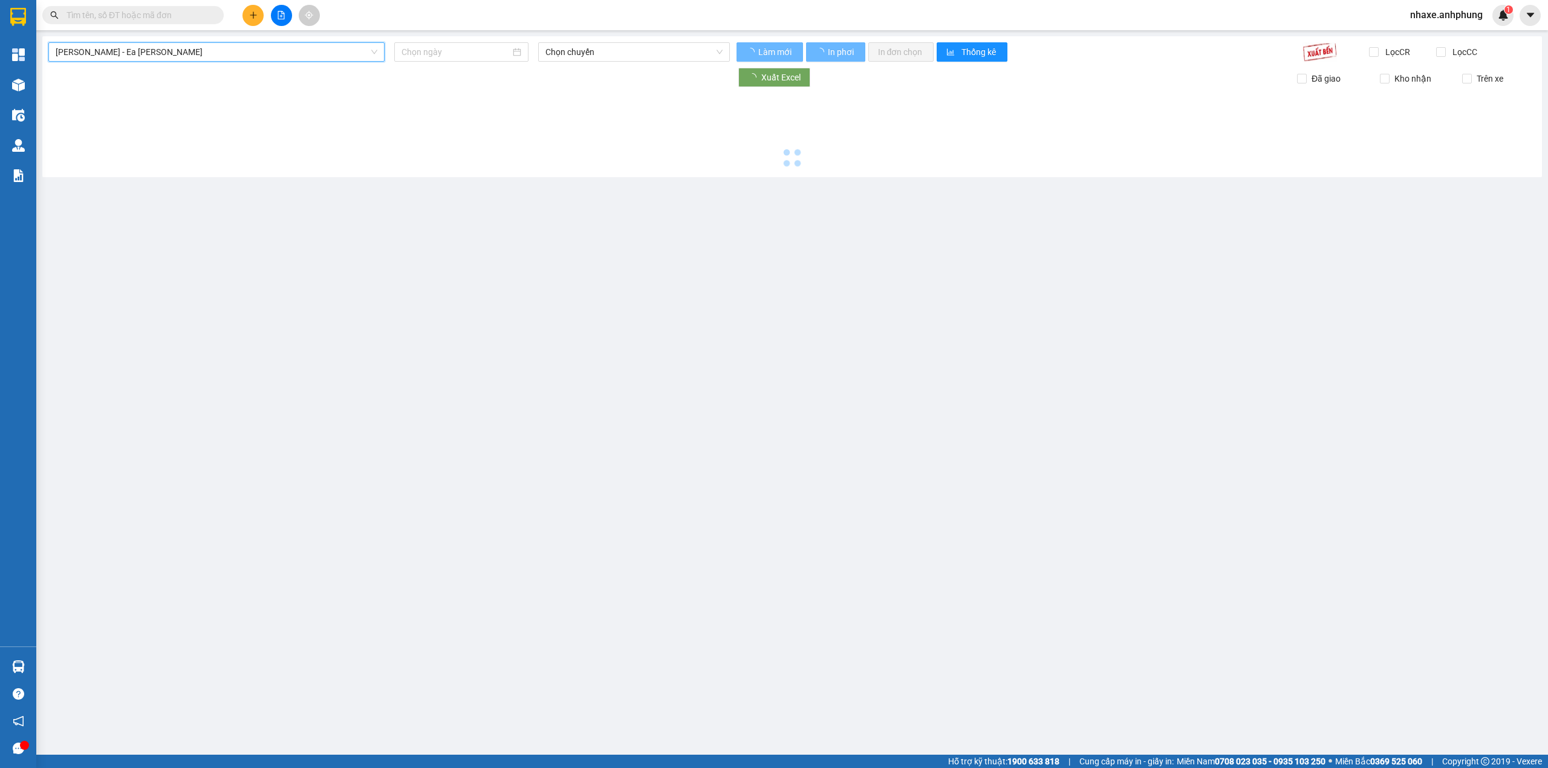
type input "[DATE]"
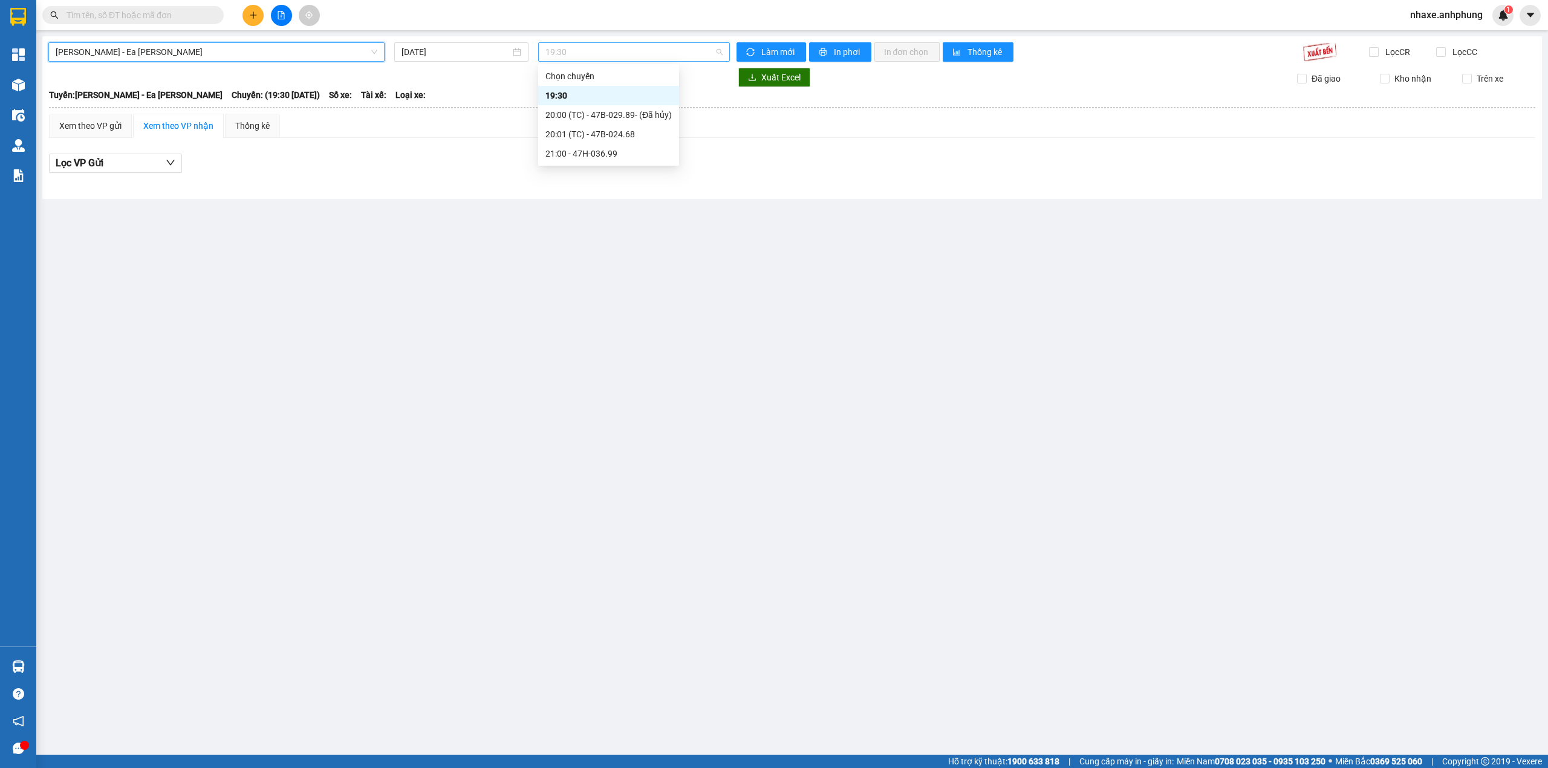
click at [584, 48] on span "19:30" at bounding box center [634, 52] width 178 height 18
click at [602, 129] on div "20:01 (TC) - 47B-024.68" at bounding box center [608, 134] width 126 height 13
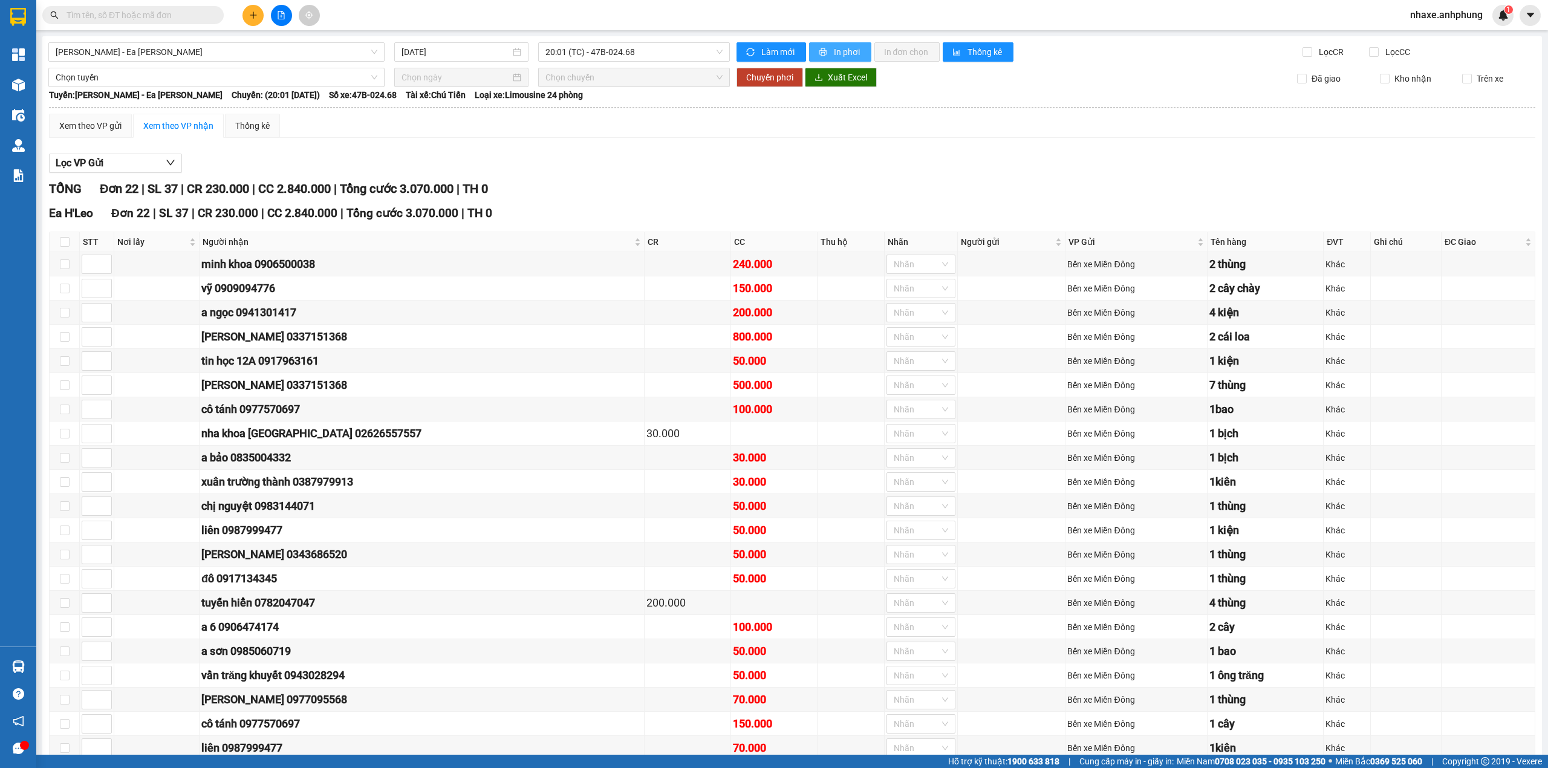
click at [822, 54] on span "printer" at bounding box center [823, 53] width 10 height 10
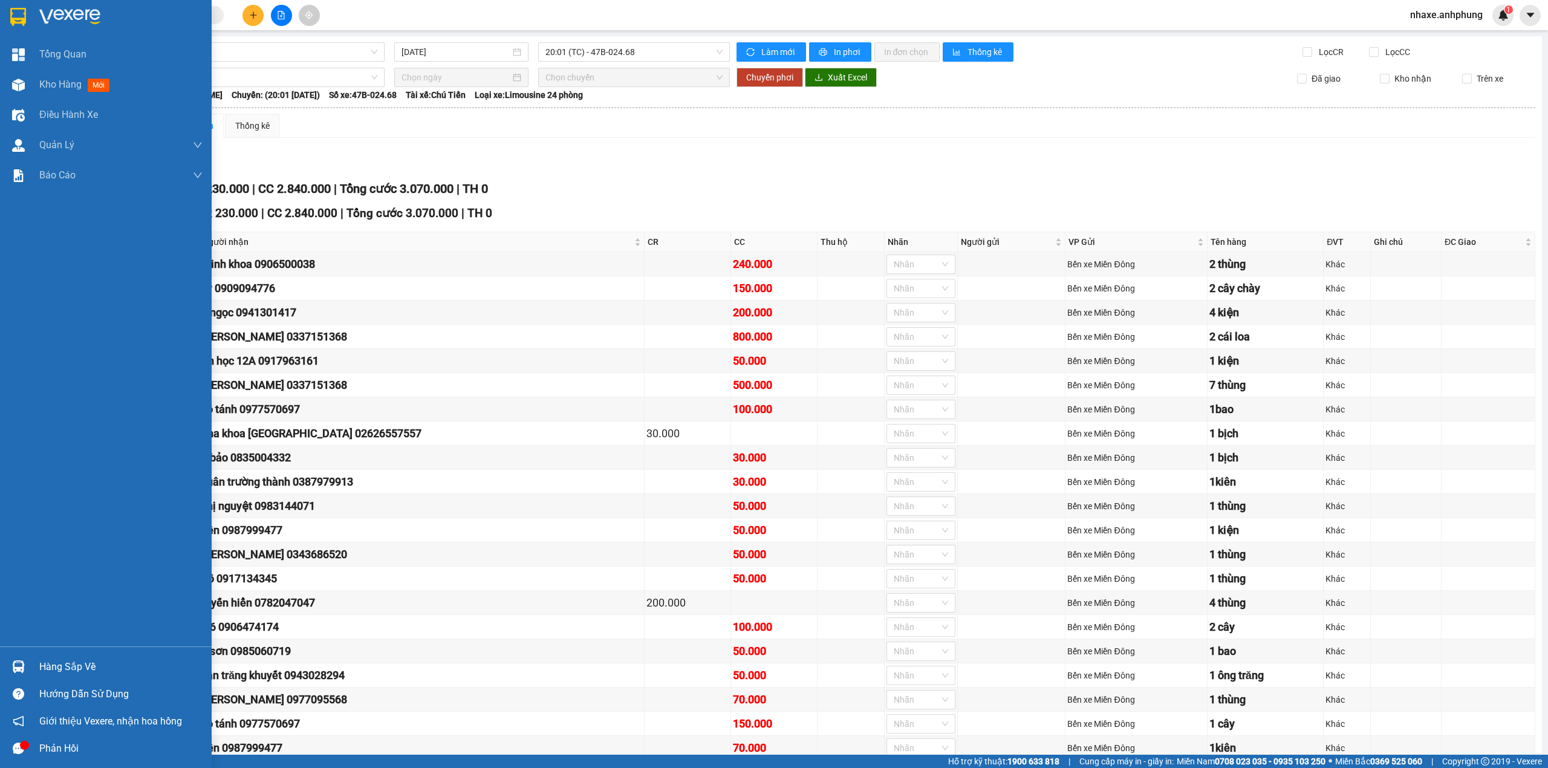
click at [83, 12] on img at bounding box center [69, 17] width 61 height 18
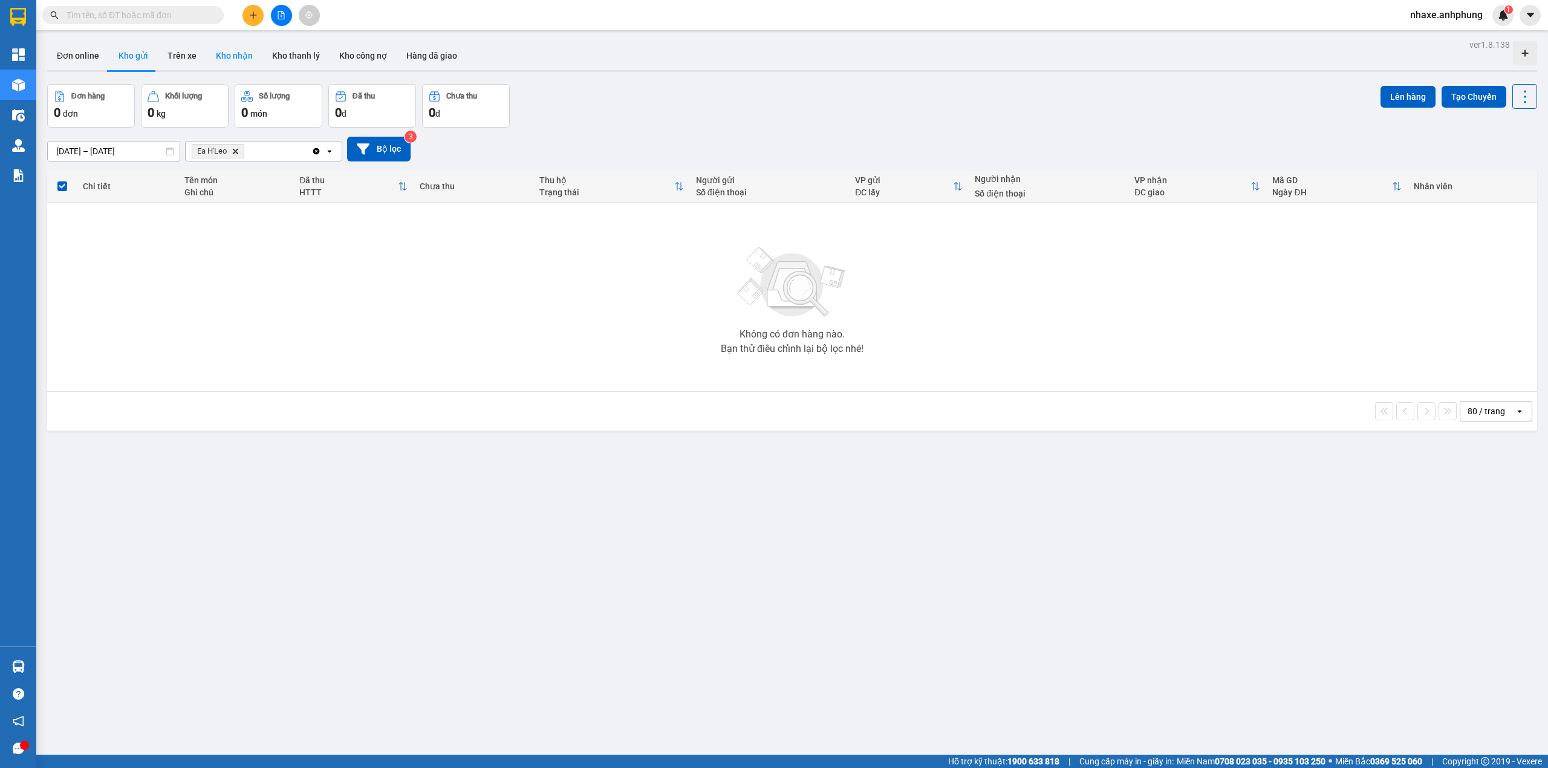
click at [218, 50] on button "Kho nhận" at bounding box center [234, 55] width 56 height 29
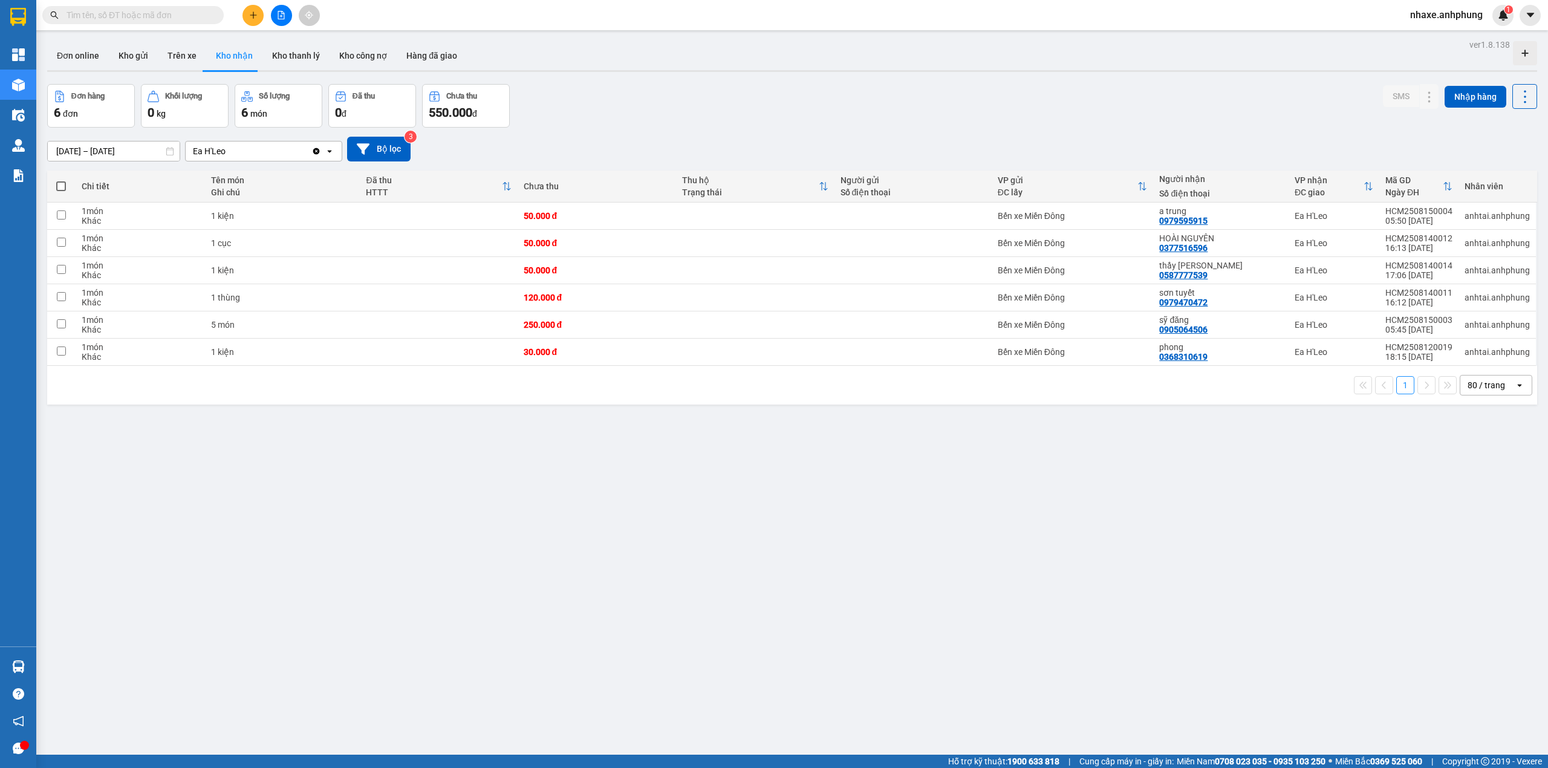
click at [143, 151] on input "[DATE] – [DATE]" at bounding box center [114, 150] width 132 height 19
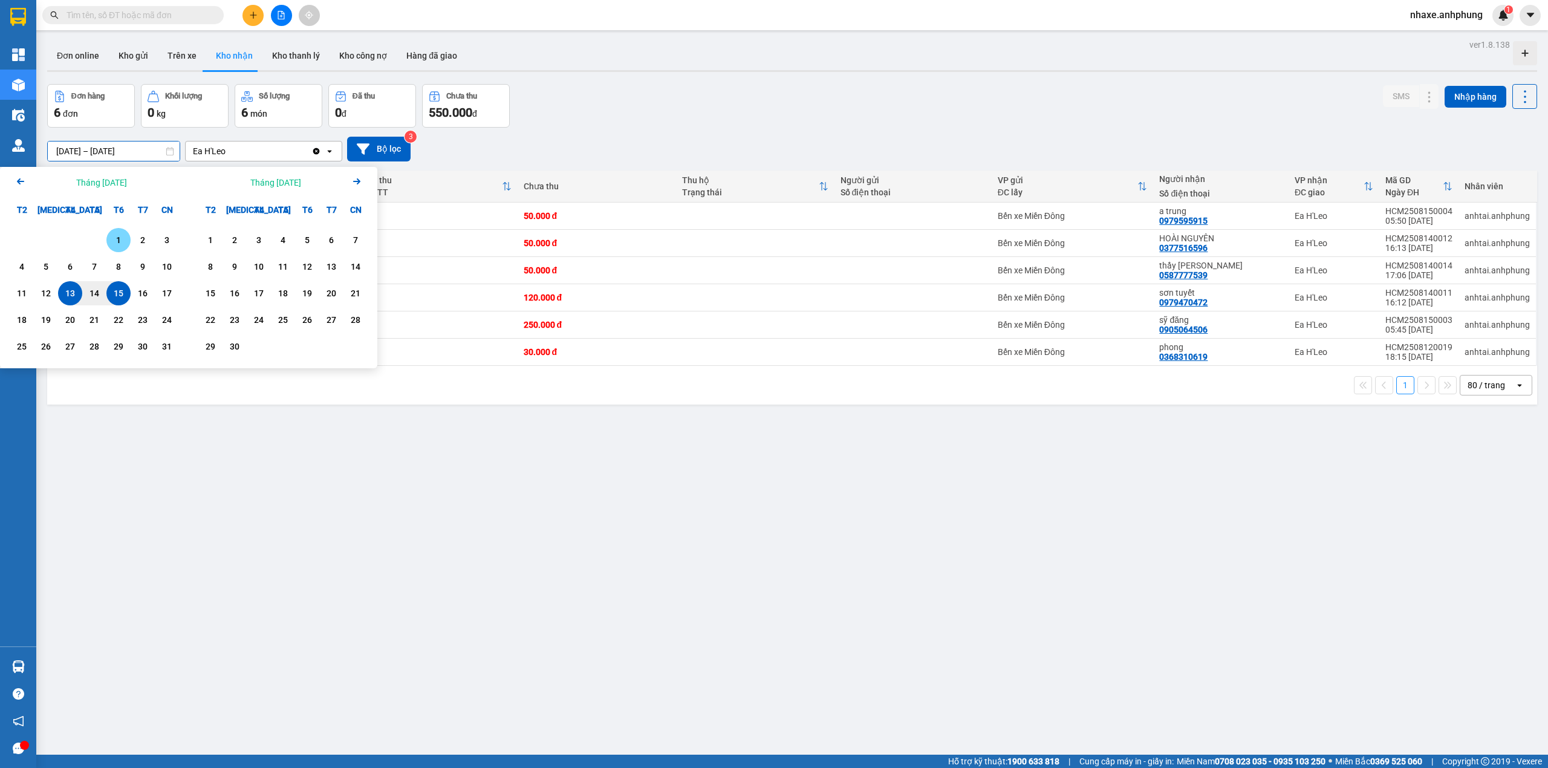
click at [117, 239] on div "1" at bounding box center [118, 240] width 17 height 15
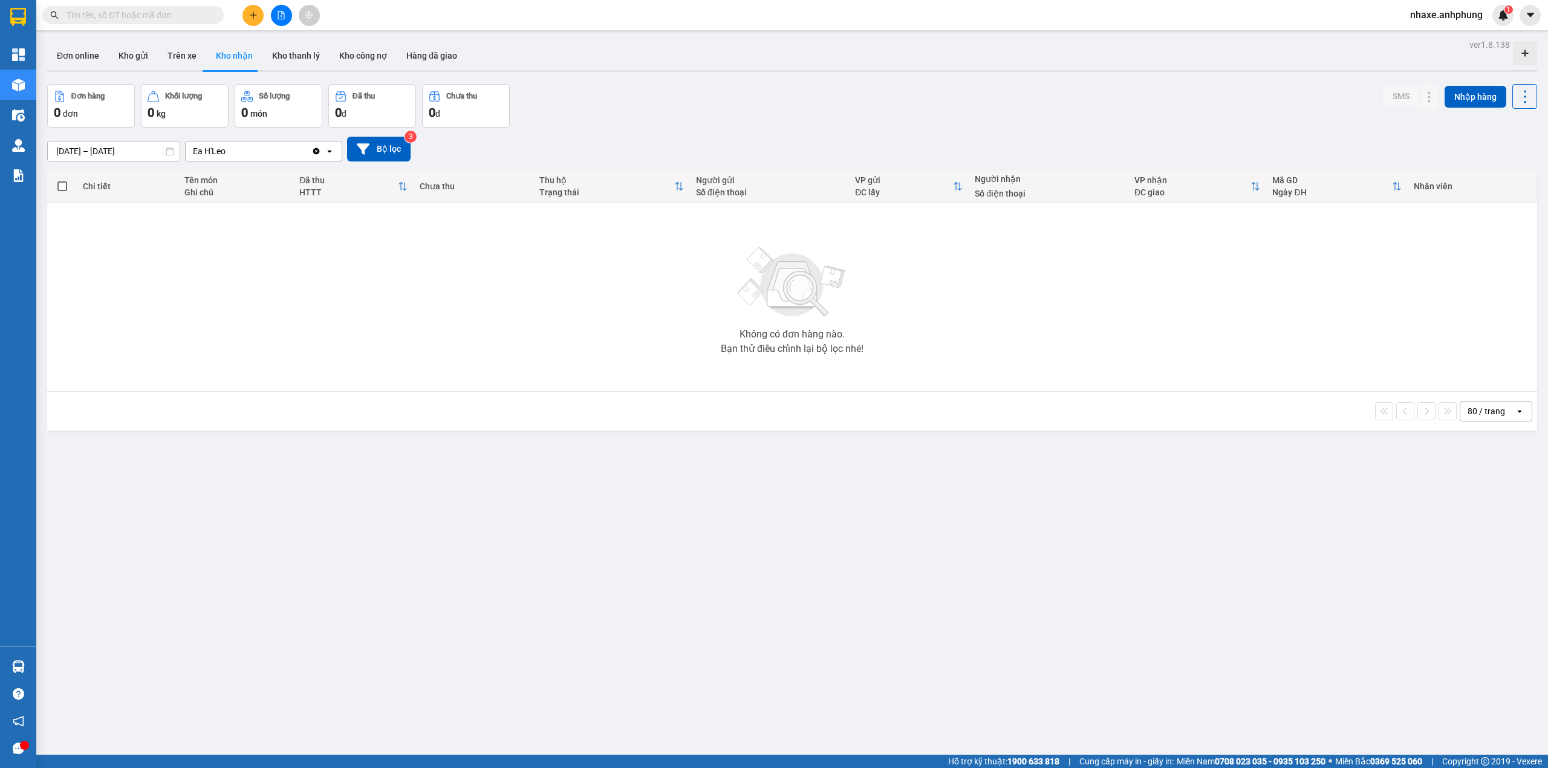
click at [147, 155] on input "[DATE] – [DATE]" at bounding box center [114, 150] width 132 height 19
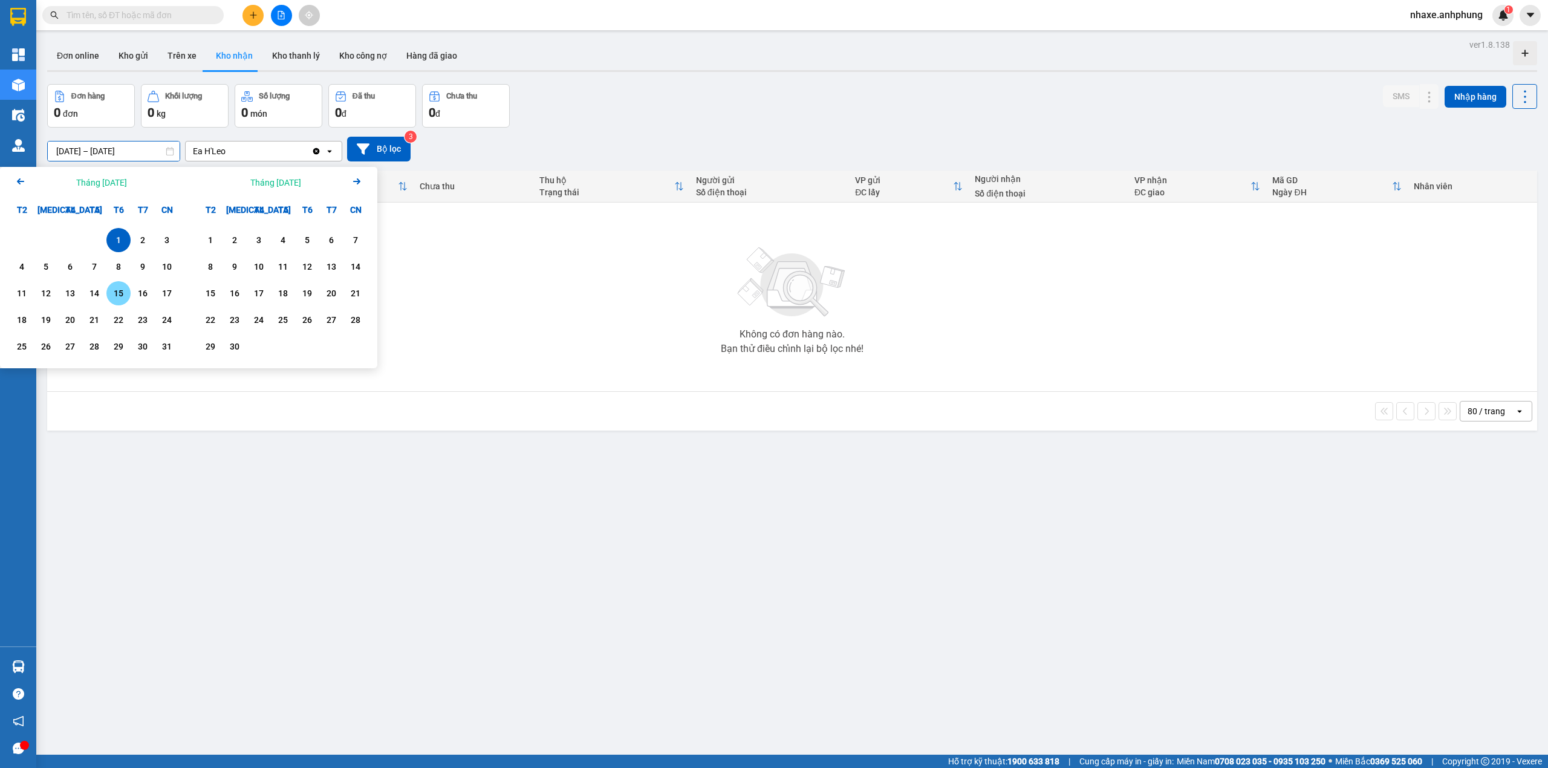
click at [117, 294] on div "15" at bounding box center [118, 293] width 17 height 15
click at [114, 235] on div "1" at bounding box center [118, 240] width 17 height 15
type input "[DATE] – [DATE]"
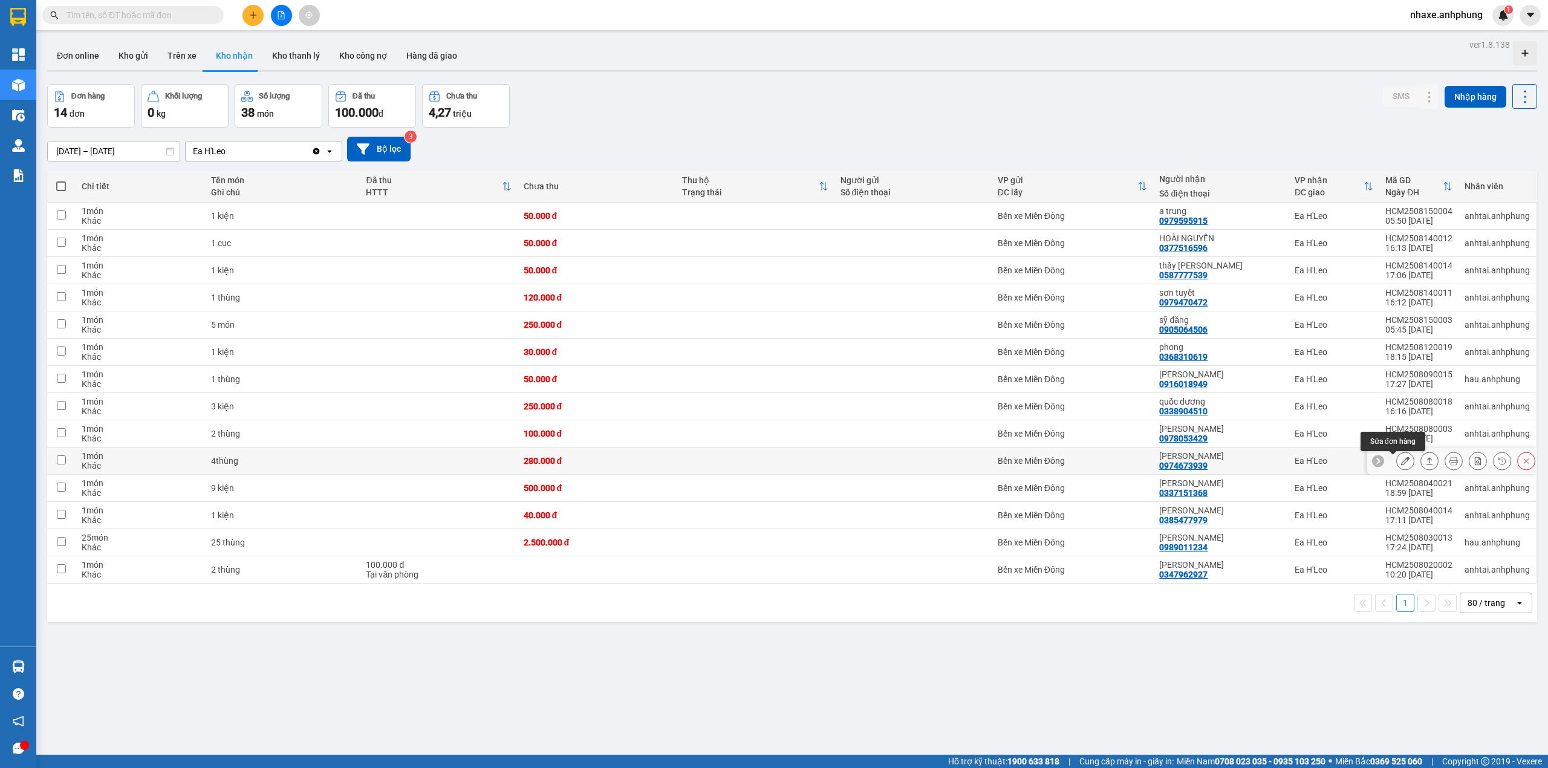
click at [1401, 463] on icon at bounding box center [1405, 460] width 8 height 8
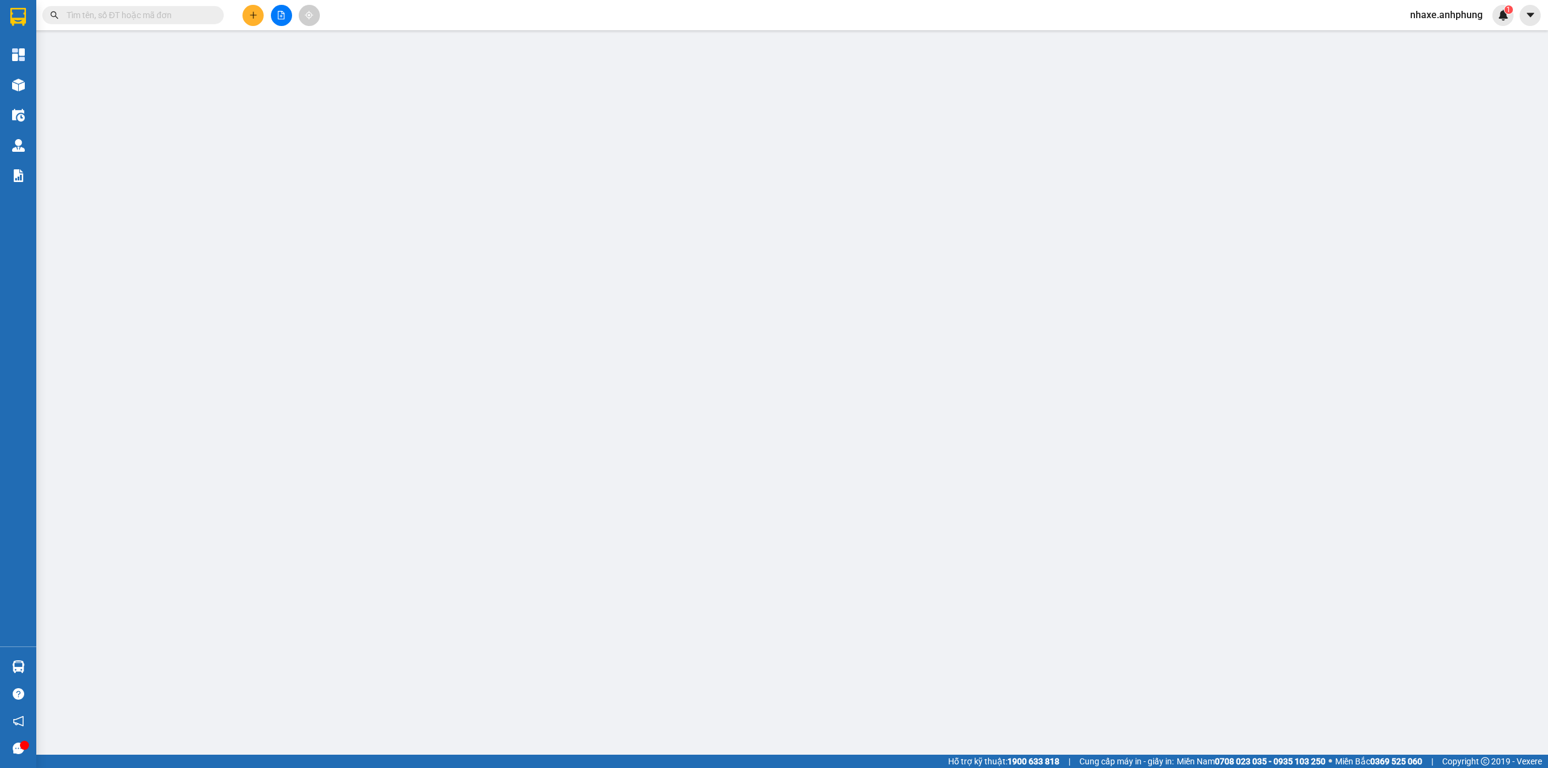
type input "0974673939"
type input "[PERSON_NAME]"
type input "280.000"
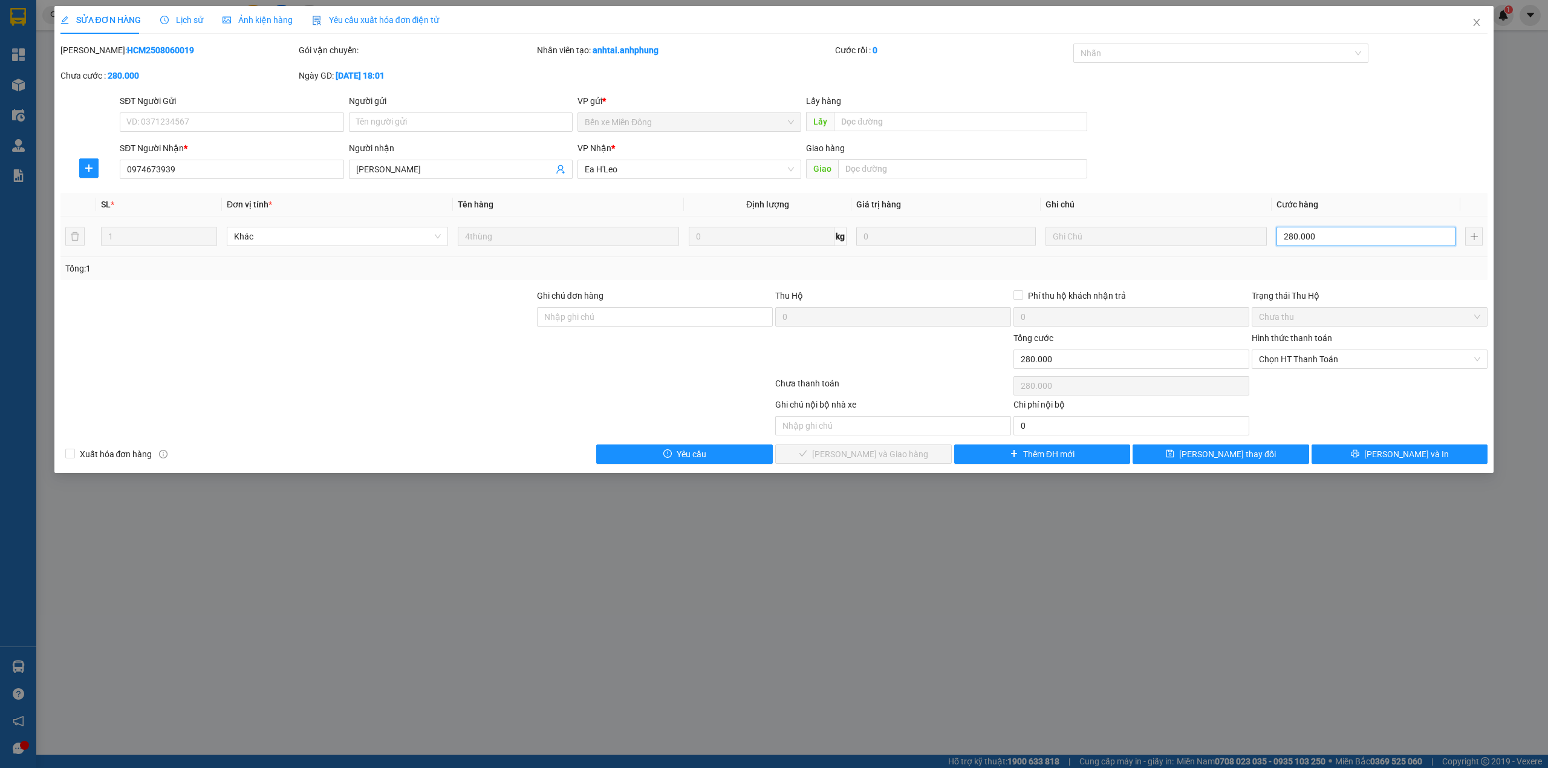
click at [1315, 237] on input "280.000" at bounding box center [1365, 236] width 179 height 19
type input "2"
type input "20"
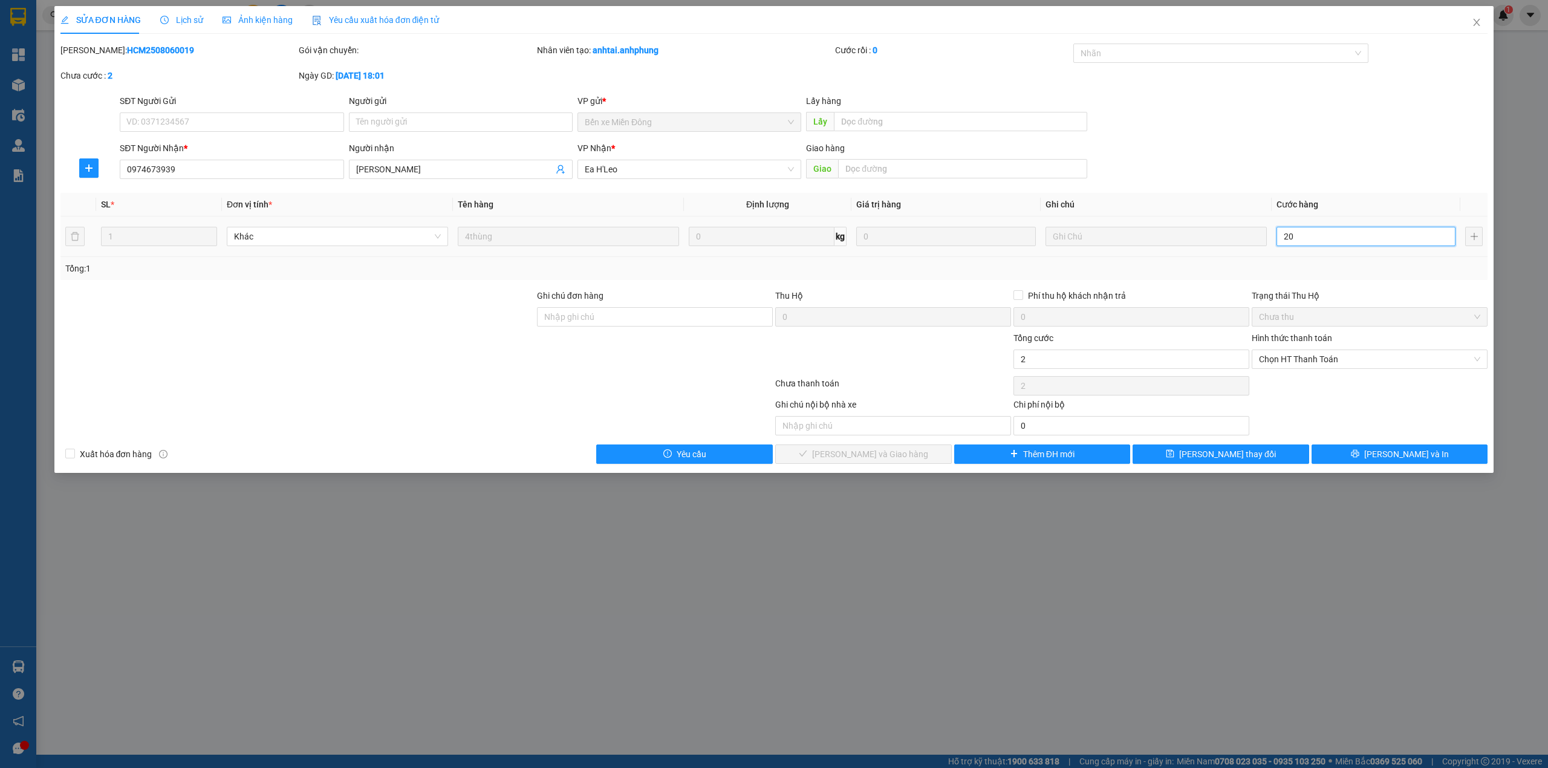
type input "20"
type input "200"
click at [1302, 361] on span "Chọn HT Thanh Toán" at bounding box center [1369, 359] width 221 height 18
type input "200"
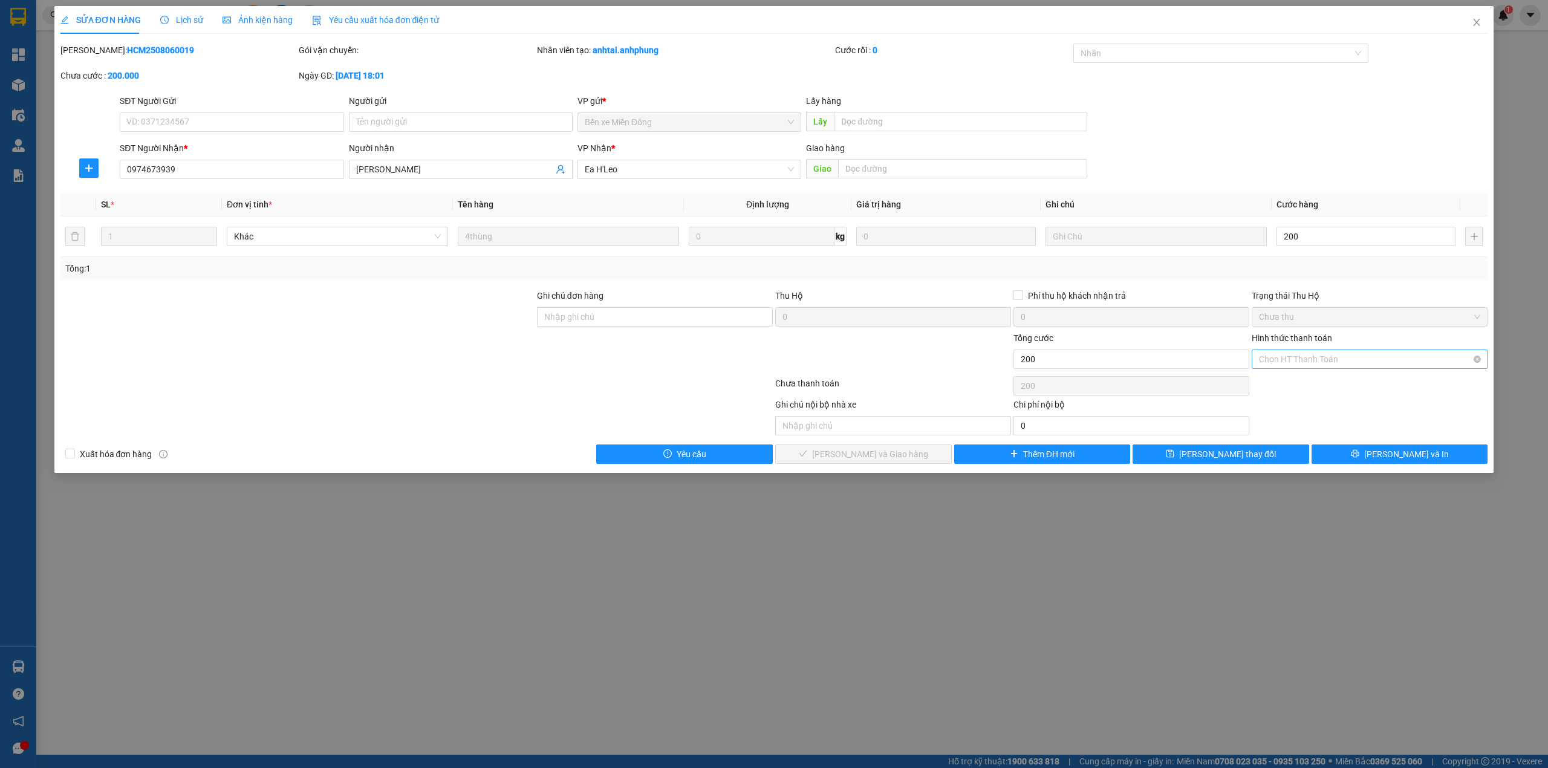
type input "200.000"
click at [1297, 384] on div "Tại văn phòng" at bounding box center [1369, 384] width 221 height 13
type input "0"
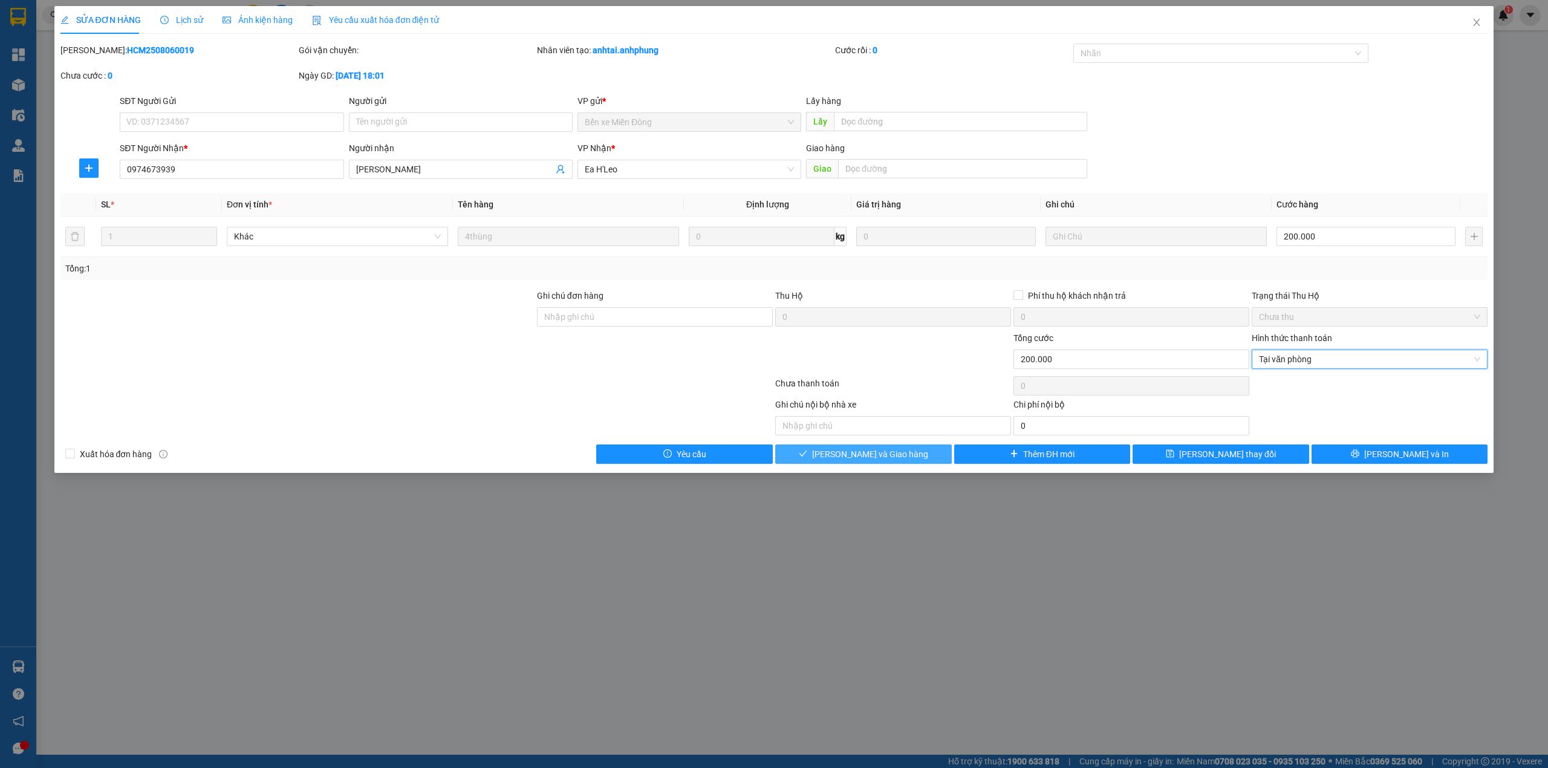
click at [883, 459] on span "[PERSON_NAME] và Giao hàng" at bounding box center [870, 453] width 116 height 13
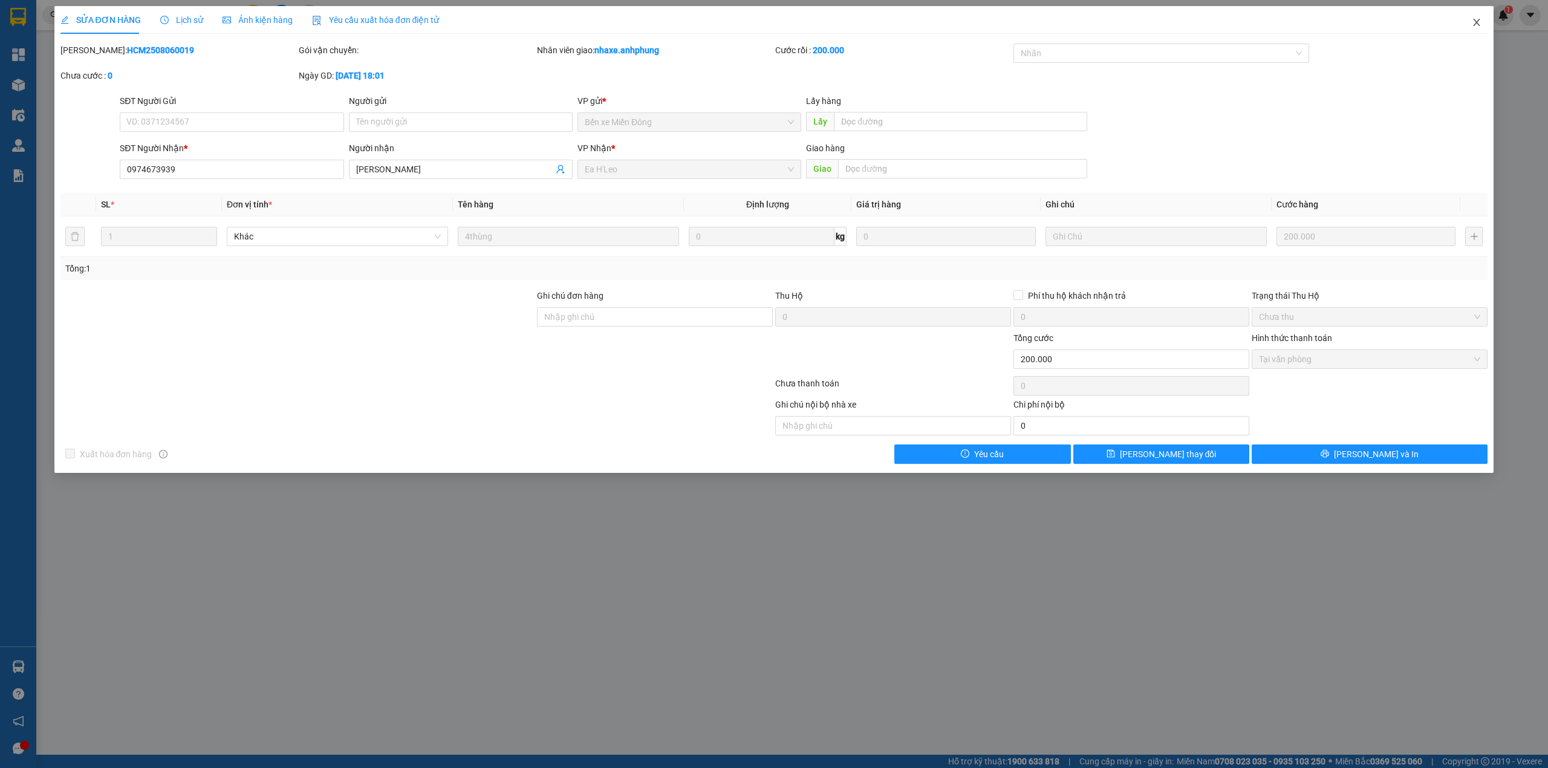
click at [1480, 27] on icon "close" at bounding box center [1476, 23] width 10 height 10
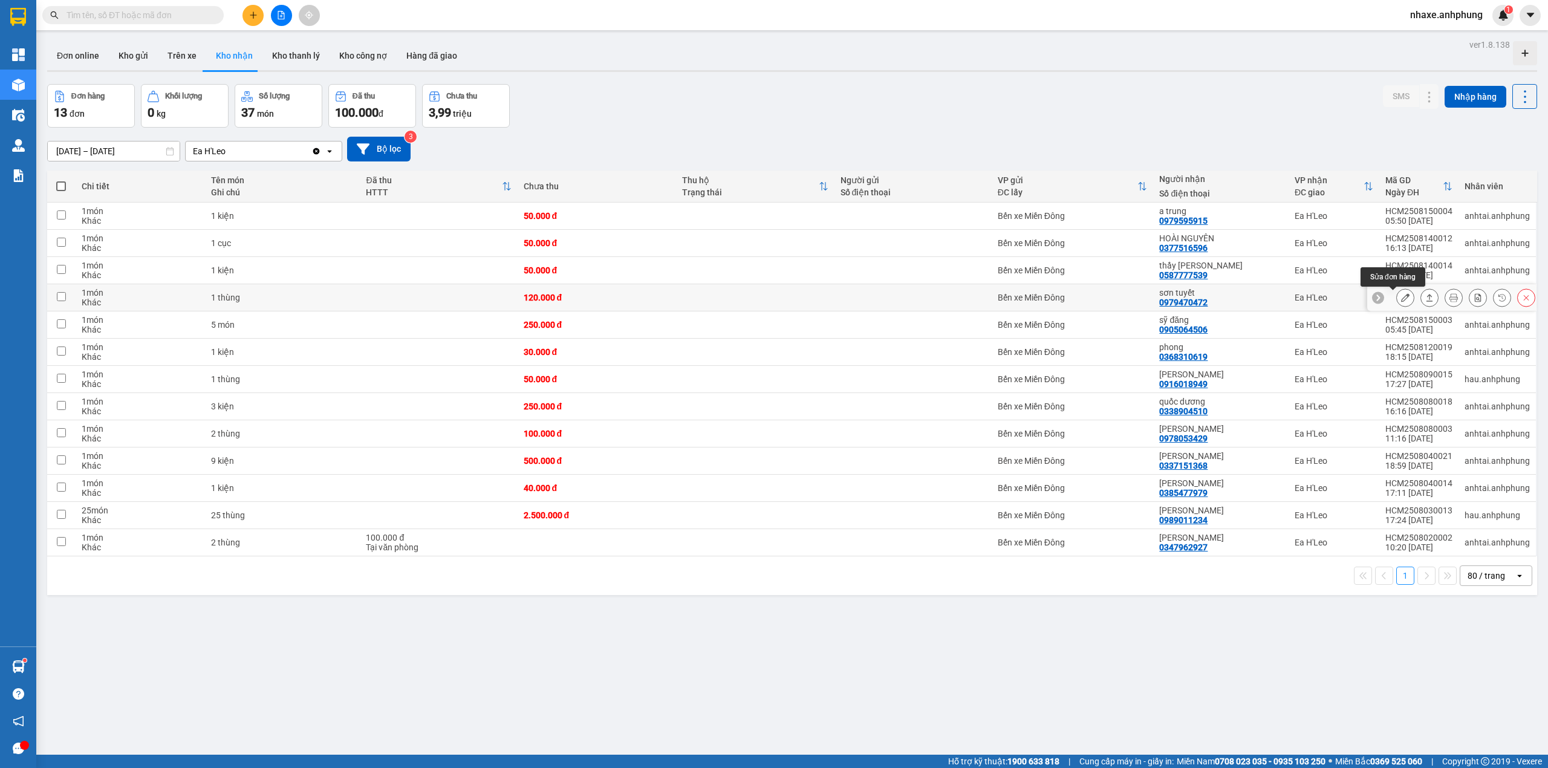
click at [1401, 299] on icon at bounding box center [1405, 297] width 8 height 8
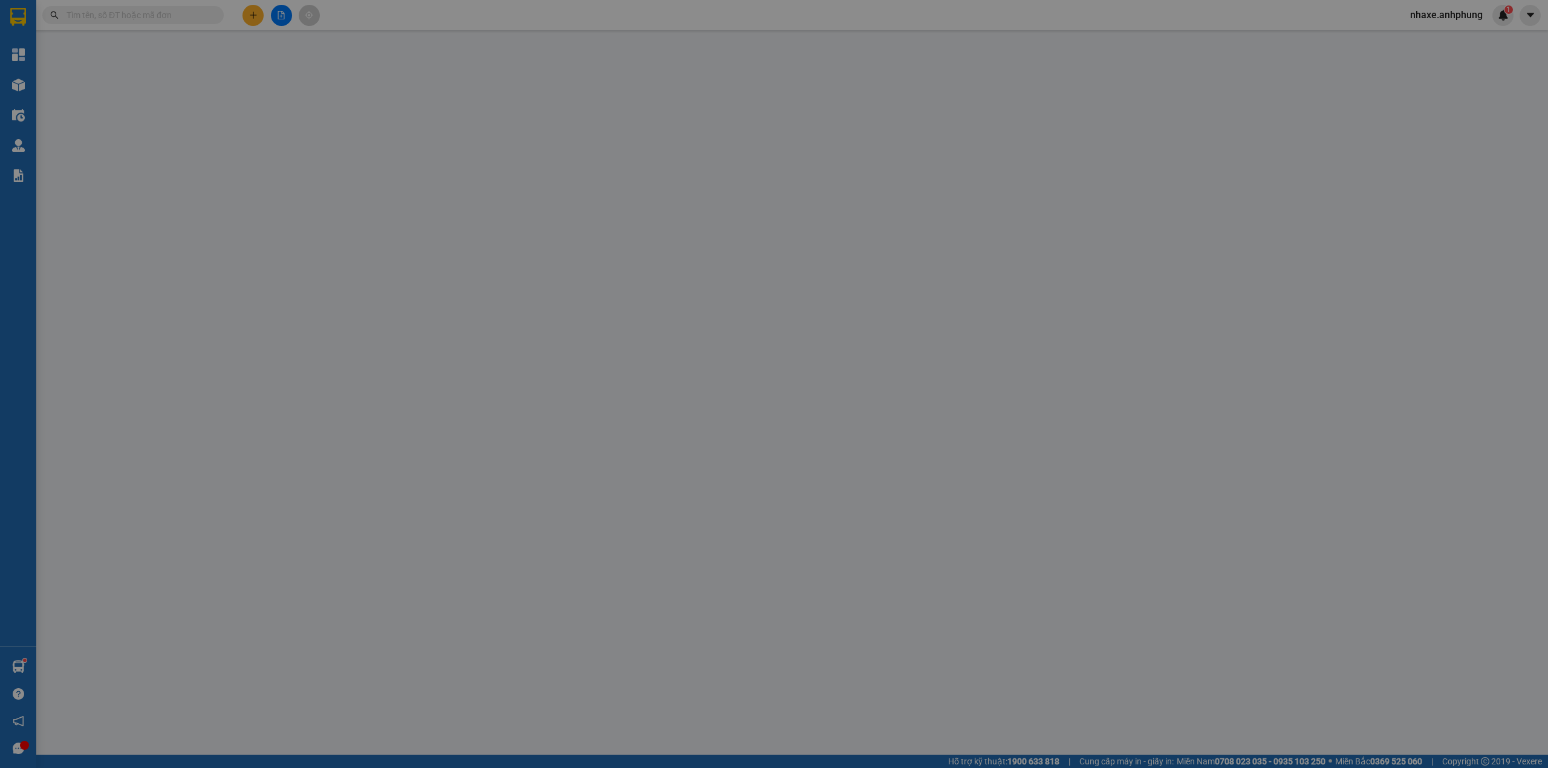
type input "0979470472"
type input "sơn tuyết"
type input "120.000"
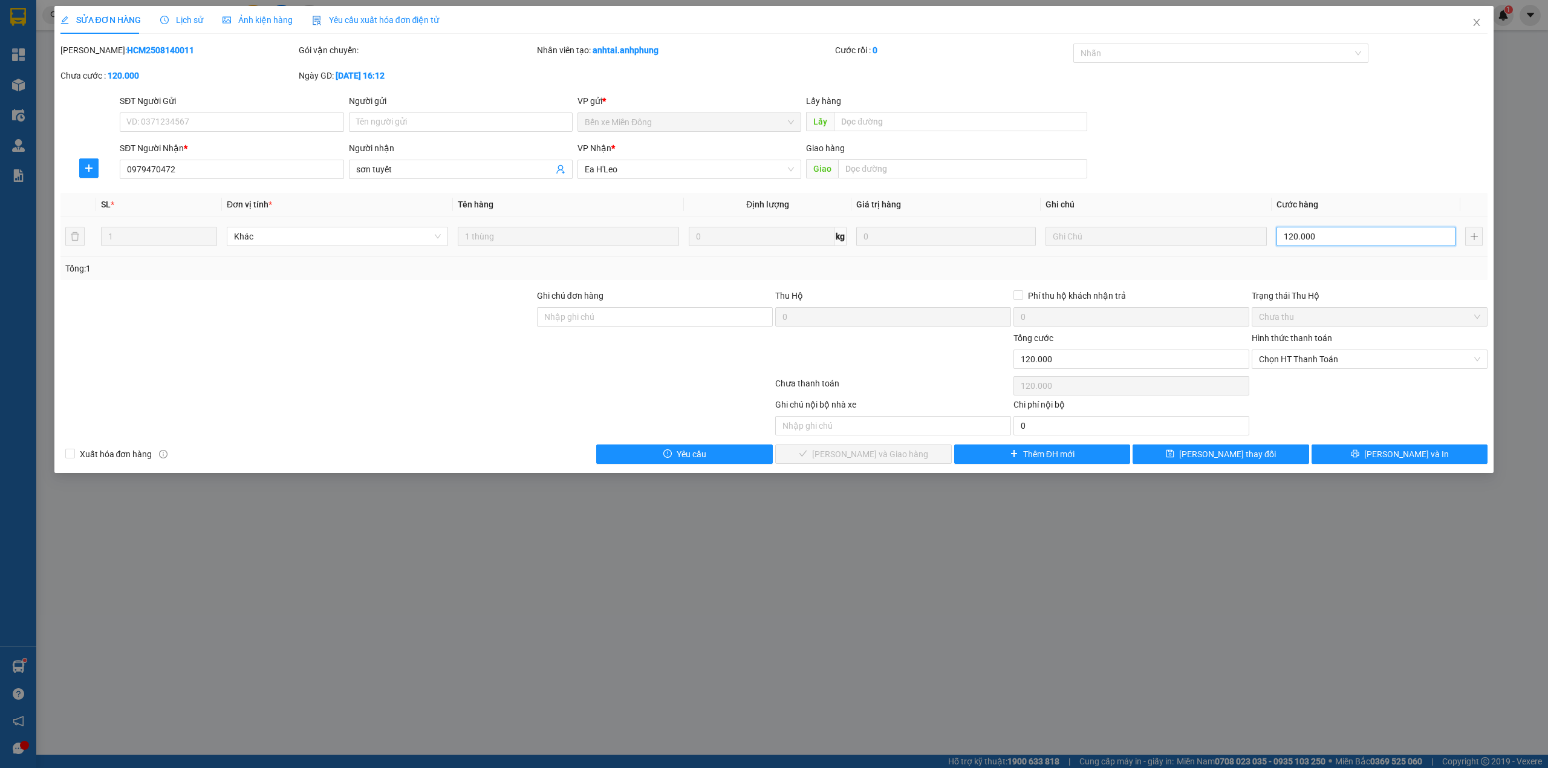
click at [1340, 236] on input "120.000" at bounding box center [1365, 236] width 179 height 19
type input "8"
type input "80"
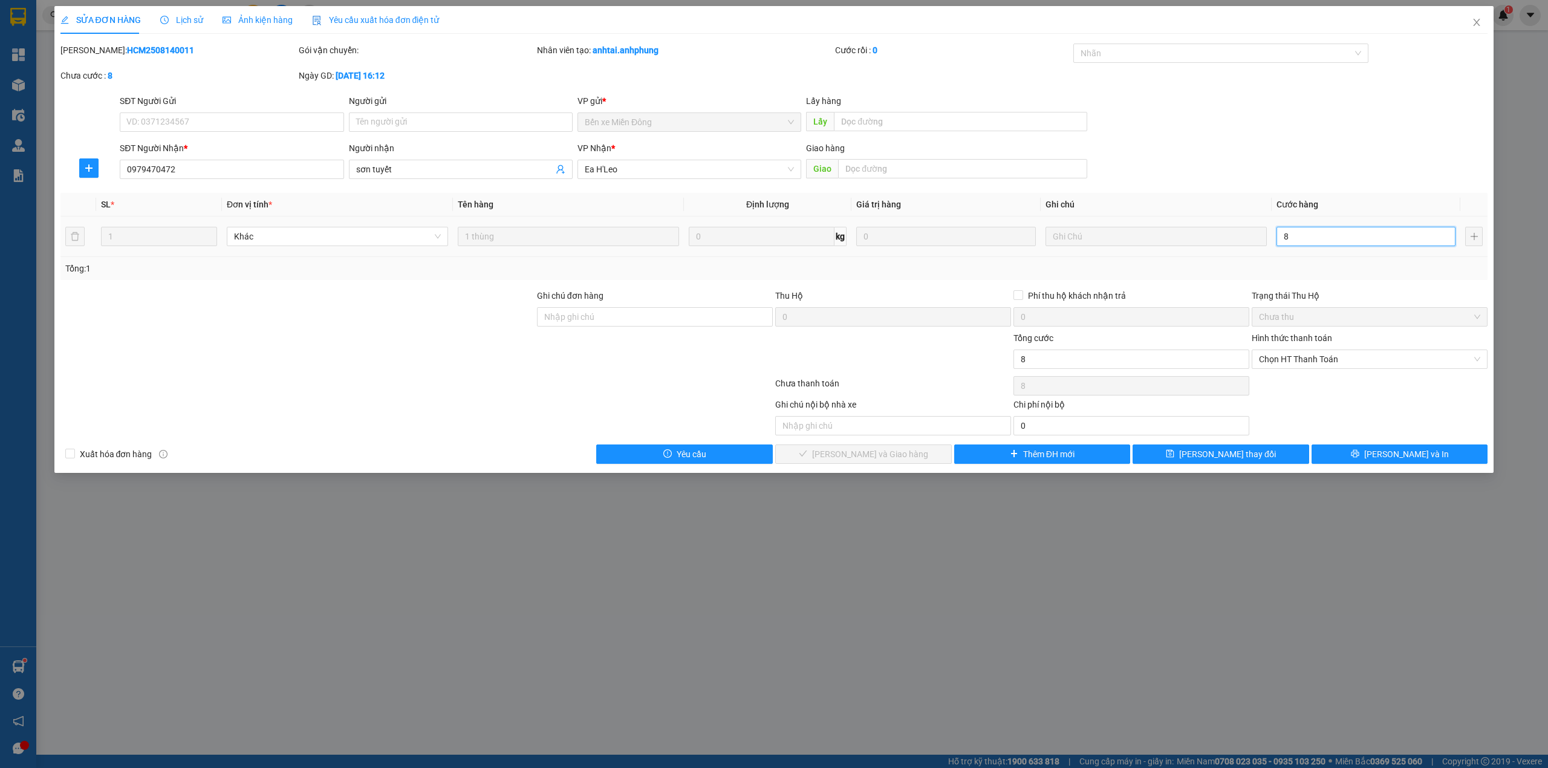
type input "80"
click at [1309, 360] on span "Chọn HT Thanh Toán" at bounding box center [1369, 359] width 221 height 18
type input "80"
type input "80.000"
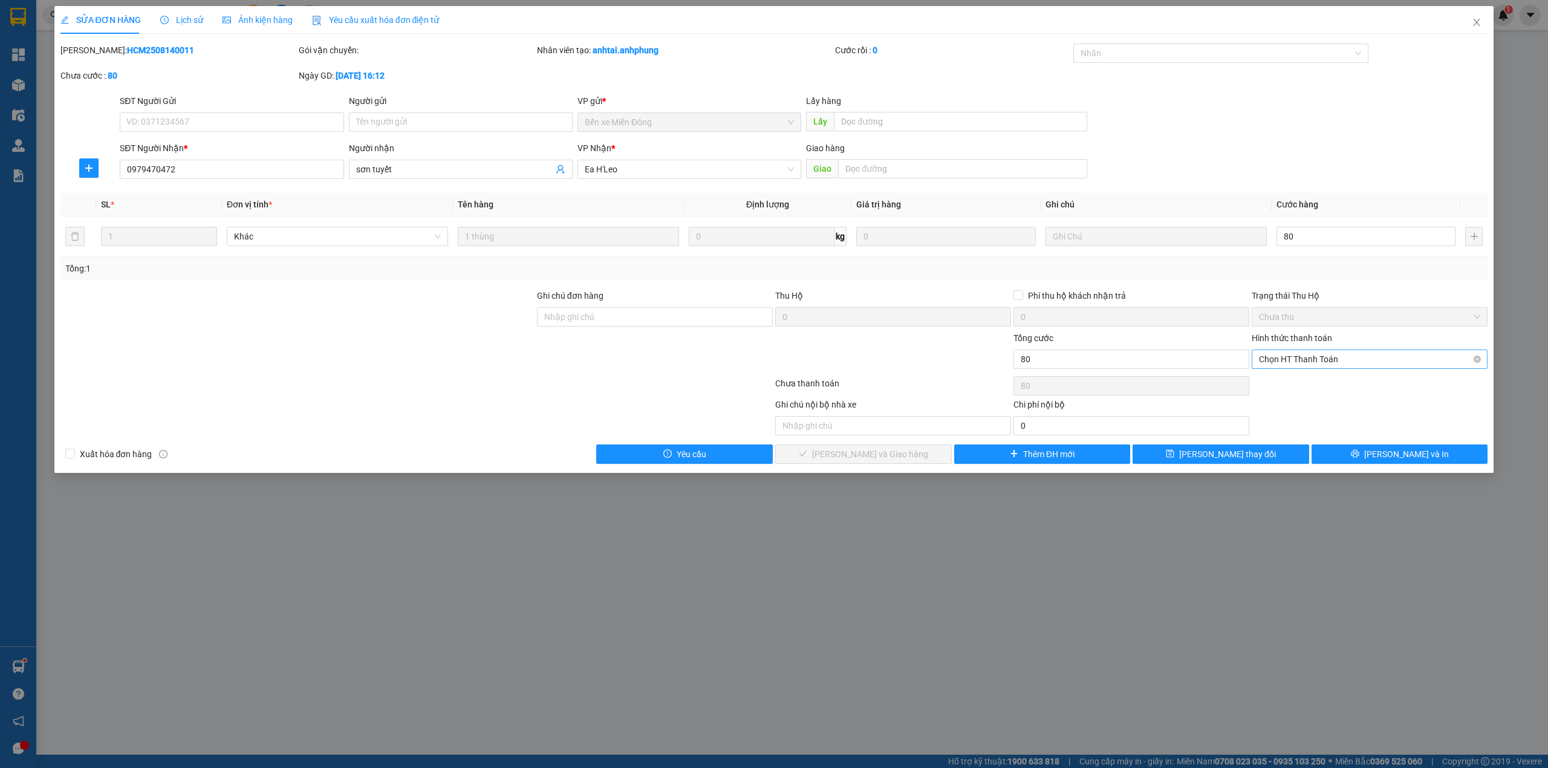
type input "80.000"
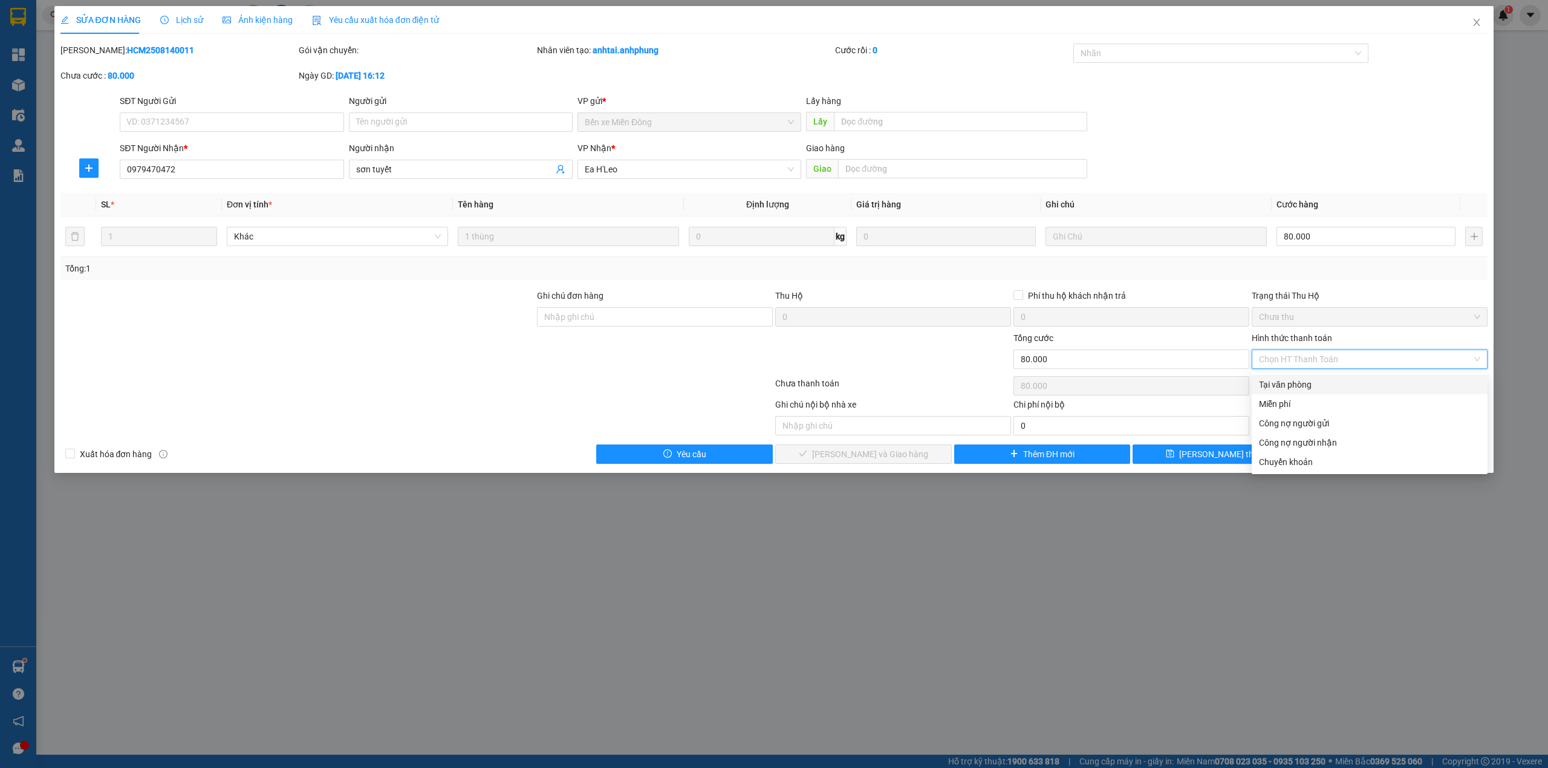
click at [1301, 384] on div "Tại văn phòng" at bounding box center [1369, 384] width 221 height 13
type input "0"
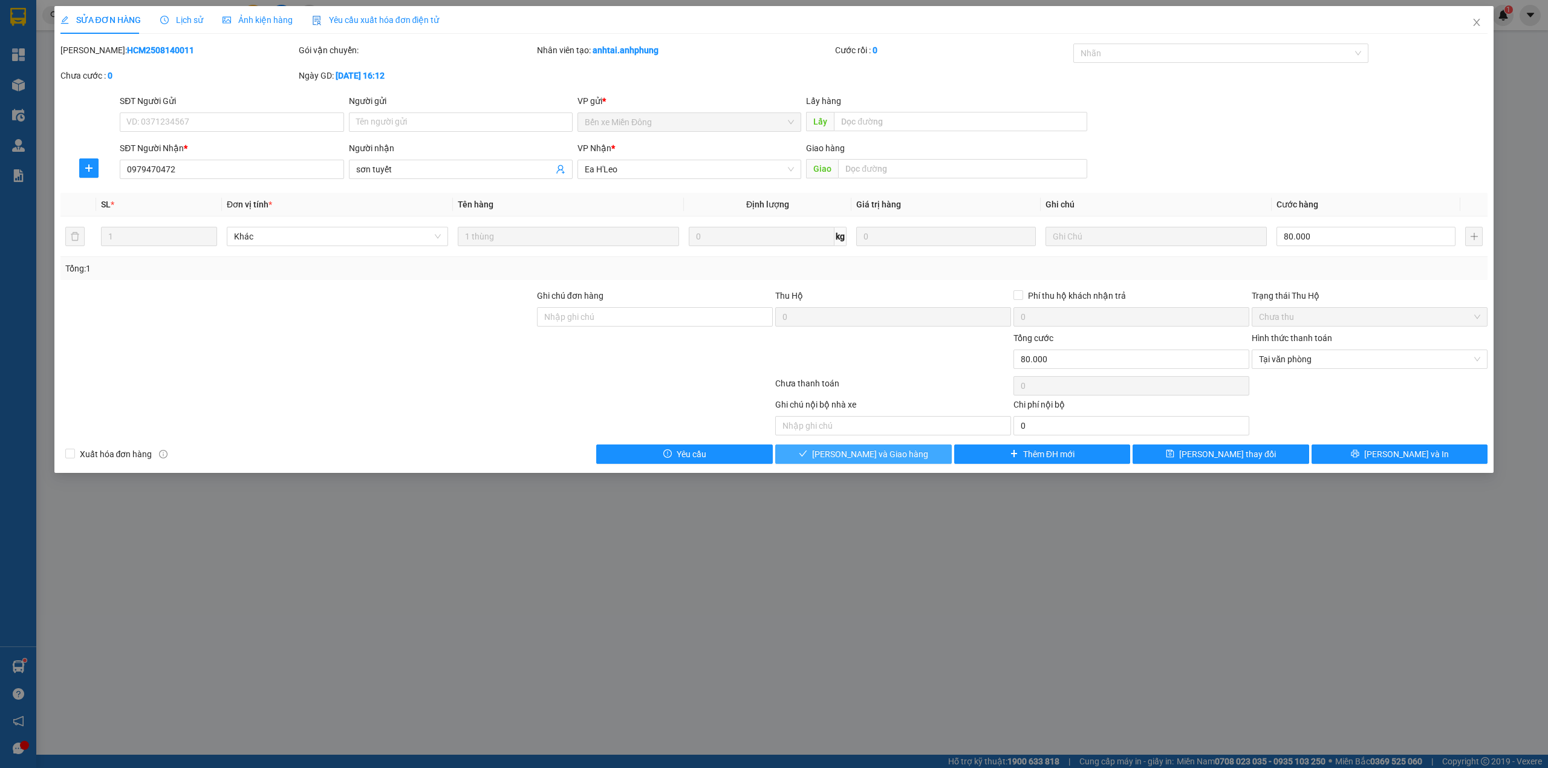
click at [897, 450] on span "[PERSON_NAME] và Giao hàng" at bounding box center [870, 453] width 116 height 13
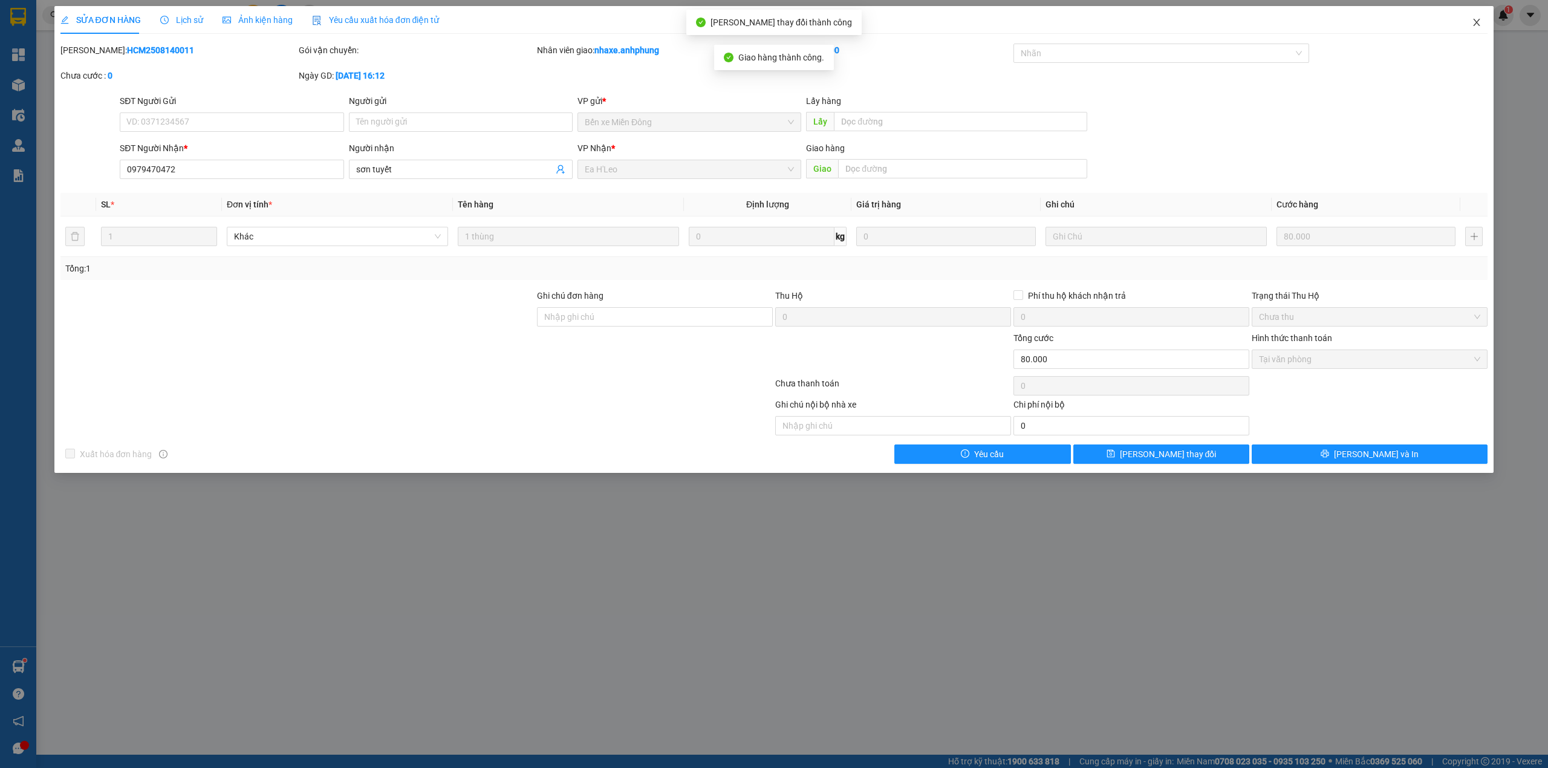
click at [1476, 22] on icon "close" at bounding box center [1476, 23] width 10 height 10
click at [1476, 22] on span "nhaxe.anhphung" at bounding box center [1446, 14] width 92 height 15
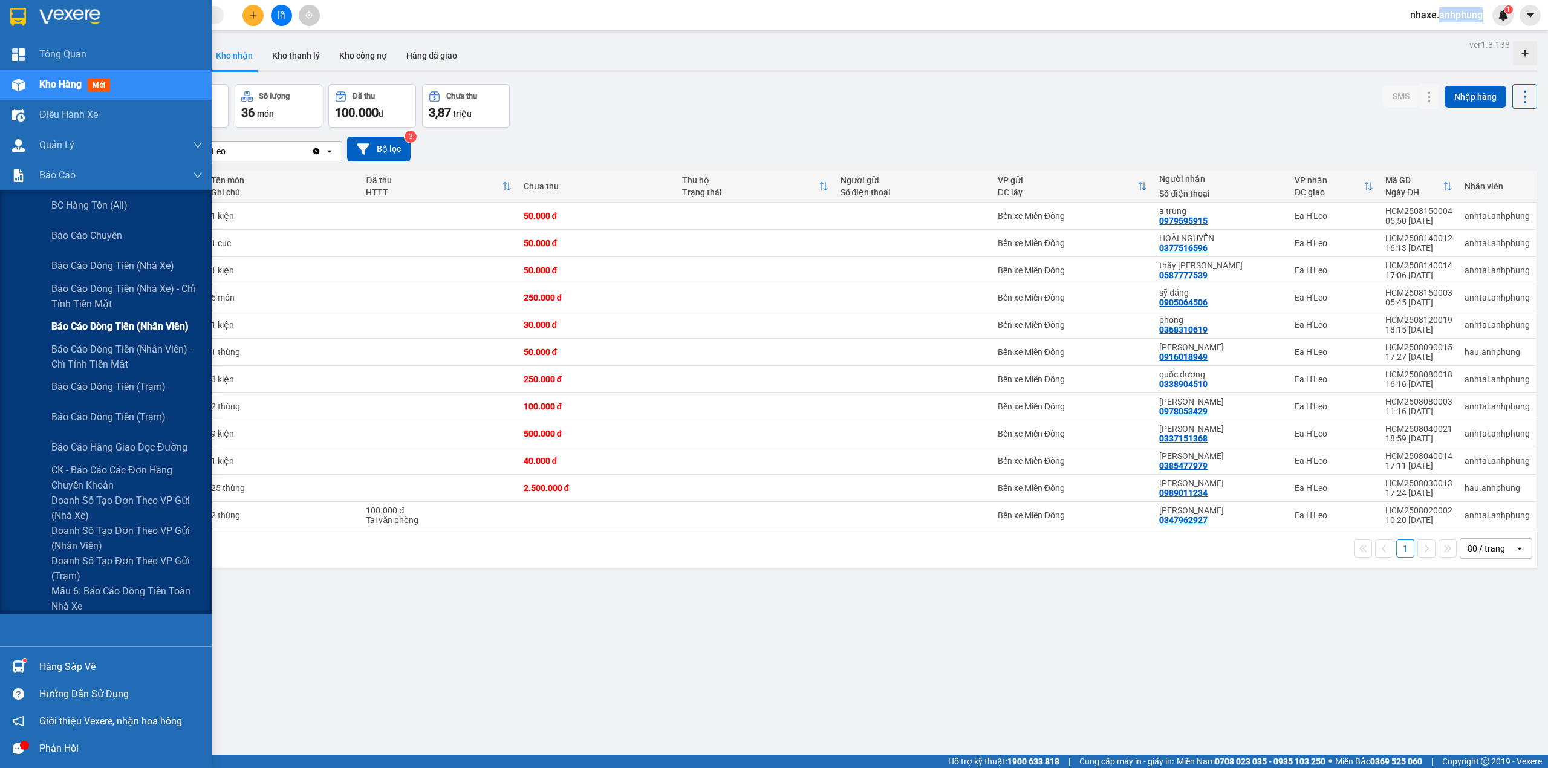
click at [147, 322] on span "Báo cáo dòng tiền (nhân viên)" at bounding box center [119, 326] width 137 height 15
